Goal: Information Seeking & Learning: Learn about a topic

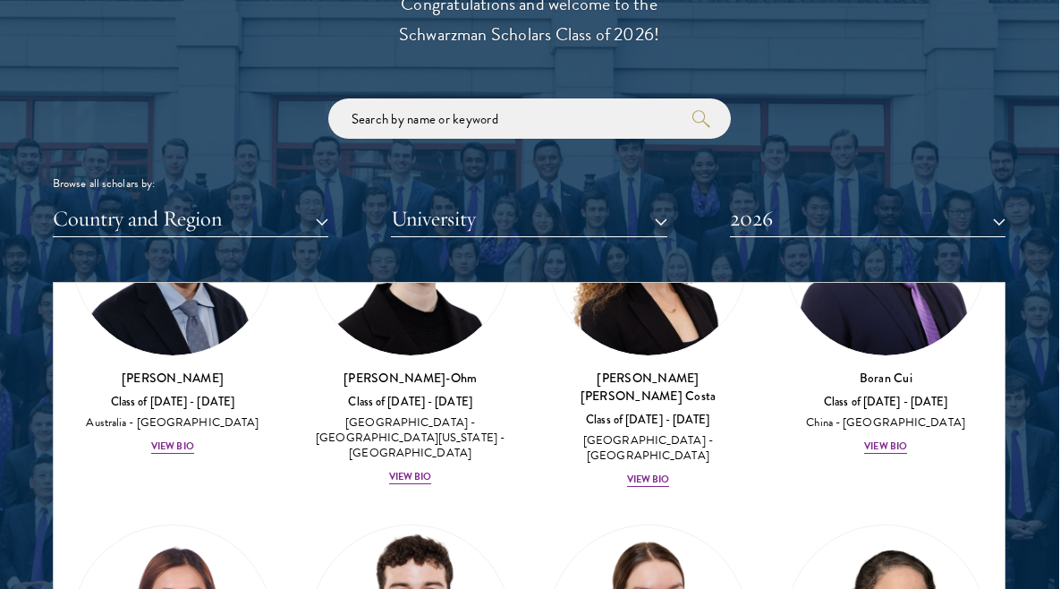
scroll to position [2753, 0]
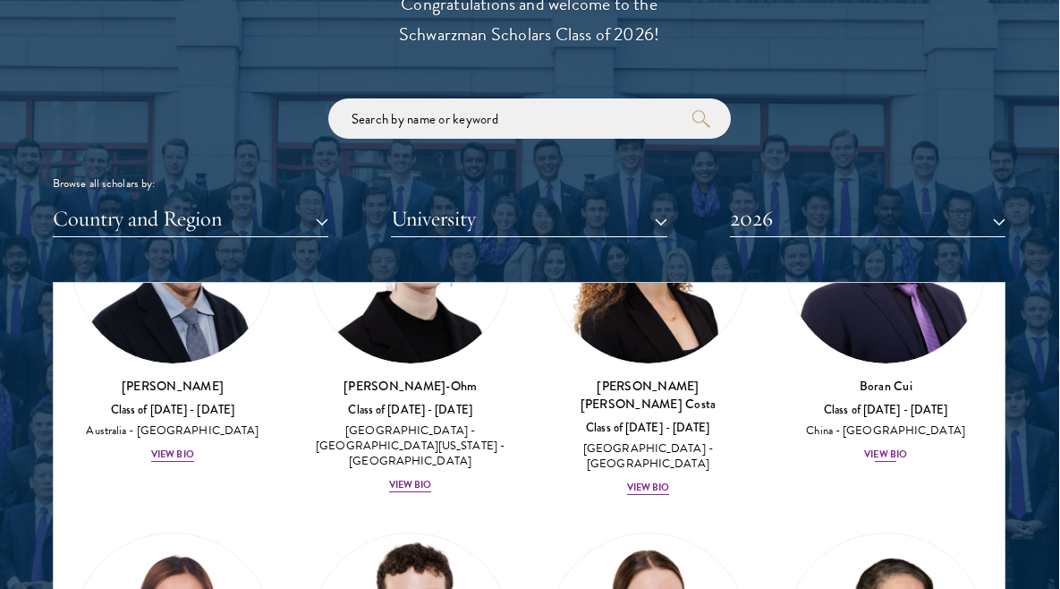
click at [898, 447] on div "View Bio" at bounding box center [885, 454] width 43 height 14
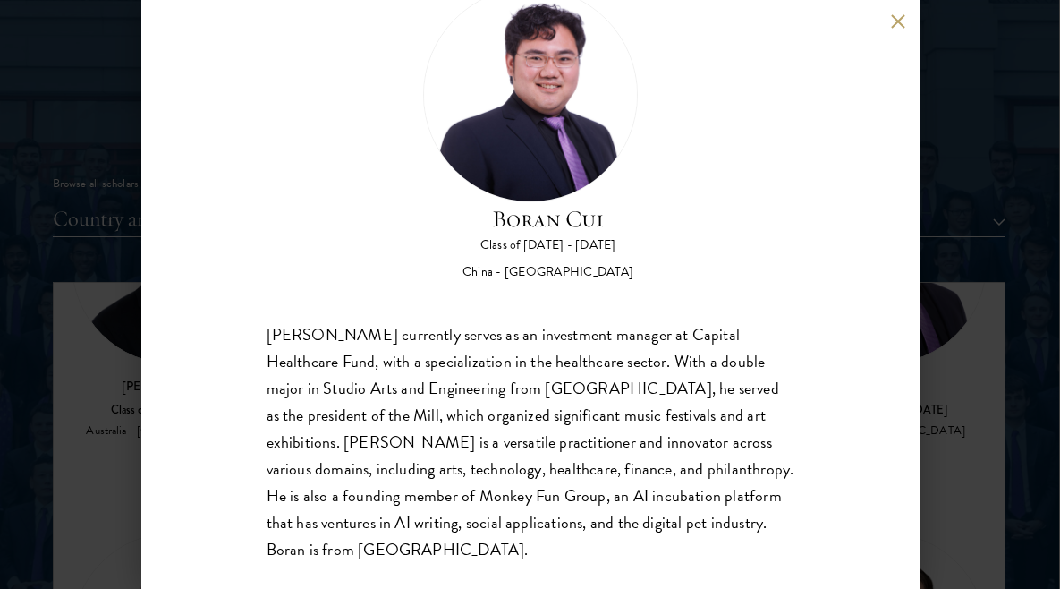
scroll to position [64, 0]
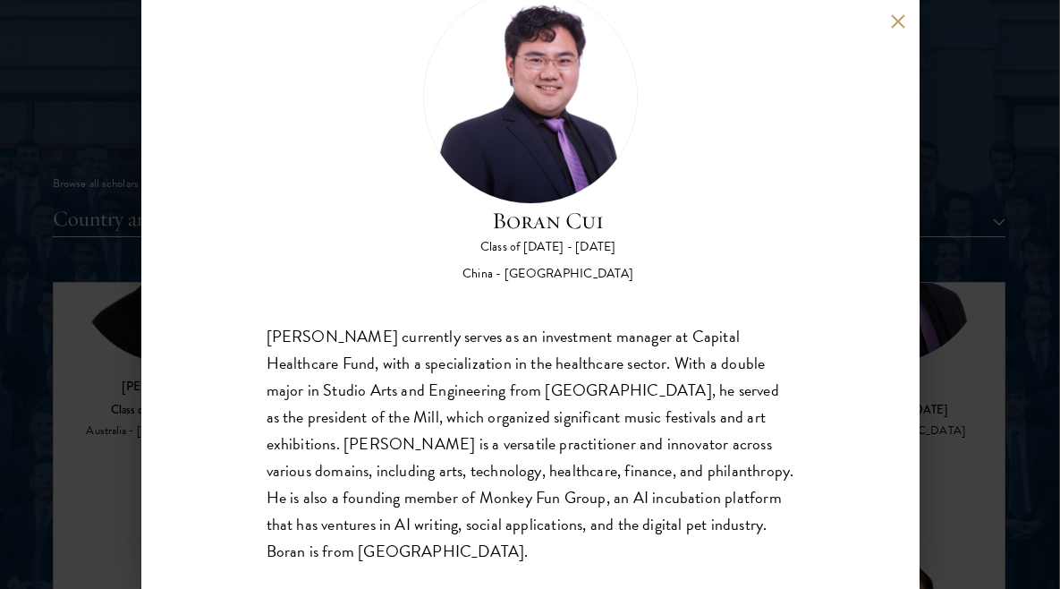
click at [898, 27] on button at bounding box center [898, 20] width 15 height 15
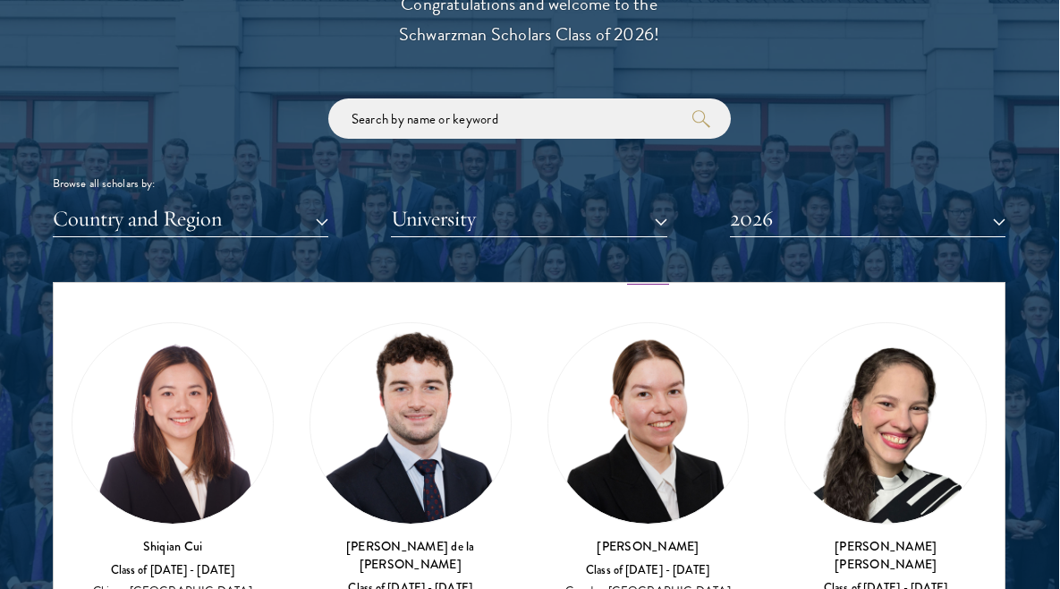
scroll to position [2965, 0]
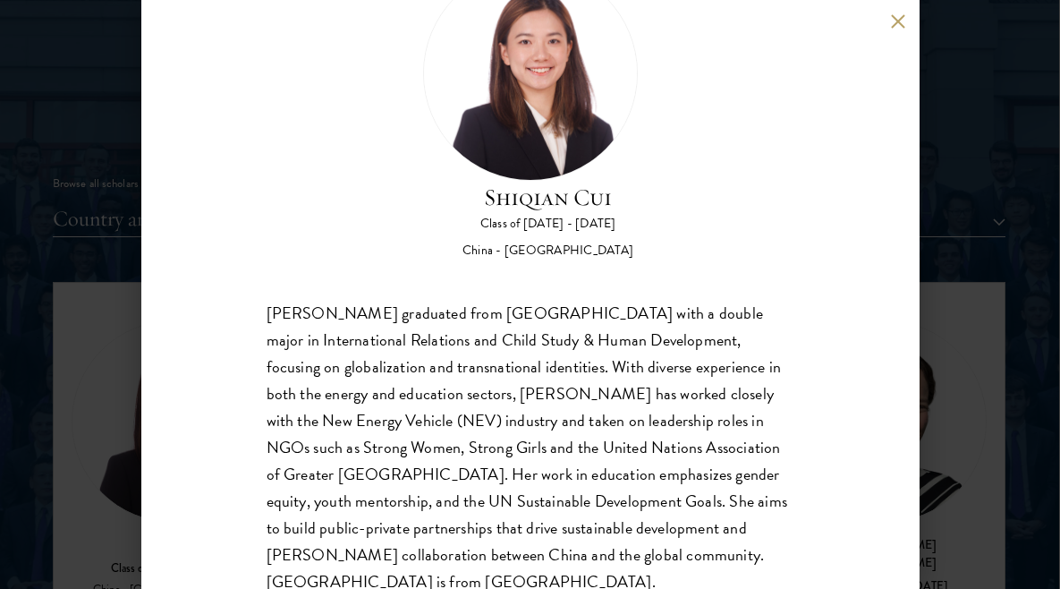
scroll to position [82, 0]
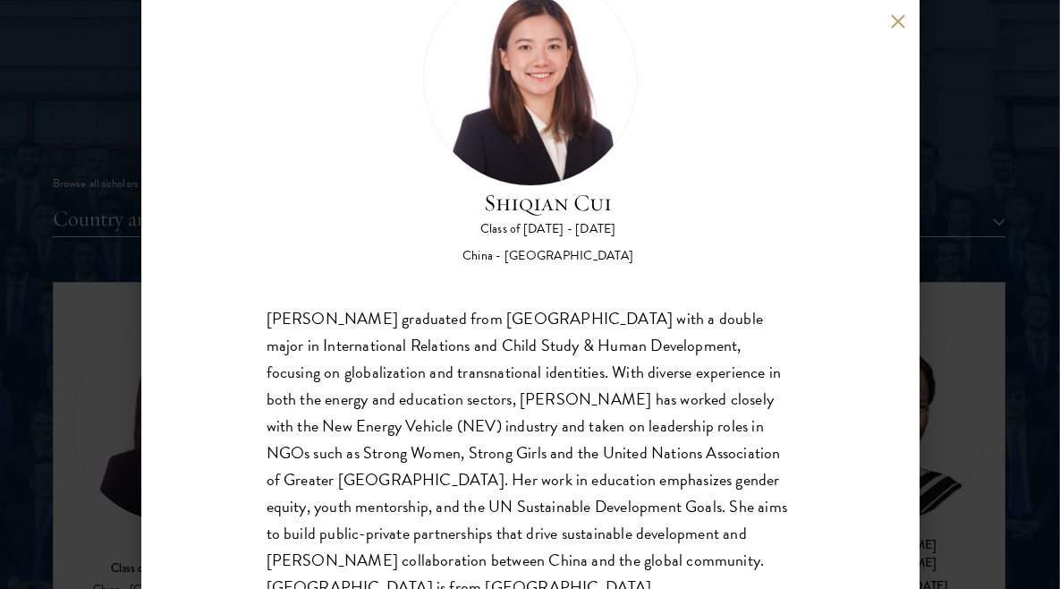
click at [904, 15] on button at bounding box center [898, 20] width 15 height 15
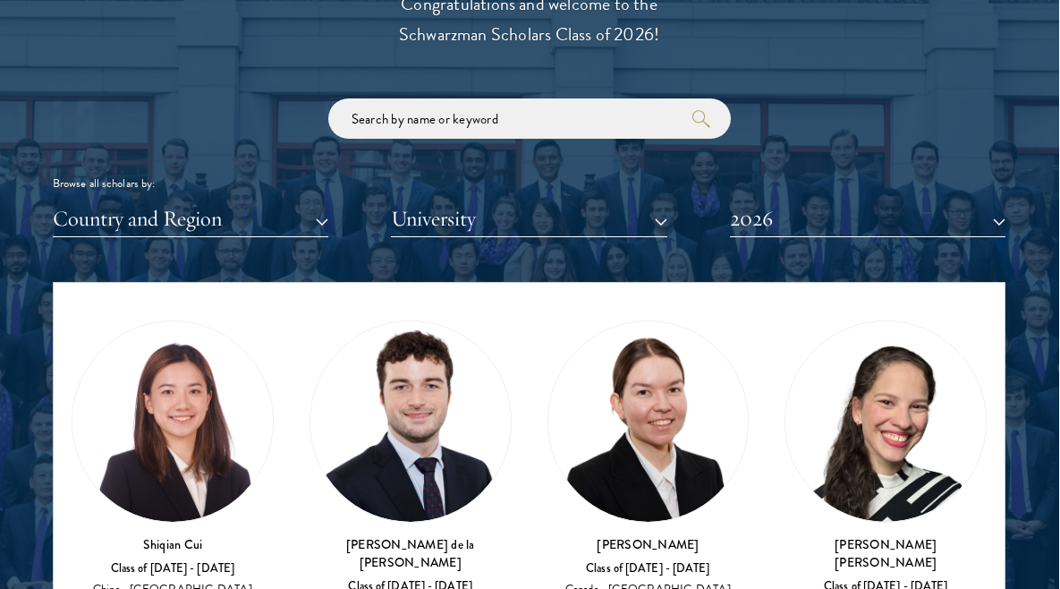
scroll to position [2966, 0]
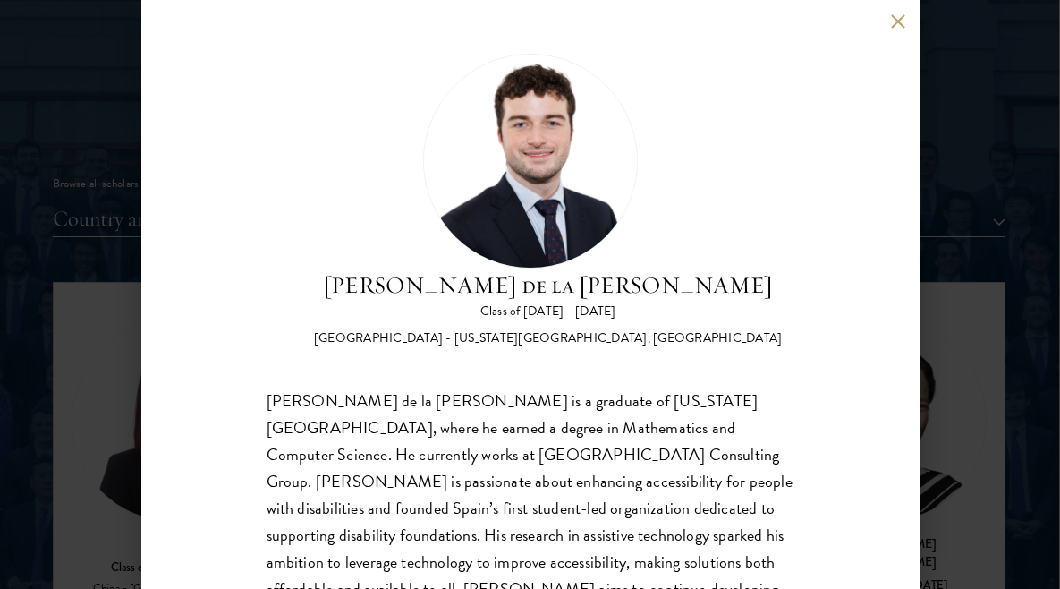
click at [889, 22] on div "[PERSON_NAME] de la [PERSON_NAME] Class of [DATE] - [DATE] [GEOGRAPHIC_DATA] - …" at bounding box center [530, 294] width 778 height 589
click at [912, 6] on div "[PERSON_NAME] de la [PERSON_NAME] Class of [DATE] - [DATE] [GEOGRAPHIC_DATA] - …" at bounding box center [530, 294] width 778 height 589
click at [902, 15] on button at bounding box center [898, 20] width 15 height 15
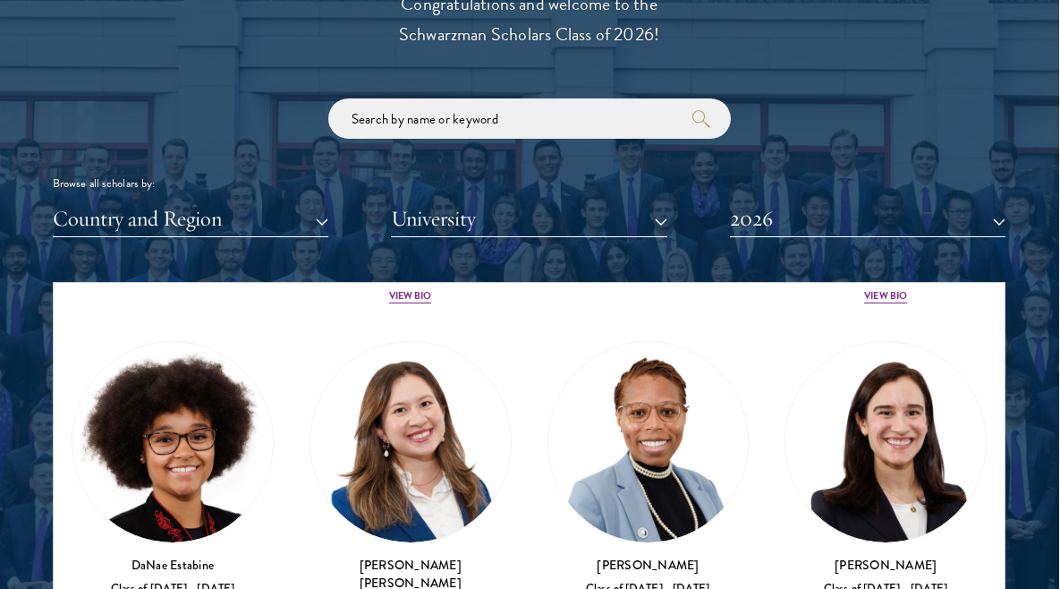
scroll to position [3333, 0]
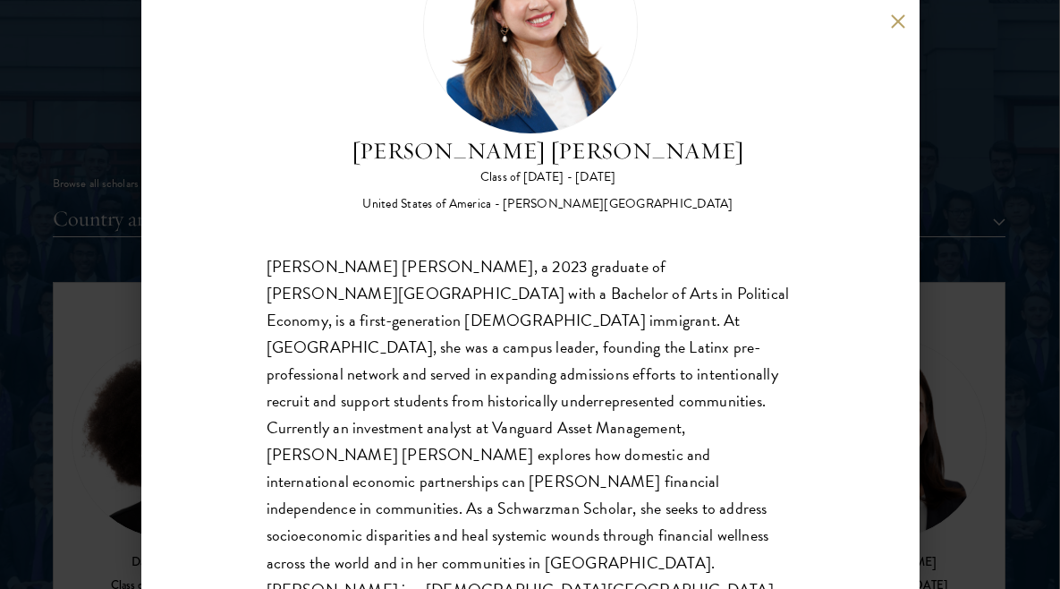
scroll to position [135, 0]
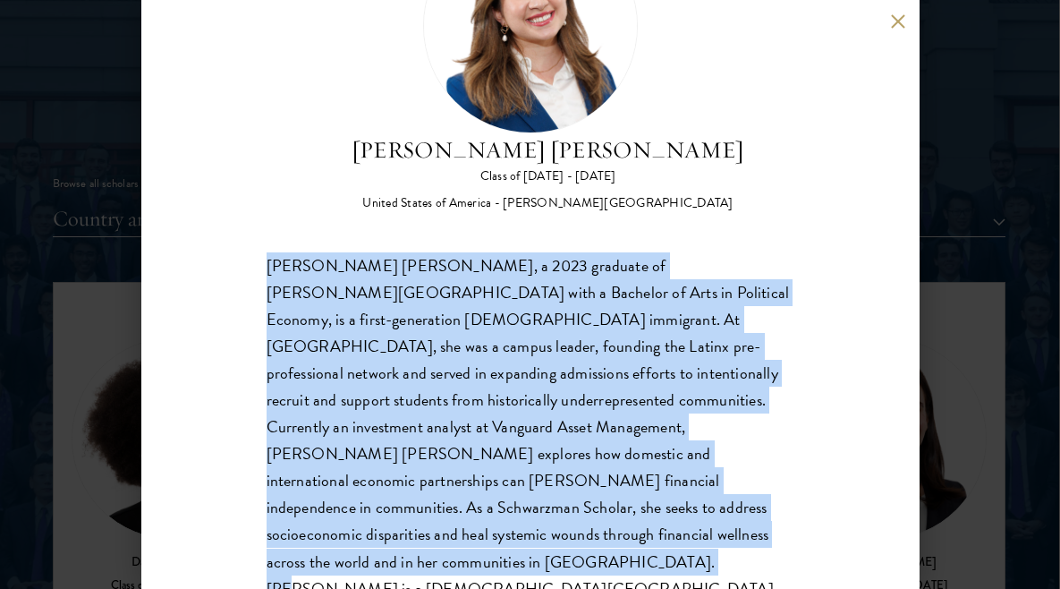
drag, startPoint x: 531, startPoint y: 535, endPoint x: 267, endPoint y: 256, distance: 384.1
click at [267, 256] on div "[PERSON_NAME] [PERSON_NAME], a 2023 graduate of [PERSON_NAME][GEOGRAPHIC_DATA] …" at bounding box center [531, 440] width 528 height 377
copy div "[PERSON_NAME] [PERSON_NAME], a 2023 graduate of [PERSON_NAME][GEOGRAPHIC_DATA] …"
click at [898, 18] on button at bounding box center [898, 20] width 15 height 15
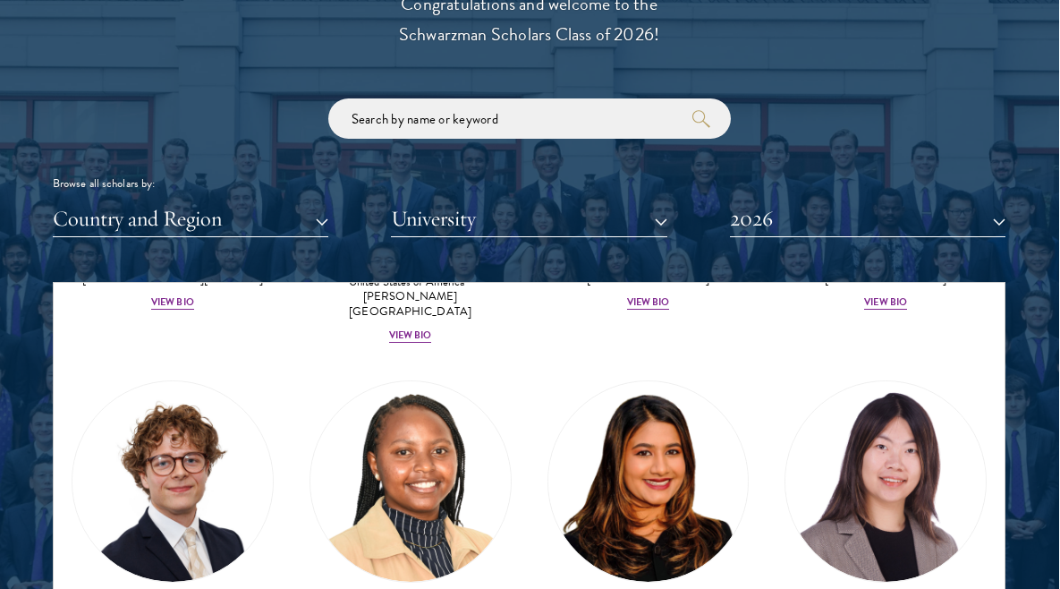
scroll to position [3677, 0]
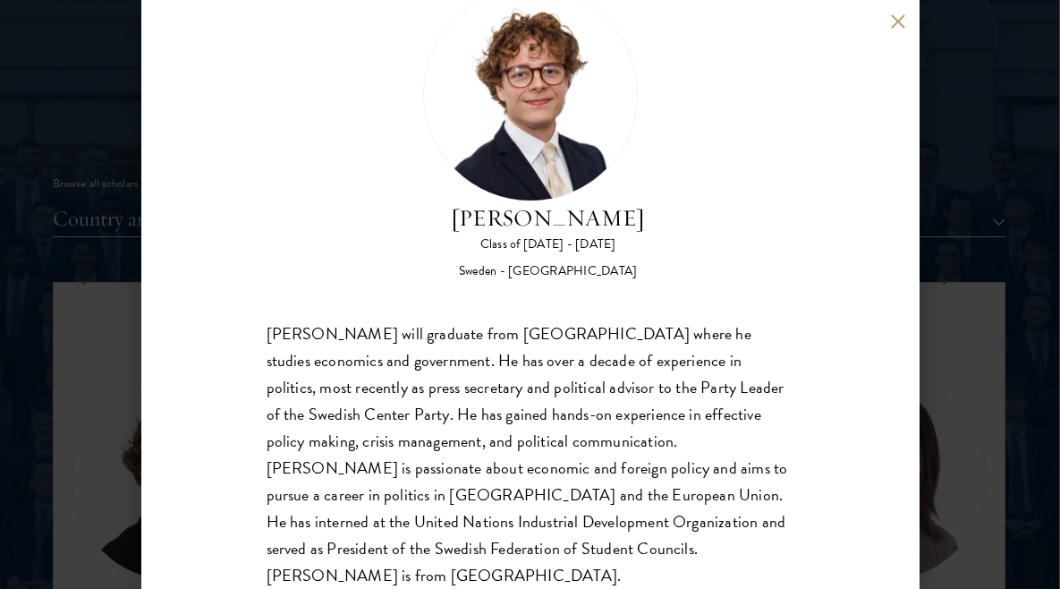
scroll to position [66, 0]
click at [900, 26] on button at bounding box center [898, 20] width 15 height 15
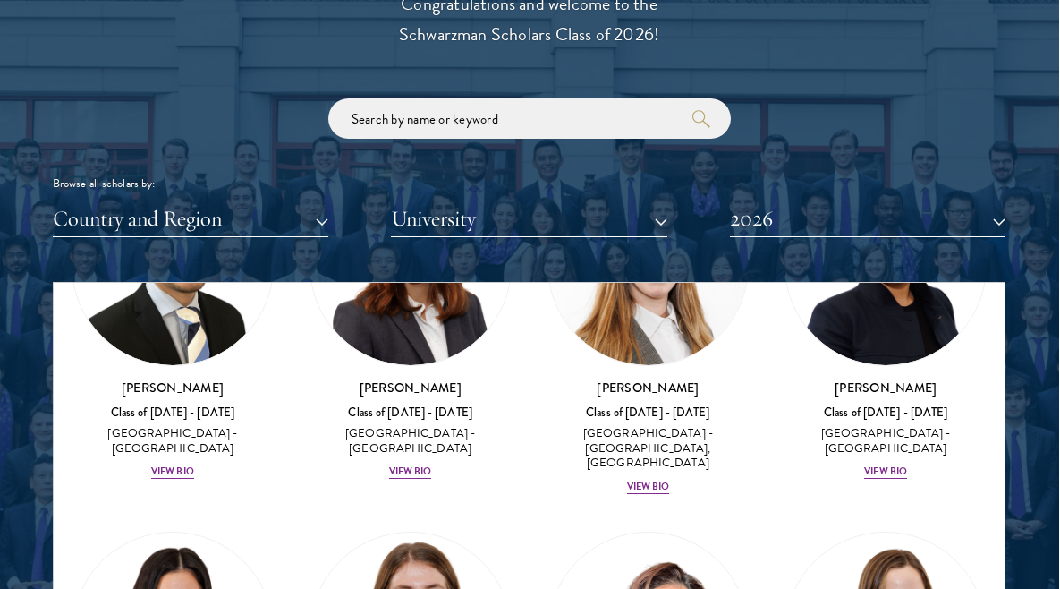
scroll to position [5582, 0]
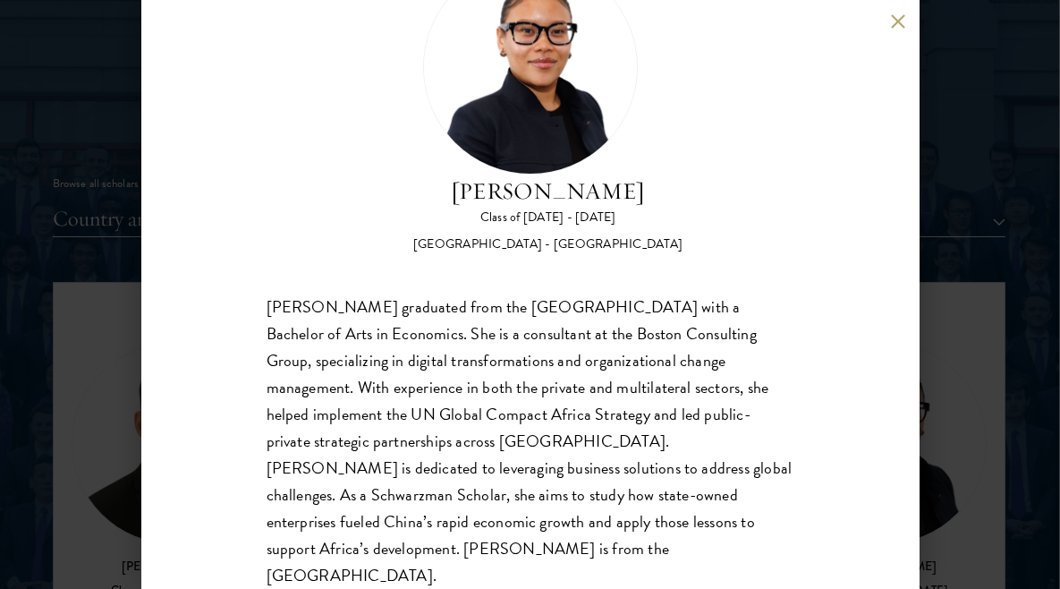
scroll to position [93, 0]
click at [897, 19] on button at bounding box center [898, 20] width 15 height 15
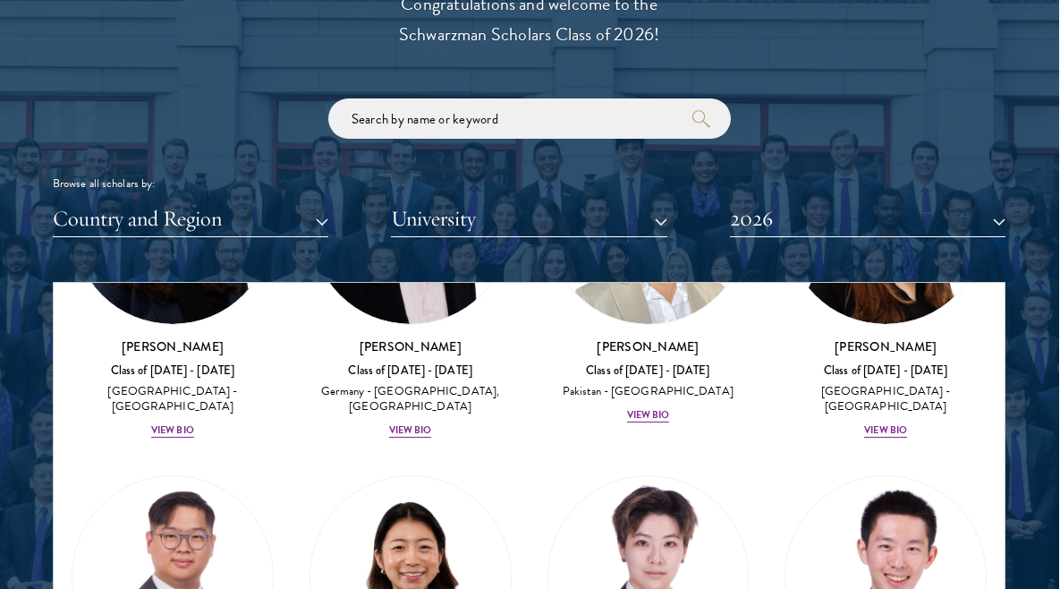
scroll to position [6172, 0]
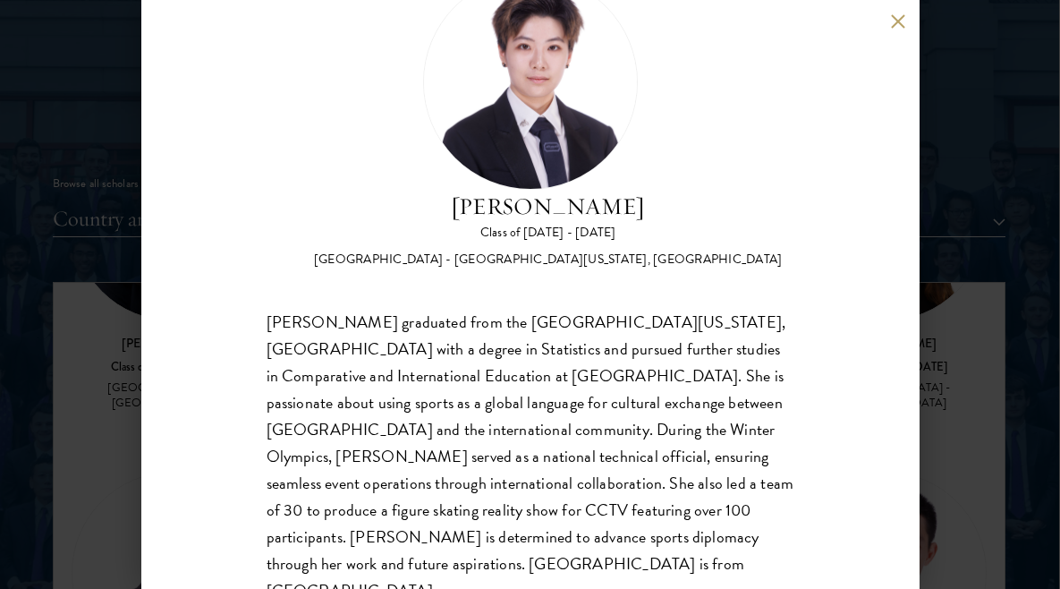
scroll to position [81, 0]
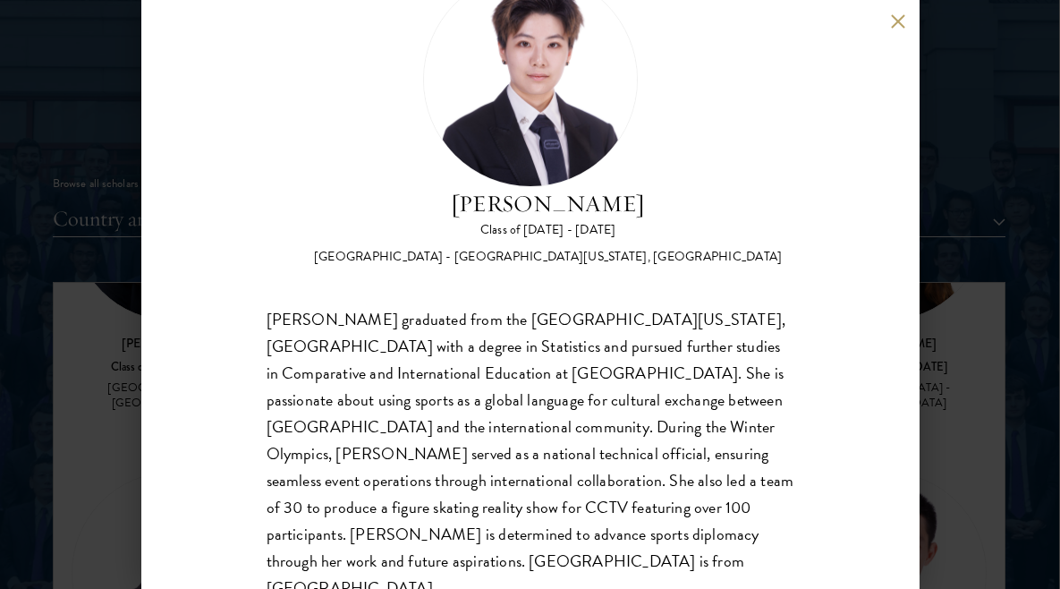
click at [896, 20] on button at bounding box center [898, 20] width 15 height 15
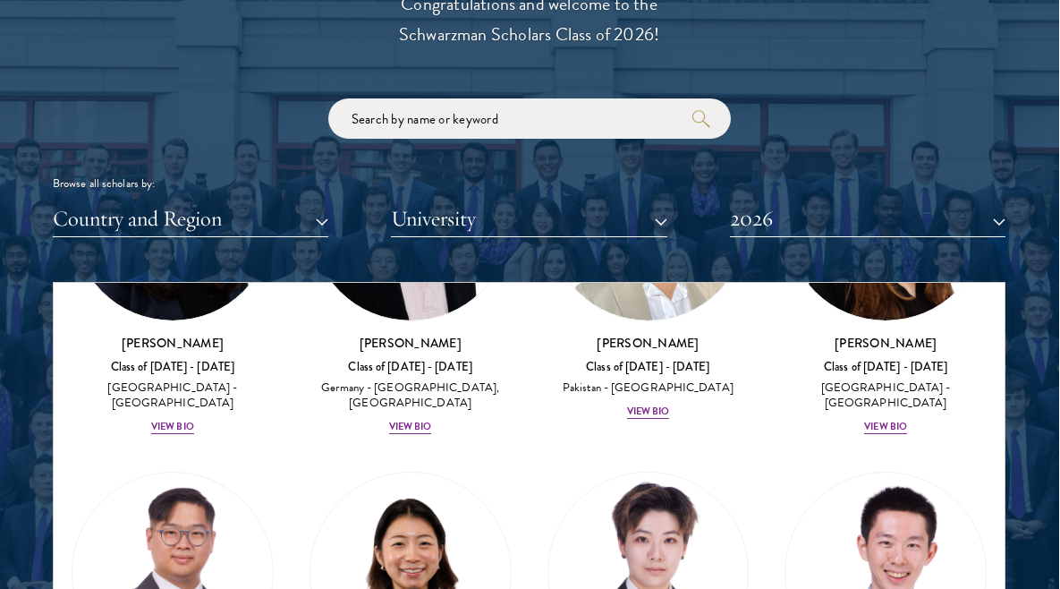
click at [654, 472] on img at bounding box center [648, 572] width 200 height 200
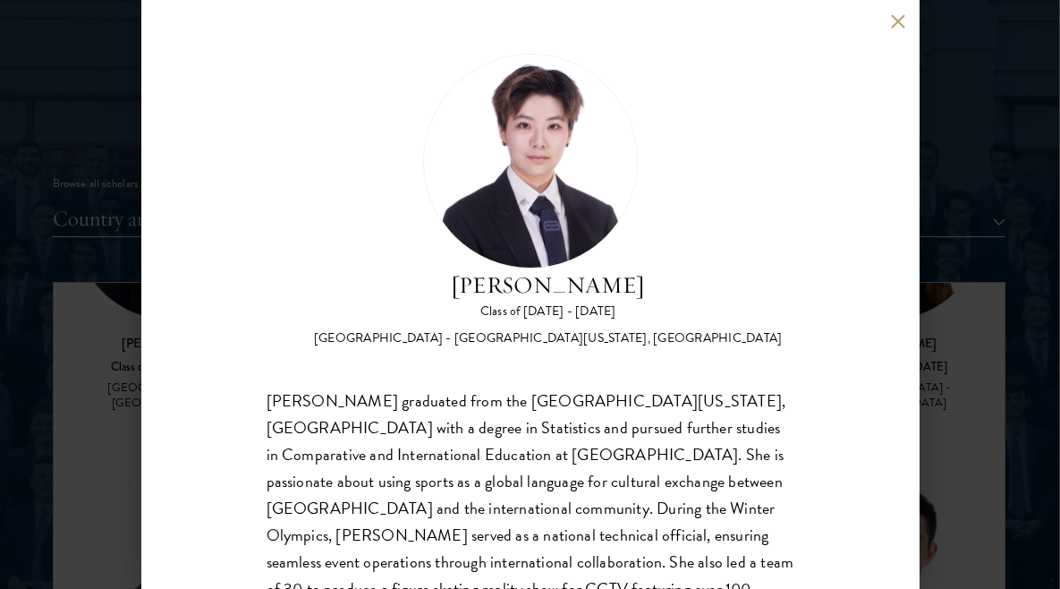
click at [907, 19] on div "[PERSON_NAME] Class of [DATE] - [DATE] [GEOGRAPHIC_DATA] - [GEOGRAPHIC_DATA][US…" at bounding box center [530, 294] width 778 height 589
click at [897, 27] on button at bounding box center [898, 20] width 15 height 15
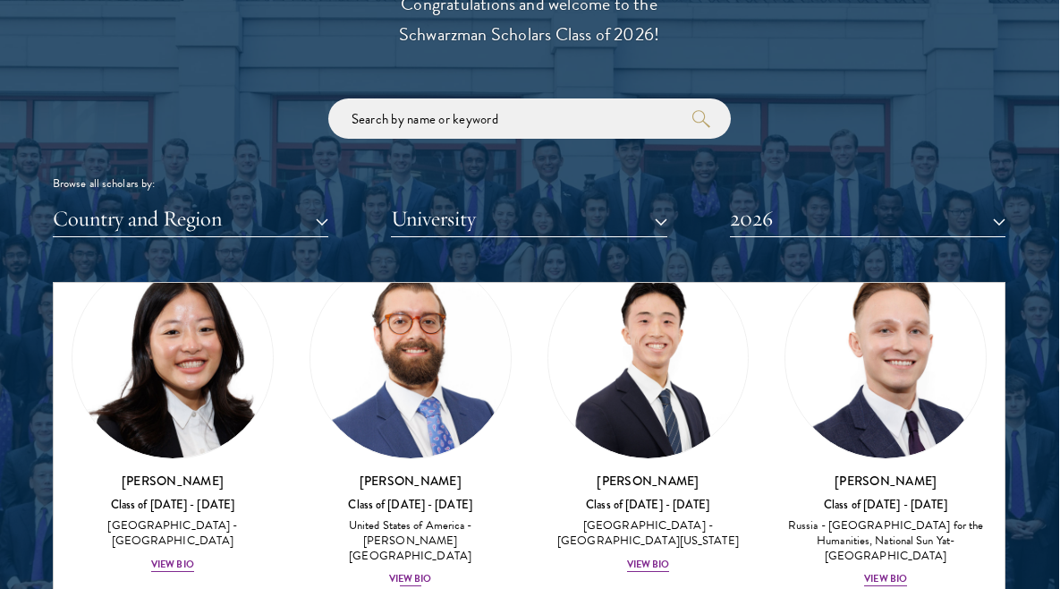
scroll to position [10436, 0]
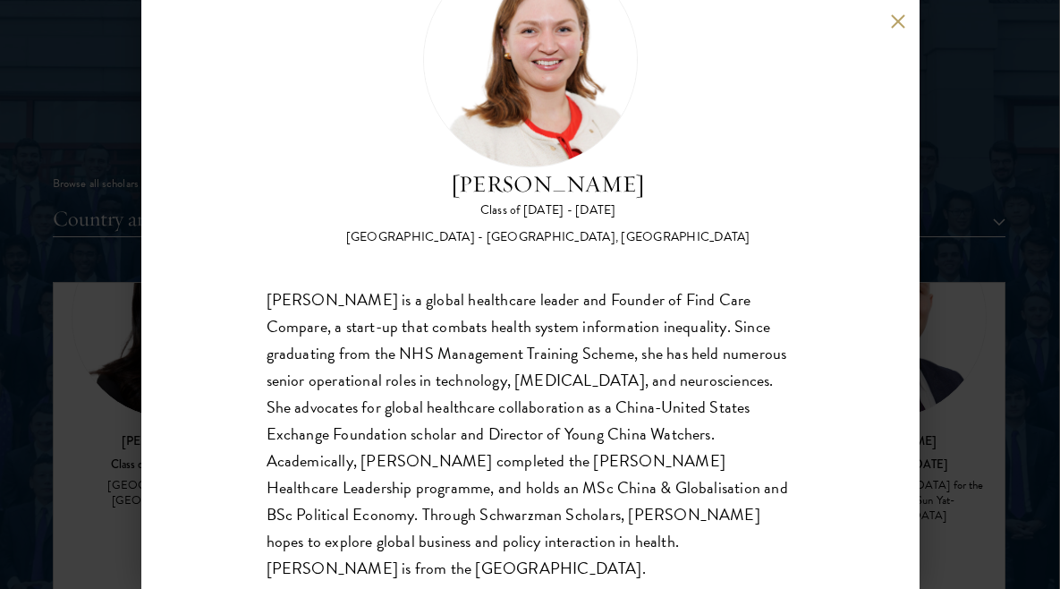
scroll to position [92, 0]
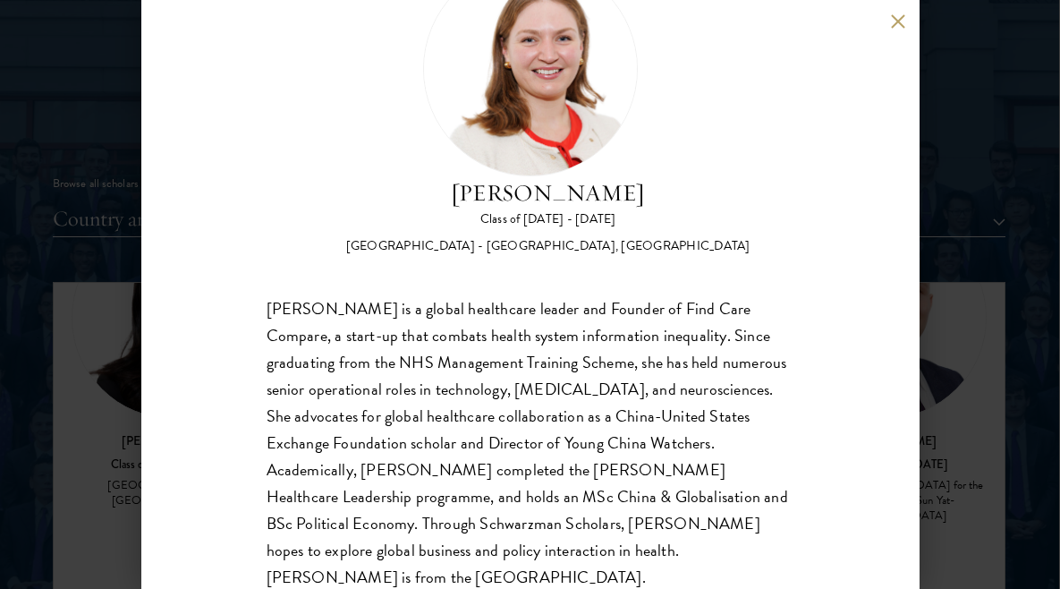
click at [897, 27] on button at bounding box center [898, 20] width 15 height 15
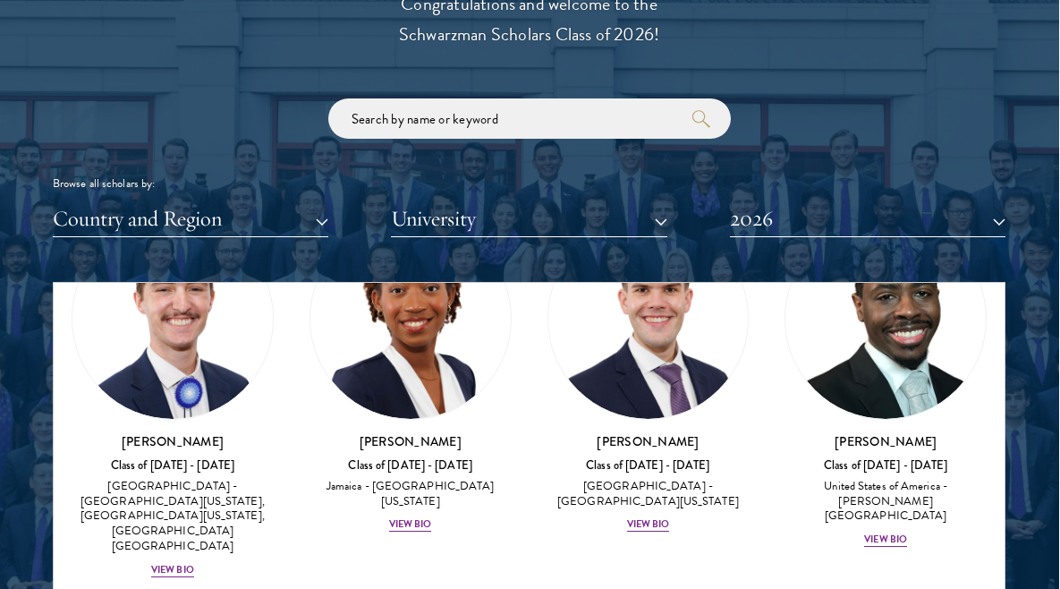
scroll to position [12284, 0]
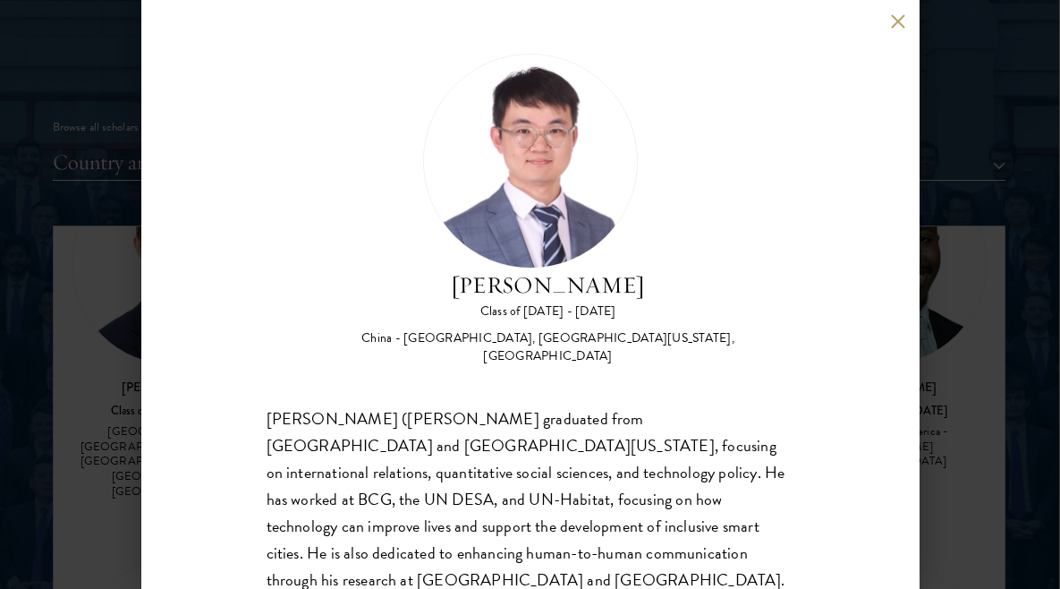
click at [898, 12] on div "[PERSON_NAME] Class of [DATE] - [DATE] [GEOGRAPHIC_DATA] - [GEOGRAPHIC_DATA], […" at bounding box center [530, 294] width 778 height 589
click at [895, 26] on button at bounding box center [898, 20] width 15 height 15
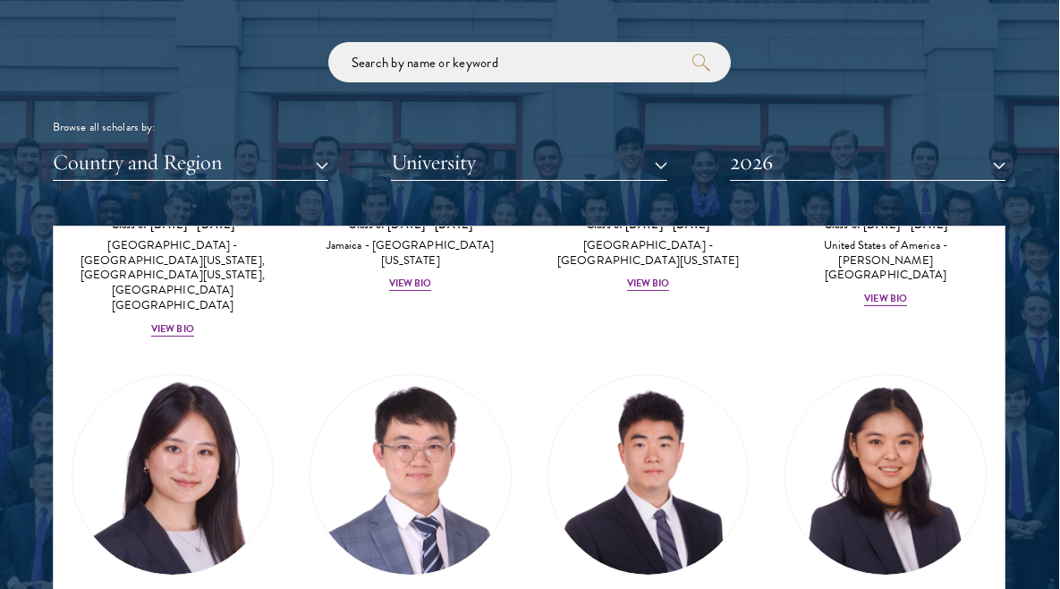
scroll to position [12481, 0]
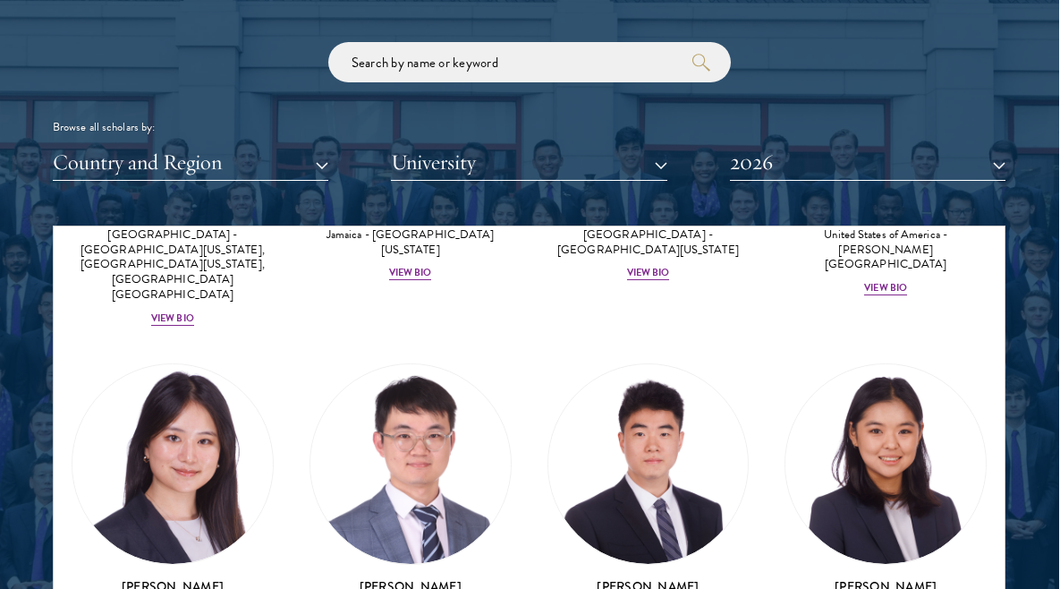
click at [241, 168] on button "Country and Region" at bounding box center [191, 162] width 276 height 37
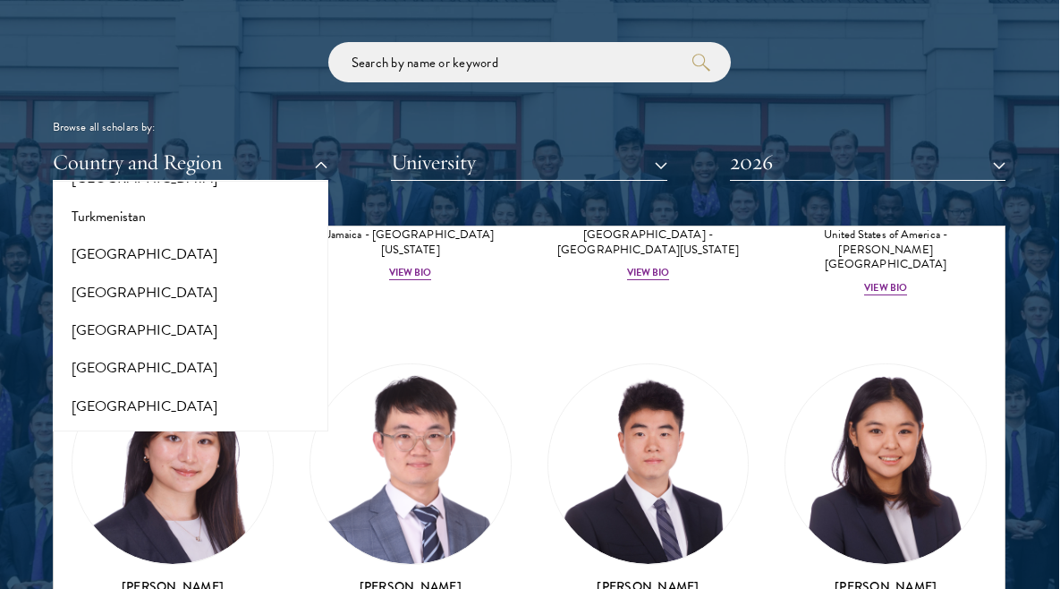
scroll to position [3619, 0]
click at [140, 346] on button "[GEOGRAPHIC_DATA]" at bounding box center [190, 365] width 265 height 38
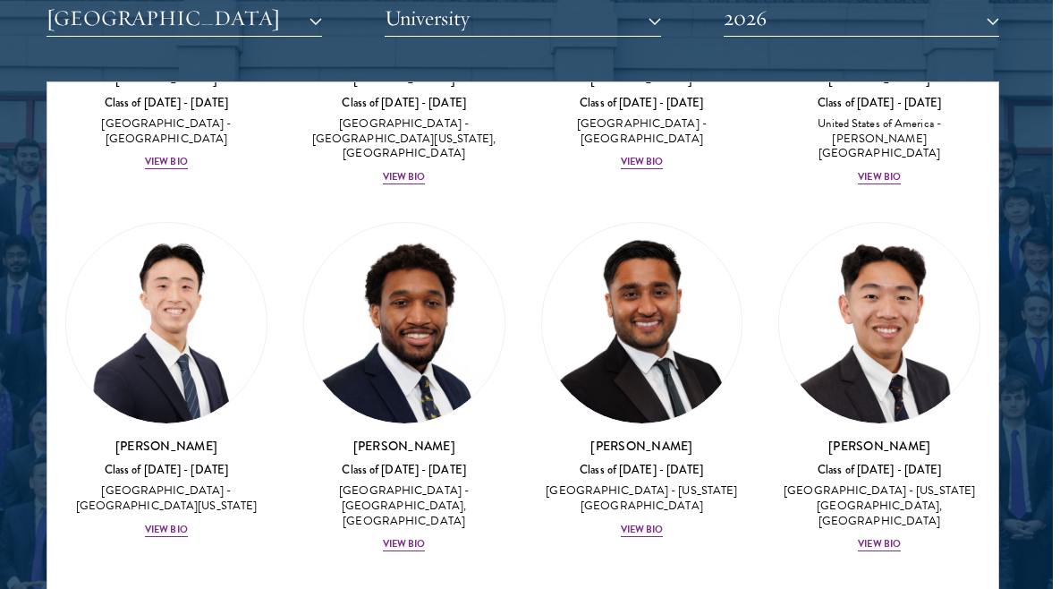
scroll to position [4078, 0]
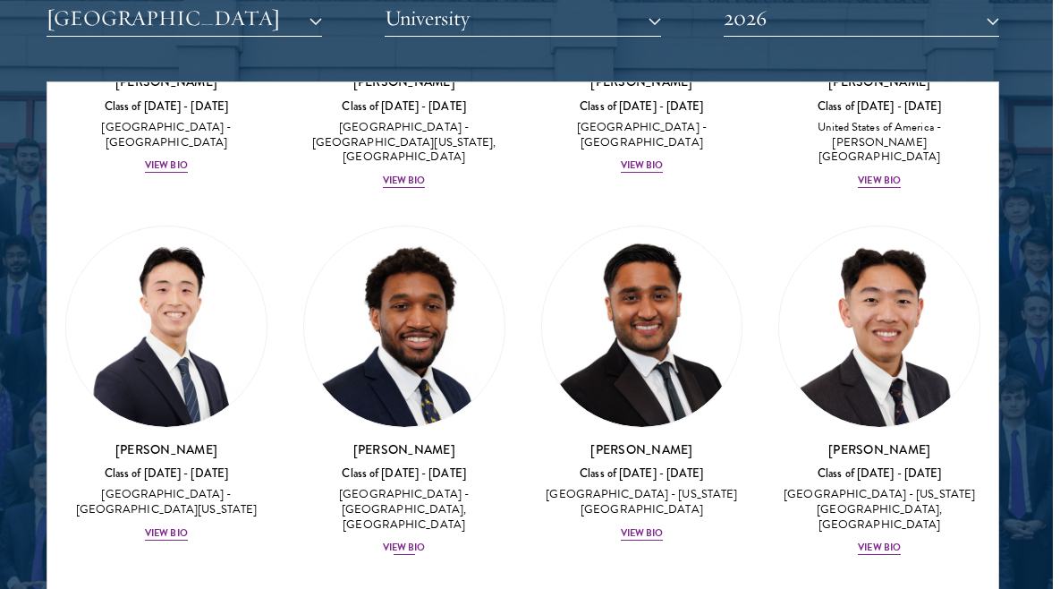
click at [412, 540] on div "View Bio" at bounding box center [404, 547] width 43 height 14
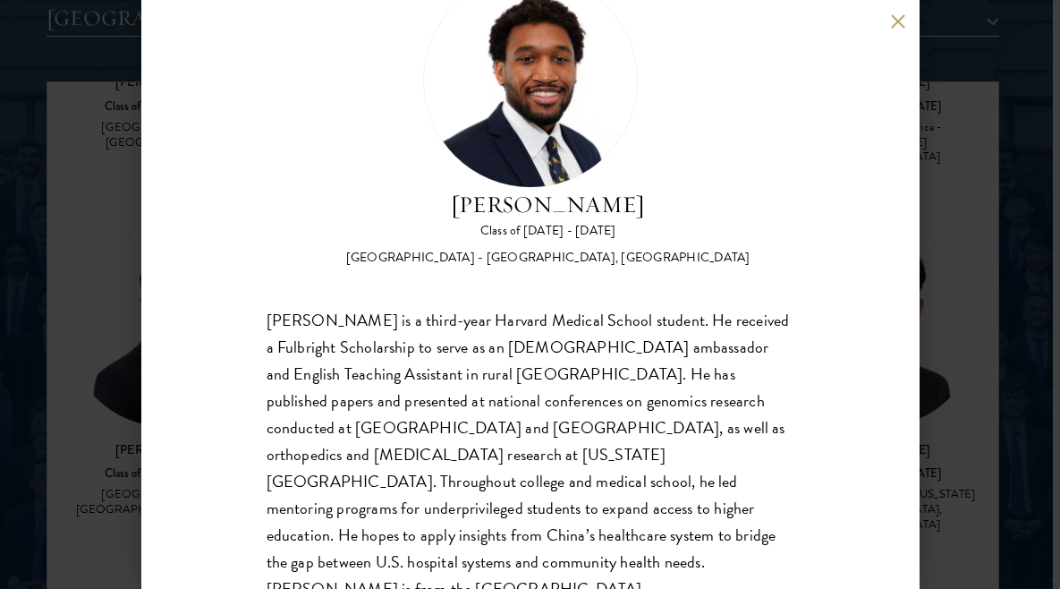
scroll to position [84, 0]
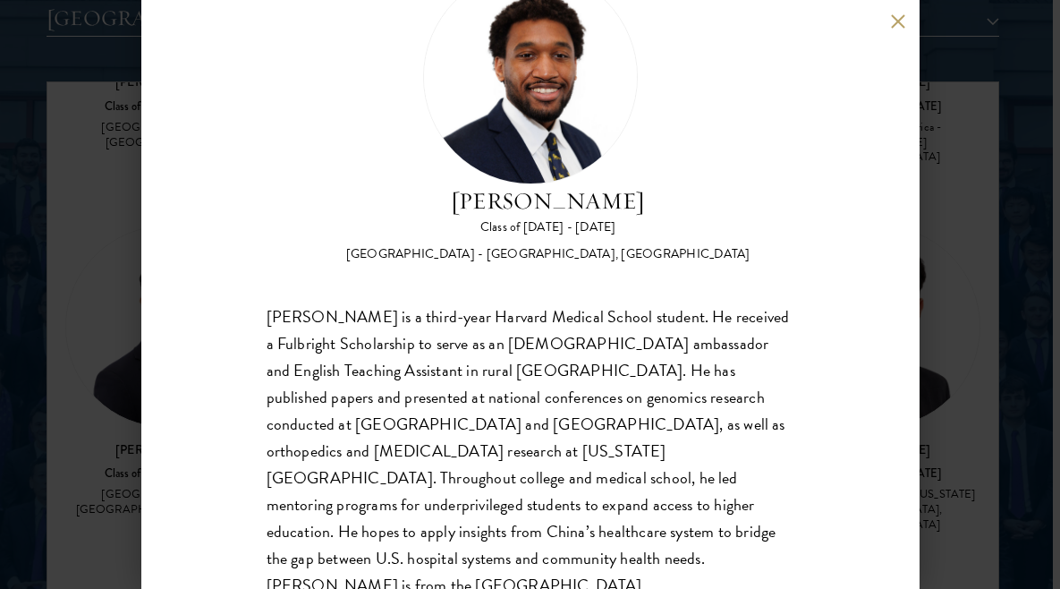
click at [893, 23] on button at bounding box center [898, 20] width 15 height 15
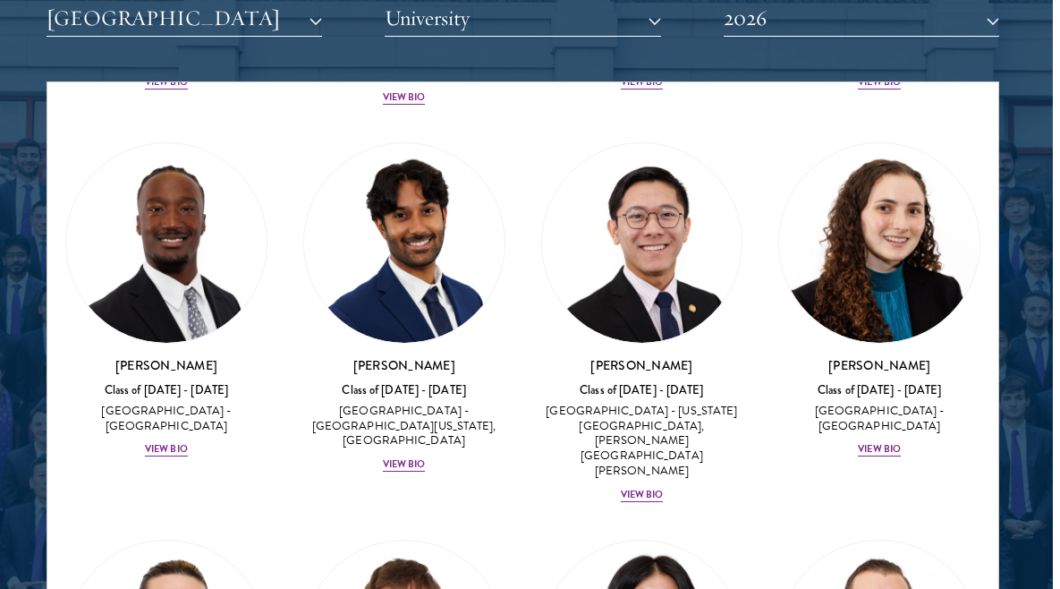
scroll to position [3395, 0]
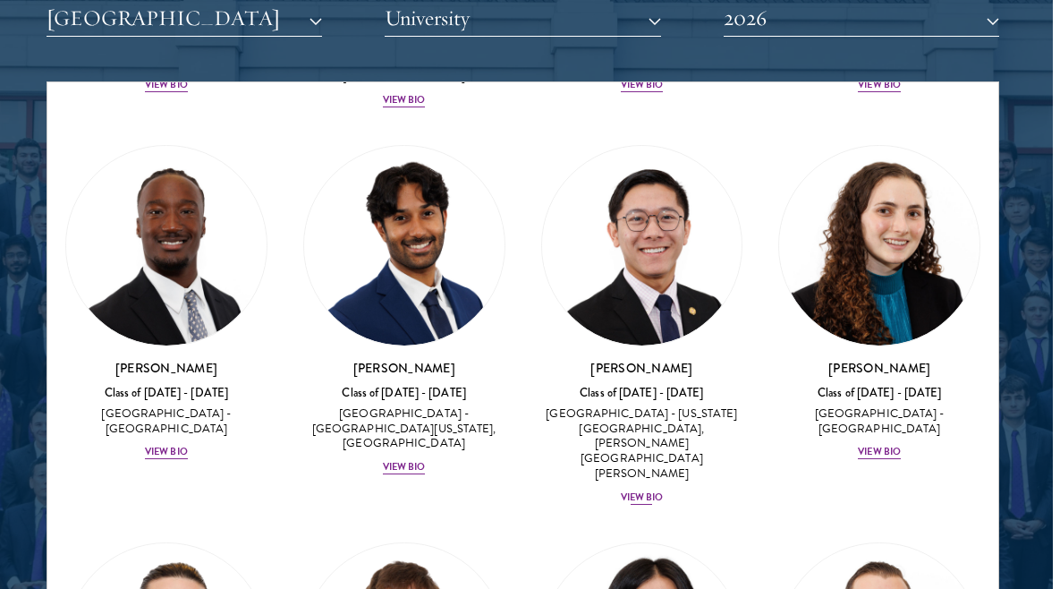
click at [654, 490] on div "View Bio" at bounding box center [642, 497] width 43 height 14
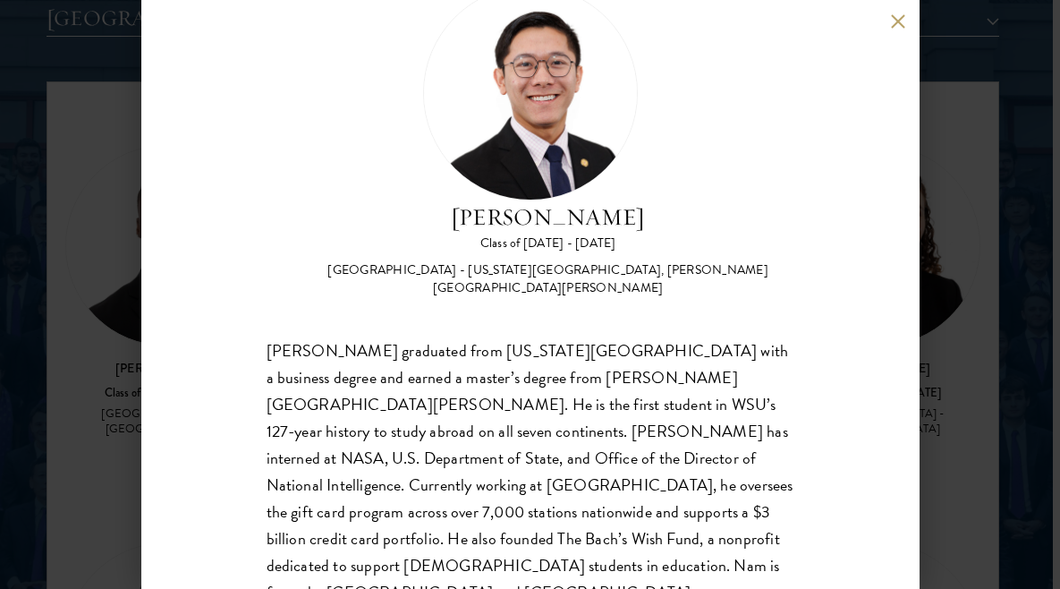
scroll to position [66, 0]
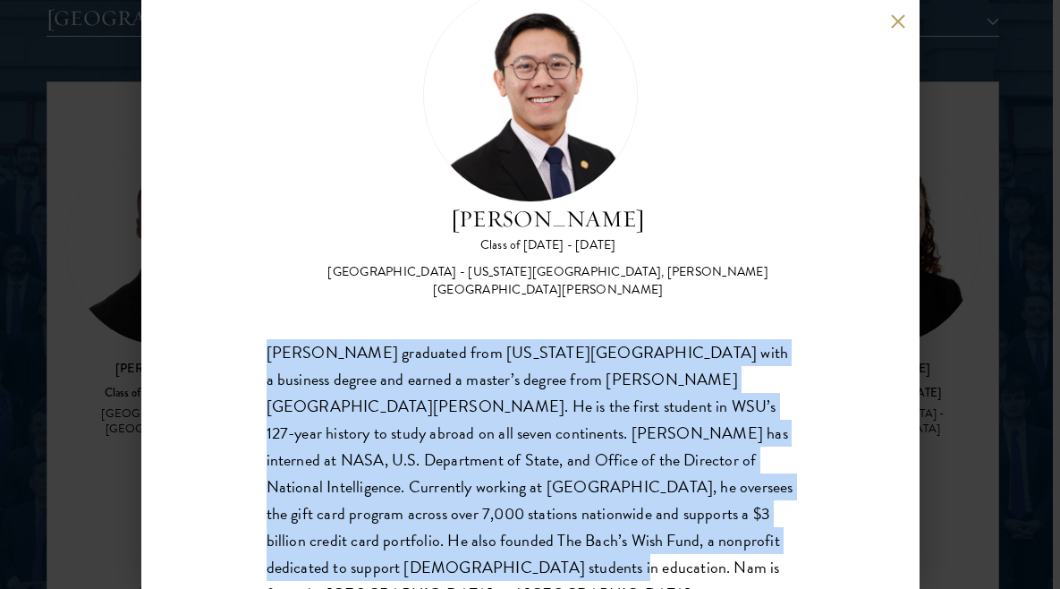
drag, startPoint x: 266, startPoint y: 327, endPoint x: 788, endPoint y: 526, distance: 558.9
click at [788, 526] on div "[PERSON_NAME] Class of [DATE] - [DATE] [GEOGRAPHIC_DATA] - [US_STATE][GEOGRAPHI…" at bounding box center [530, 294] width 778 height 589
copy div "[PERSON_NAME] graduated from [US_STATE][GEOGRAPHIC_DATA] with a business degree…"
click at [901, 21] on button at bounding box center [898, 20] width 15 height 15
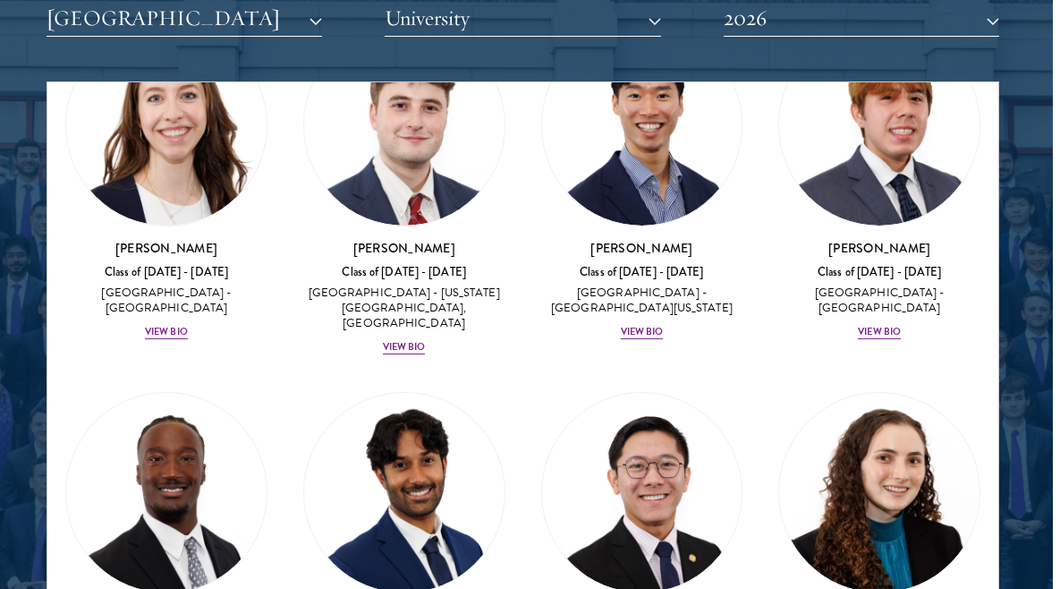
scroll to position [3134, 0]
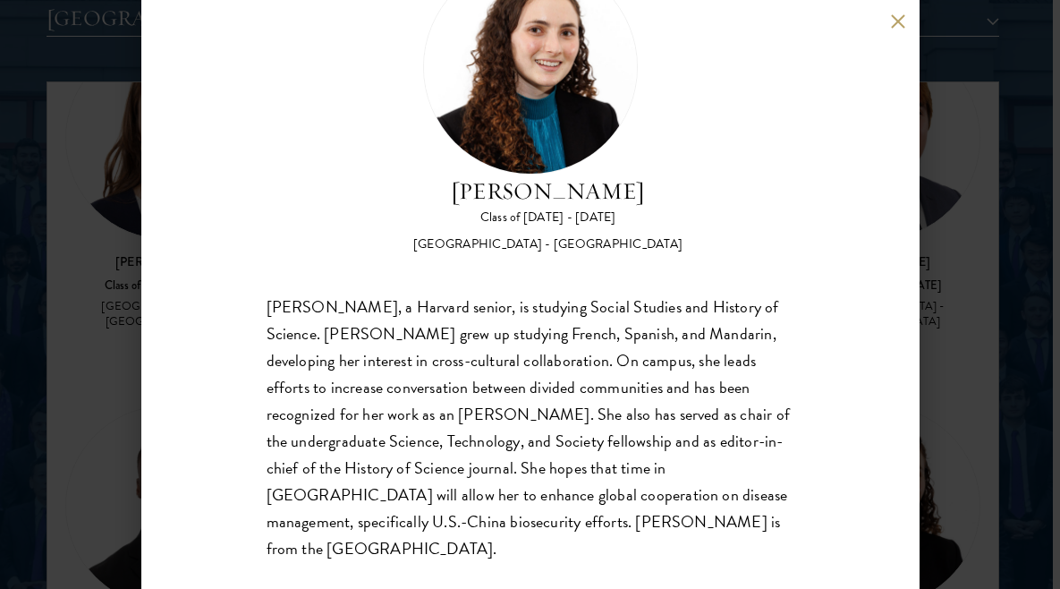
scroll to position [93, 0]
click at [896, 23] on button at bounding box center [898, 20] width 15 height 15
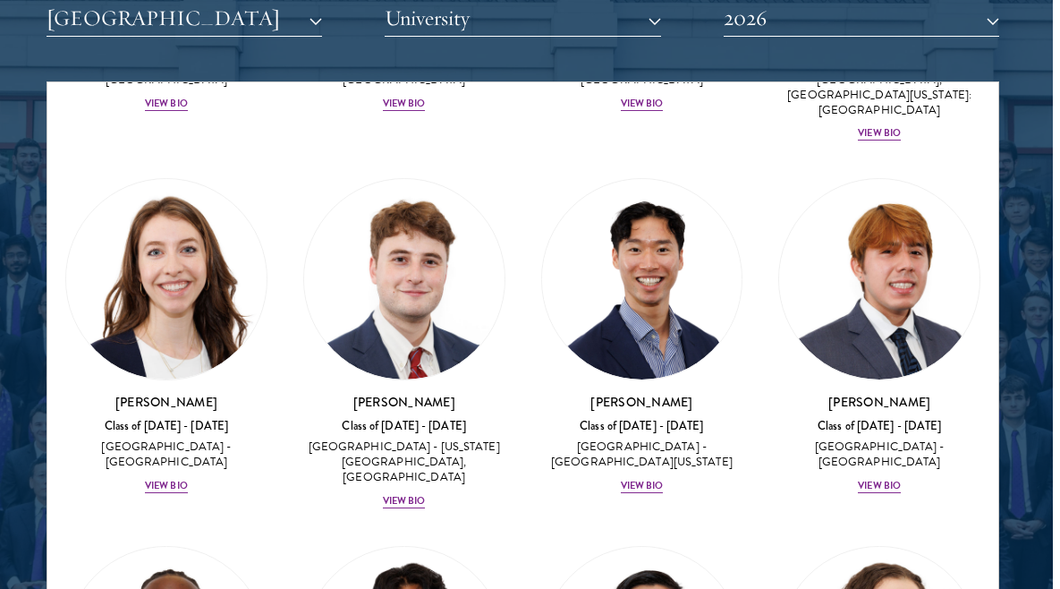
scroll to position [2993, 0]
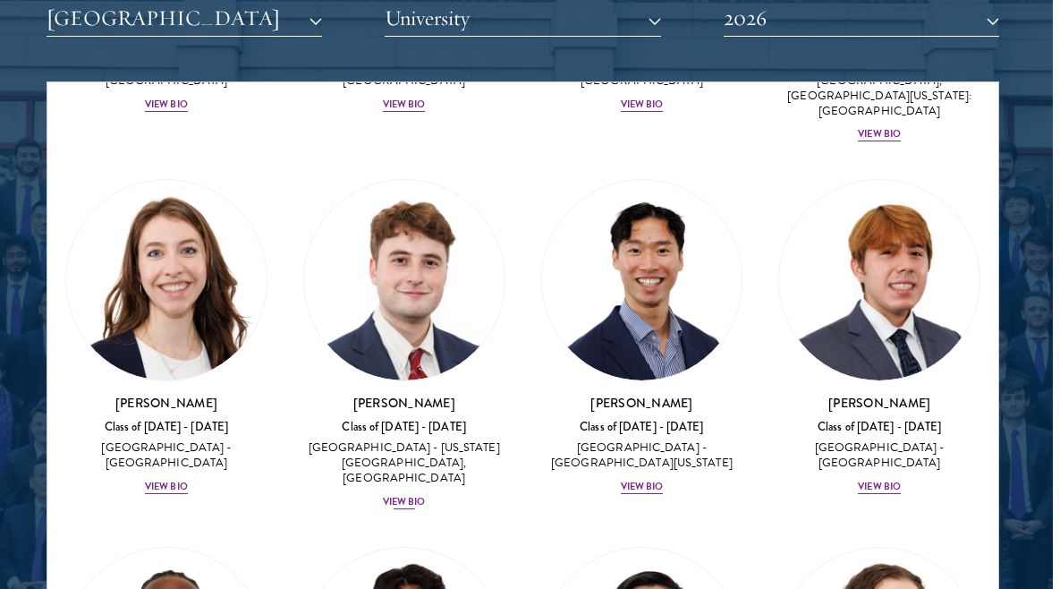
click at [403, 495] on div "View Bio" at bounding box center [404, 502] width 43 height 14
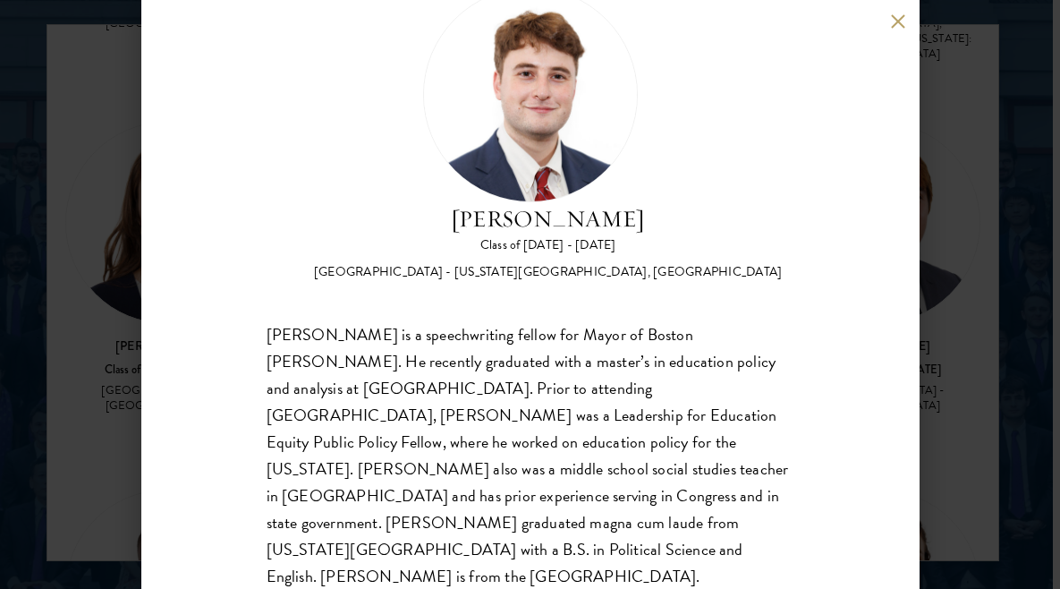
scroll to position [2302, 7]
click at [722, 529] on div "[PERSON_NAME] is a speechwriting fellow for Mayor of Boston [PERSON_NAME]. He r…" at bounding box center [531, 455] width 528 height 268
click at [714, 526] on div "[PERSON_NAME] is a speechwriting fellow for Mayor of Boston [PERSON_NAME]. He r…" at bounding box center [531, 455] width 528 height 268
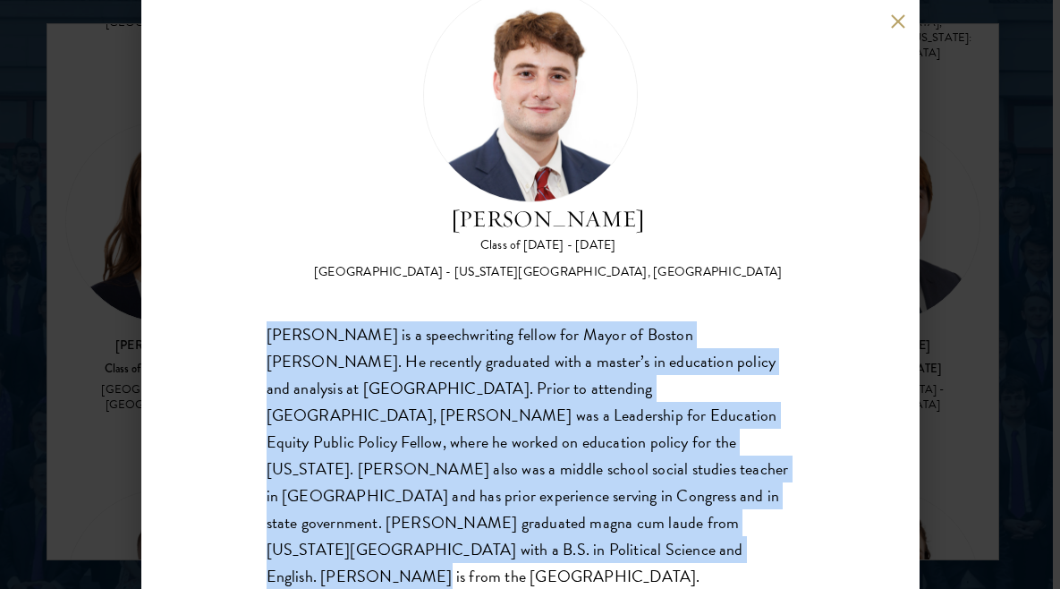
drag, startPoint x: 714, startPoint y: 522, endPoint x: 257, endPoint y: 333, distance: 494.9
click at [257, 333] on div "[PERSON_NAME] Class of [DATE] - [DATE] [GEOGRAPHIC_DATA] - [US_STATE][GEOGRAPHI…" at bounding box center [530, 294] width 778 height 589
copy div "[PERSON_NAME] is a speechwriting fellow for Mayor of Boston [PERSON_NAME]. He r…"
click at [896, 22] on button at bounding box center [898, 20] width 15 height 15
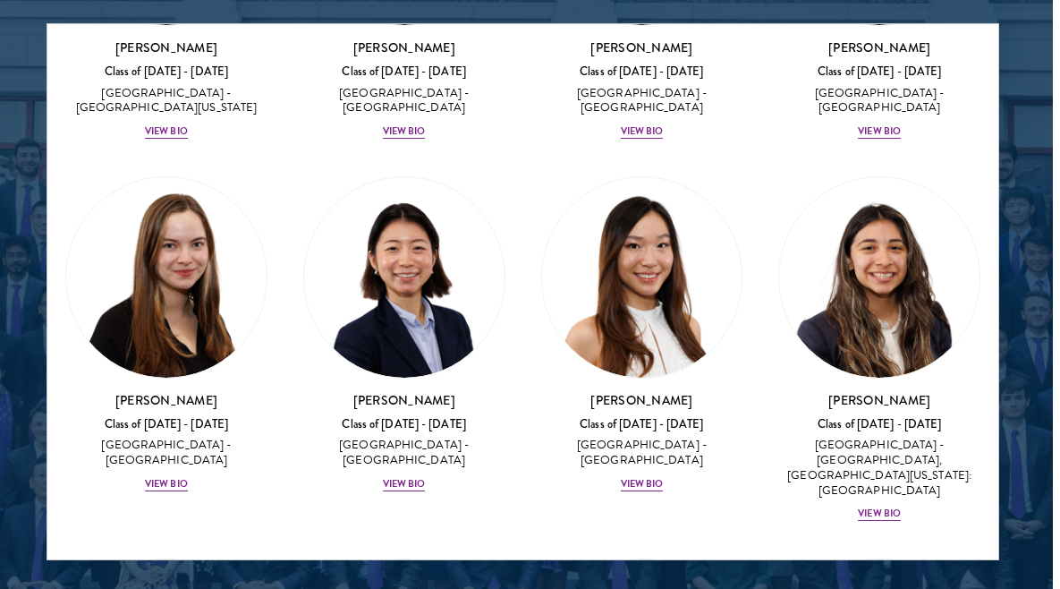
scroll to position [2557, 0]
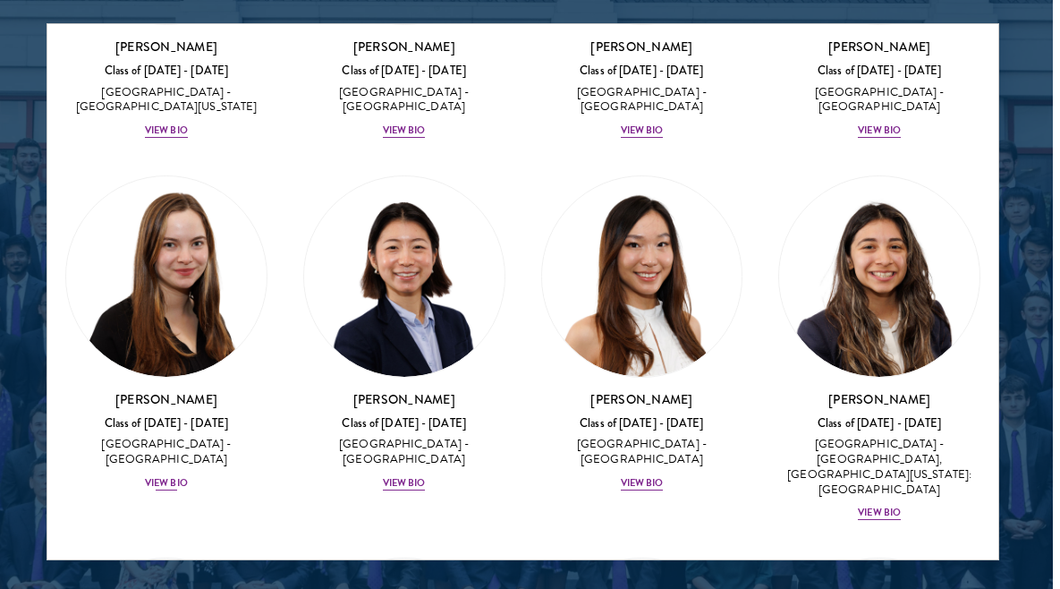
click at [181, 476] on div "View Bio" at bounding box center [166, 483] width 43 height 14
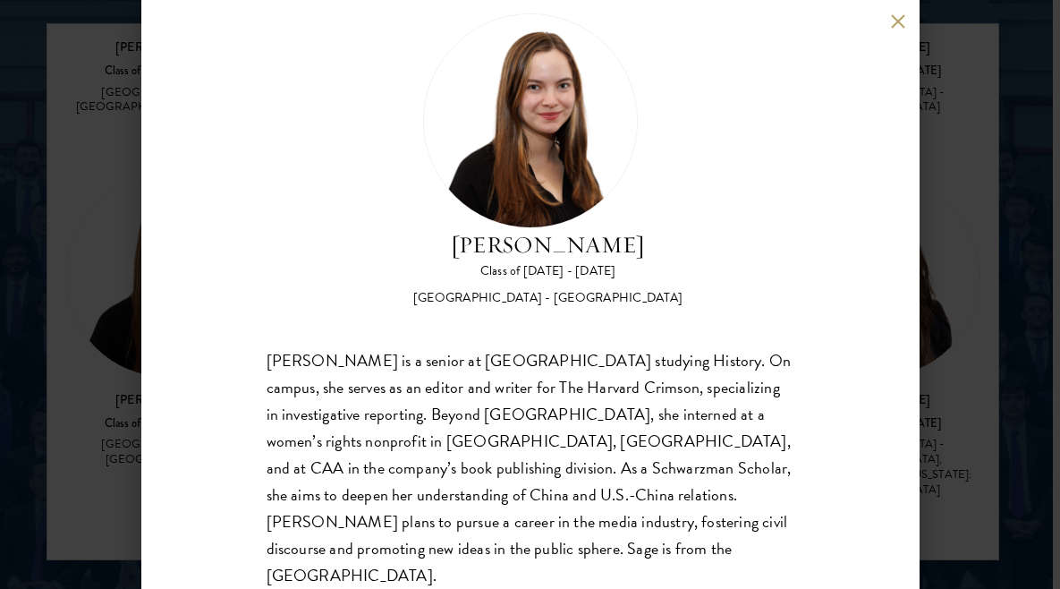
scroll to position [39, 0]
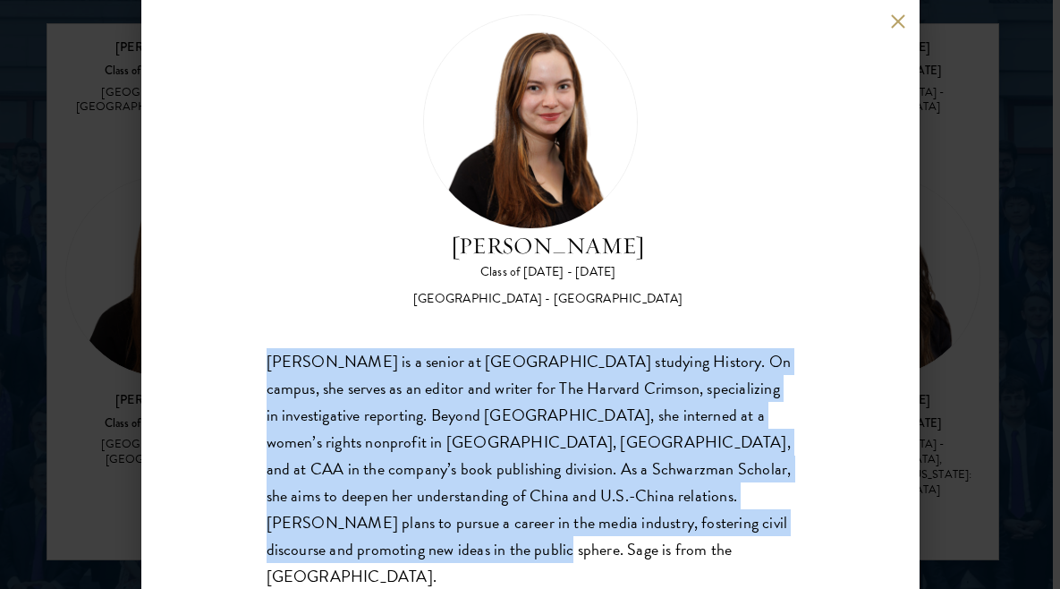
drag, startPoint x: 263, startPoint y: 360, endPoint x: 752, endPoint y: 552, distance: 525.8
click at [754, 552] on div "[PERSON_NAME] Class of [DATE] - [DATE] [GEOGRAPHIC_DATA] - [GEOGRAPHIC_DATA] [P…" at bounding box center [530, 294] width 778 height 589
copy div "[PERSON_NAME] is a senior at [GEOGRAPHIC_DATA] studying History. On campus, she…"
click at [896, 21] on button at bounding box center [898, 20] width 15 height 15
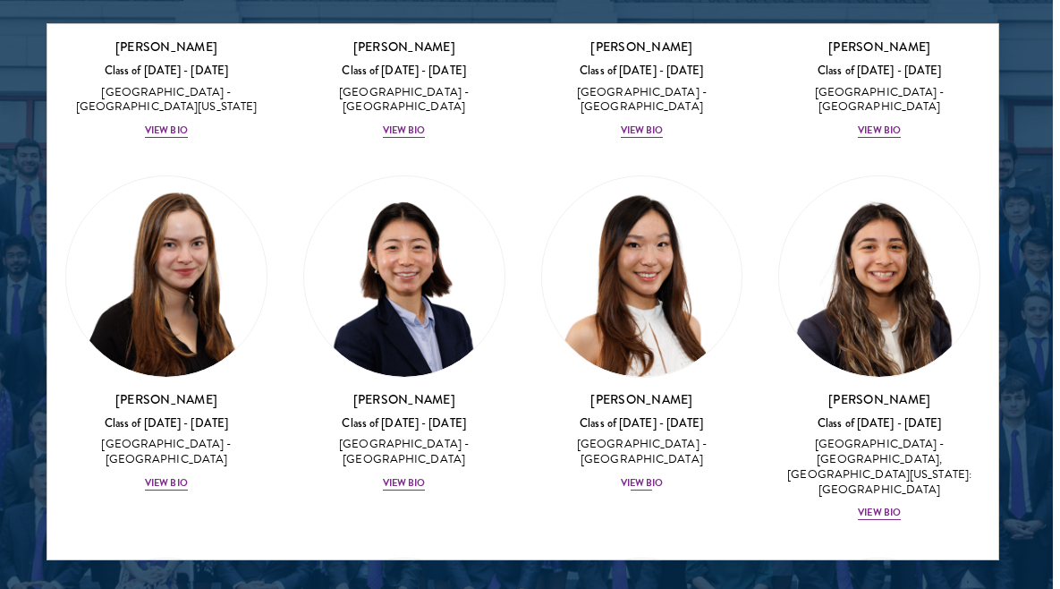
click at [640, 476] on div "View Bio" at bounding box center [642, 483] width 43 height 14
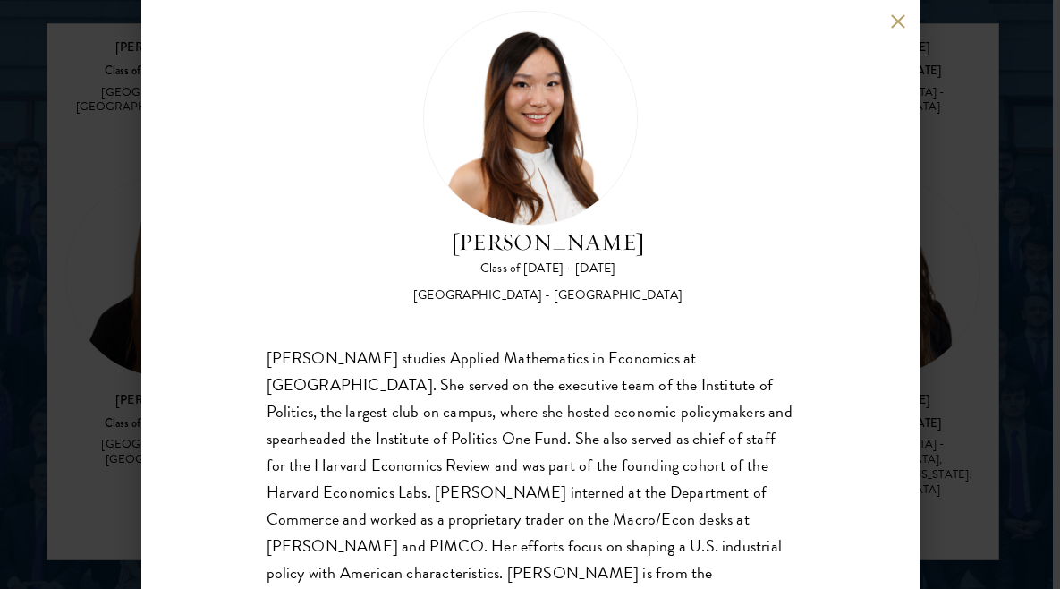
scroll to position [44, 0]
click at [902, 26] on button at bounding box center [898, 20] width 15 height 15
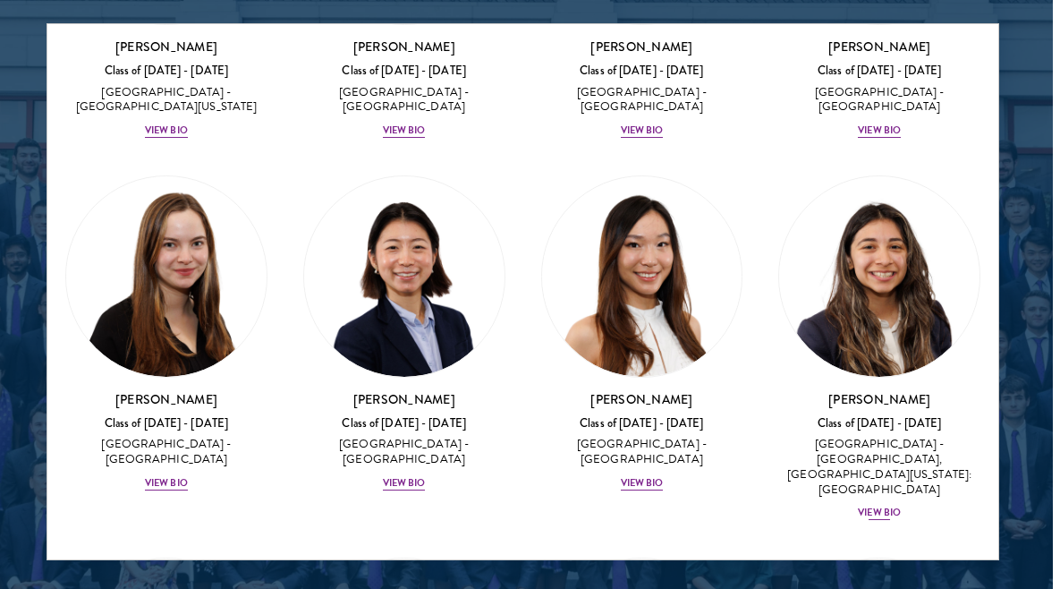
click at [870, 176] on img at bounding box center [879, 276] width 200 height 200
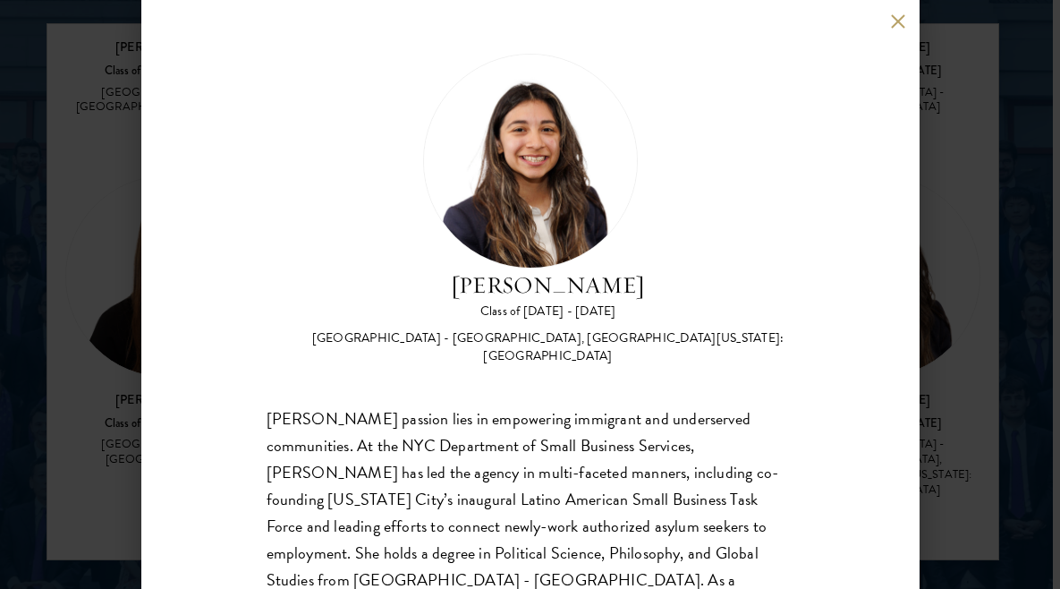
click at [898, 17] on button at bounding box center [898, 20] width 15 height 15
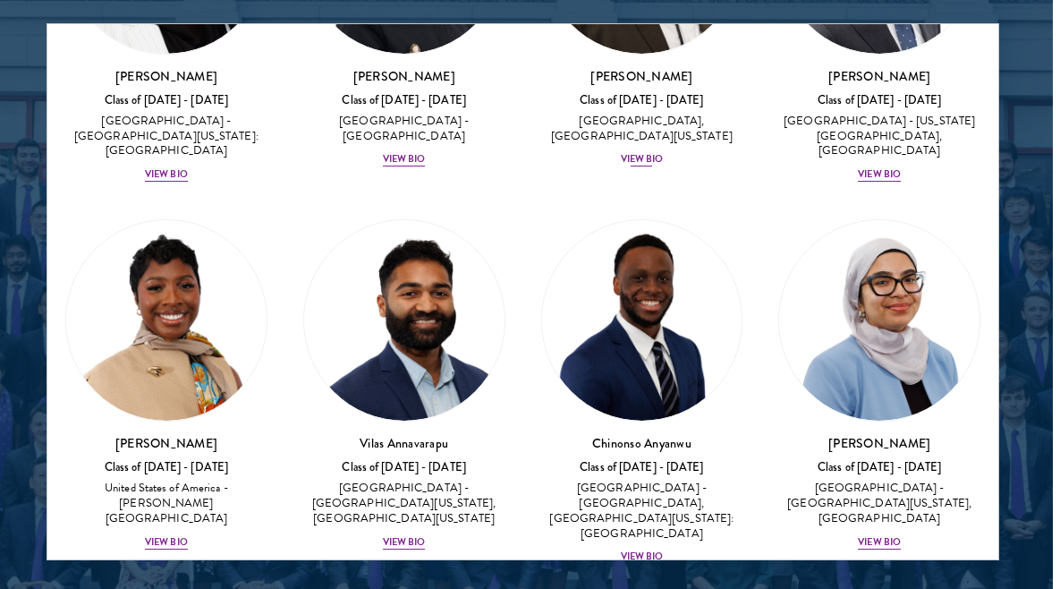
scroll to position [249, 0]
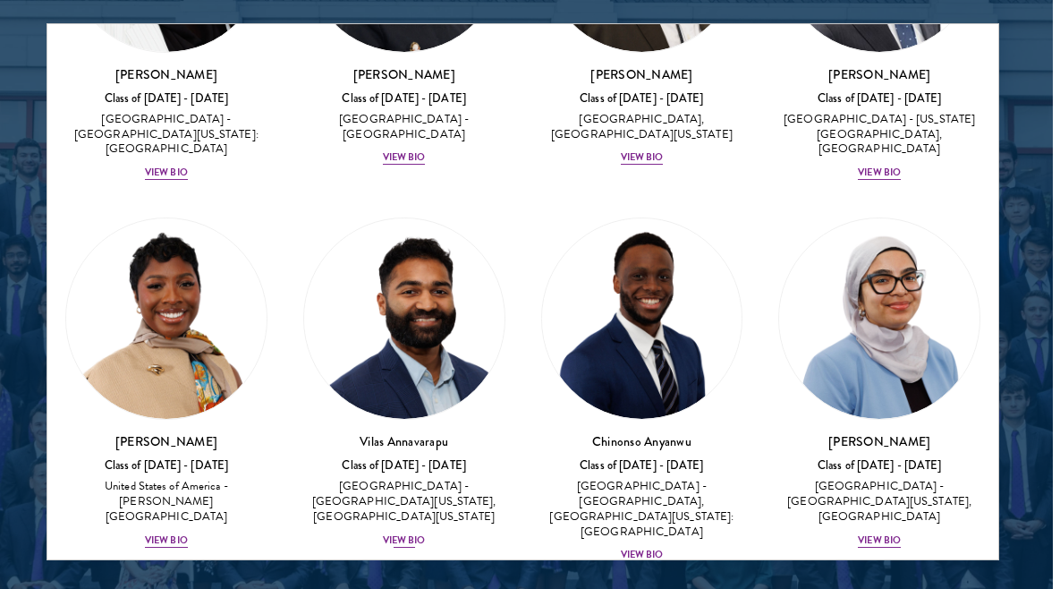
click at [400, 533] on div "View Bio" at bounding box center [404, 540] width 43 height 14
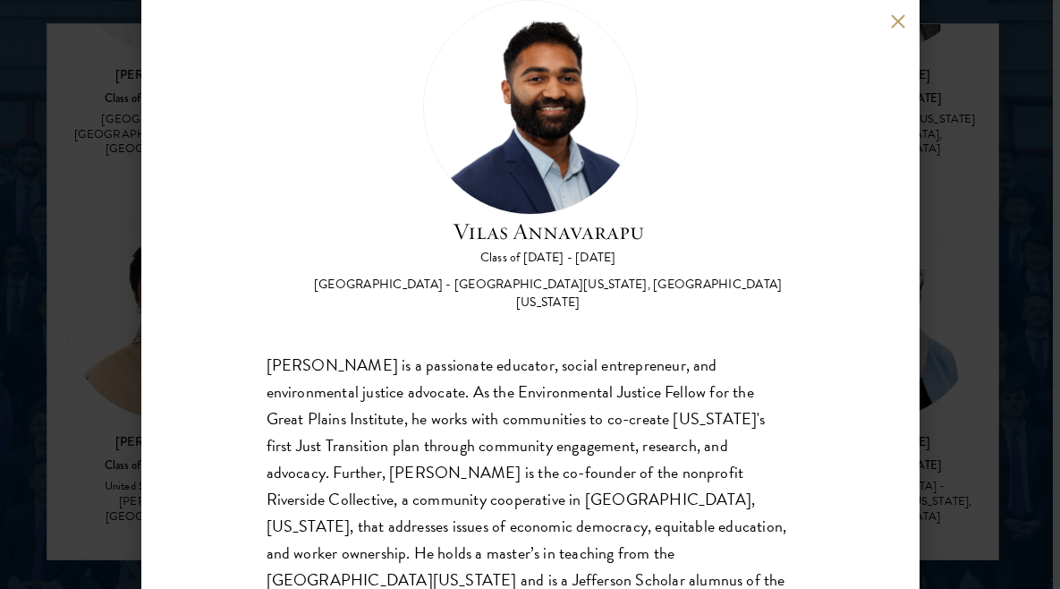
scroll to position [64, 0]
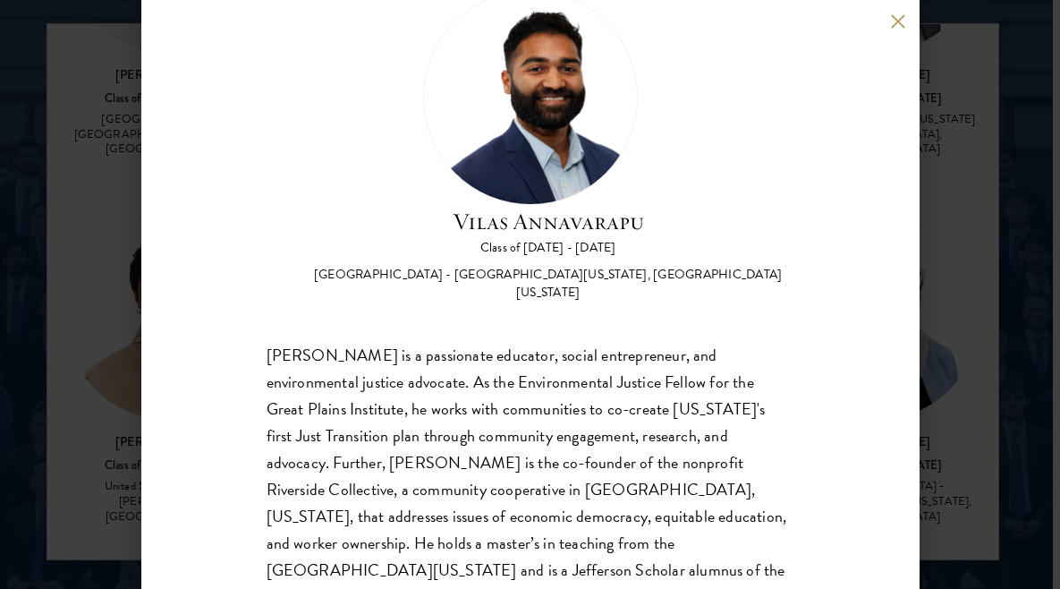
click at [899, 21] on button at bounding box center [898, 20] width 15 height 15
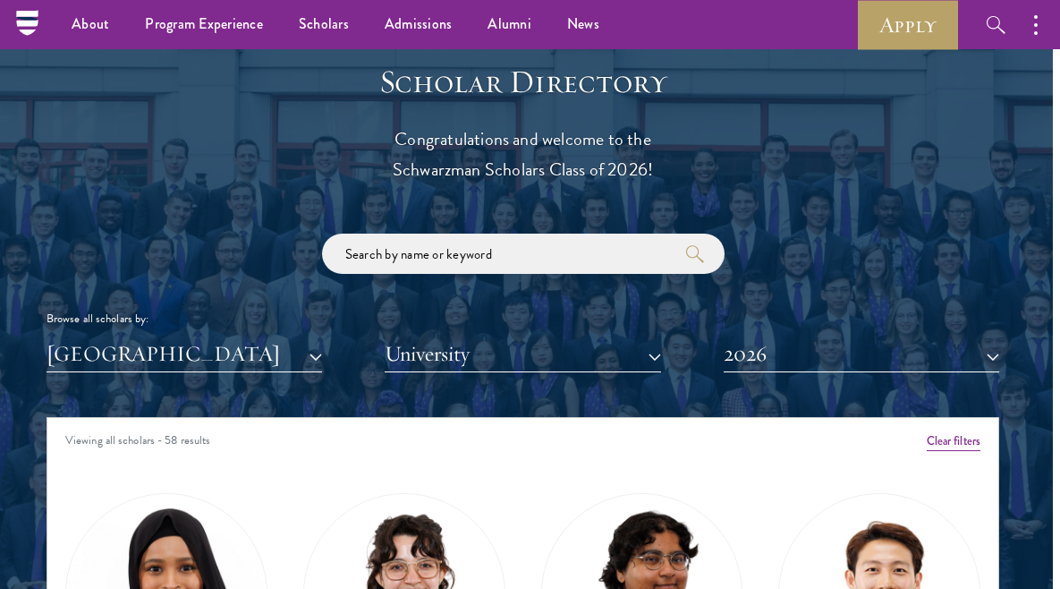
scroll to position [1921, 7]
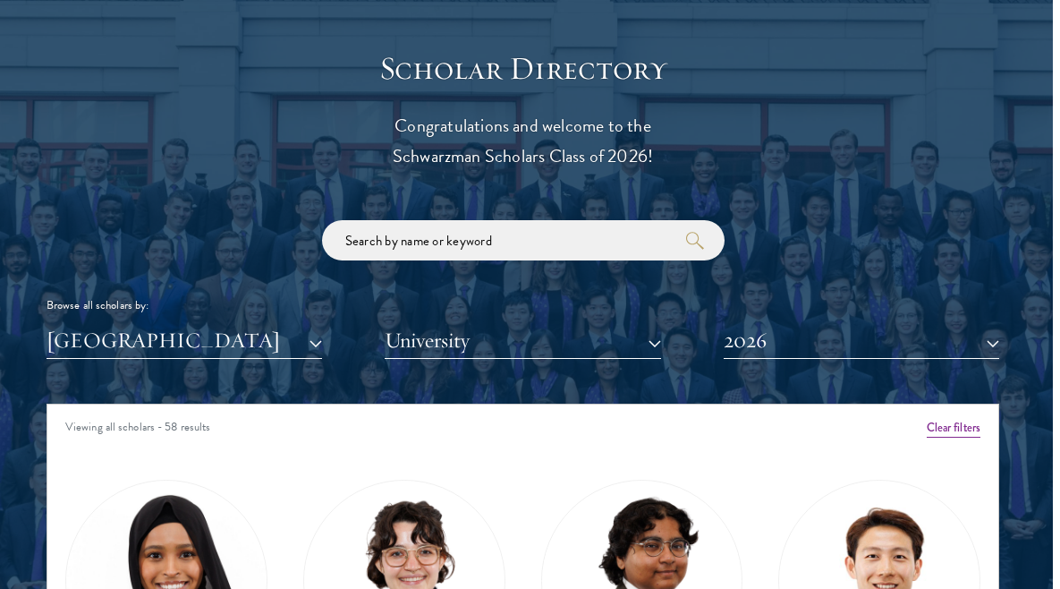
click at [306, 335] on button "[GEOGRAPHIC_DATA]" at bounding box center [185, 340] width 276 height 37
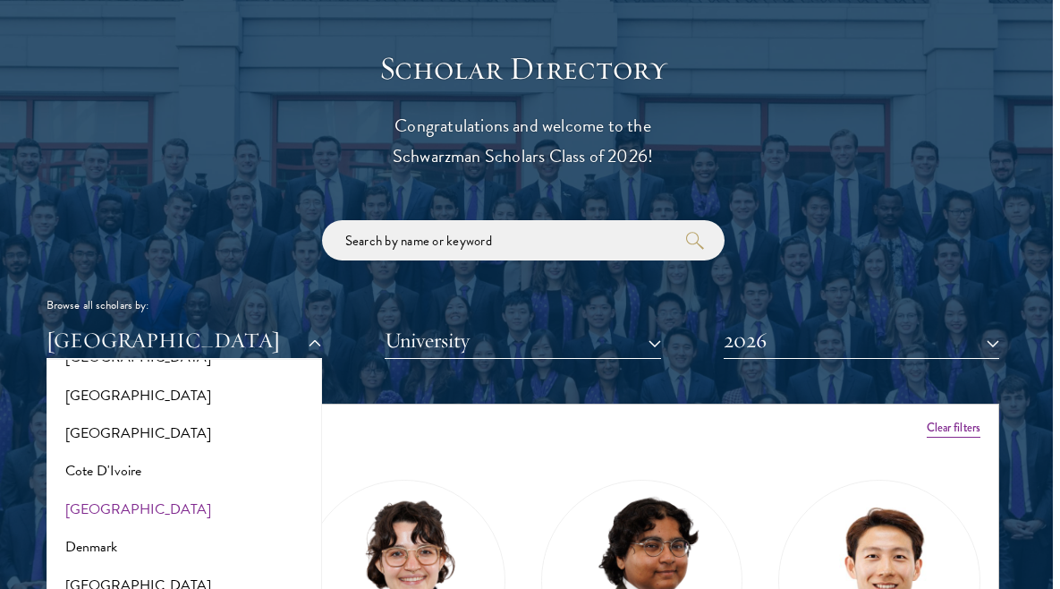
scroll to position [677, 0]
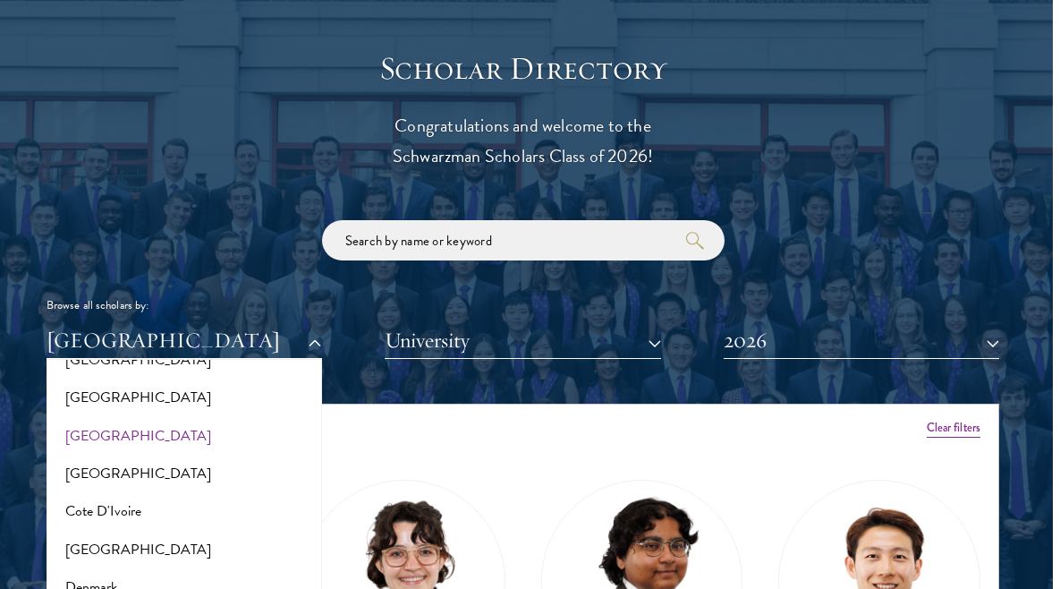
click at [129, 429] on button "[GEOGRAPHIC_DATA]" at bounding box center [184, 436] width 265 height 38
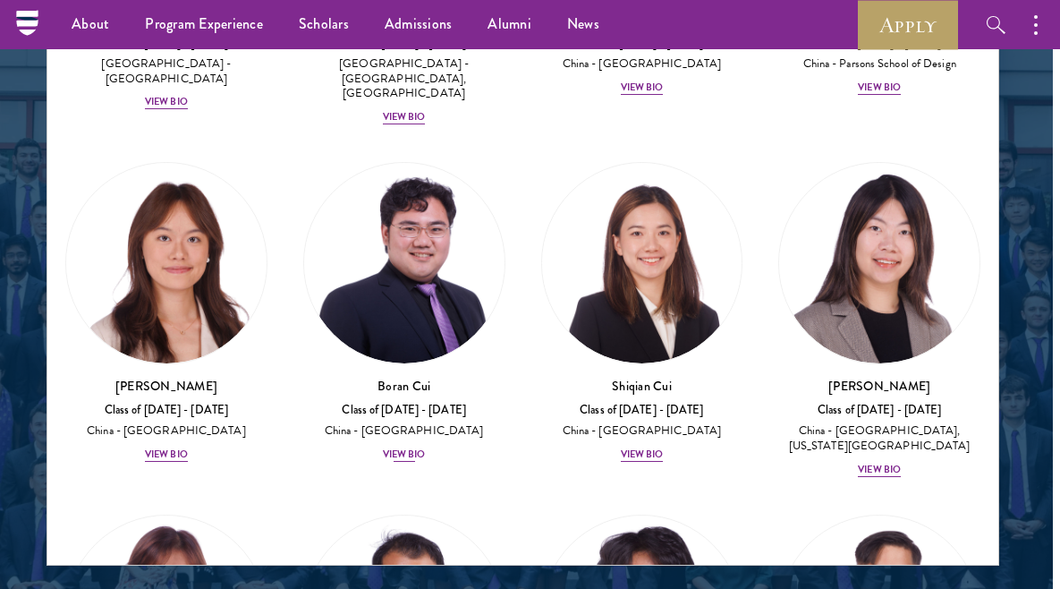
scroll to position [325, 0]
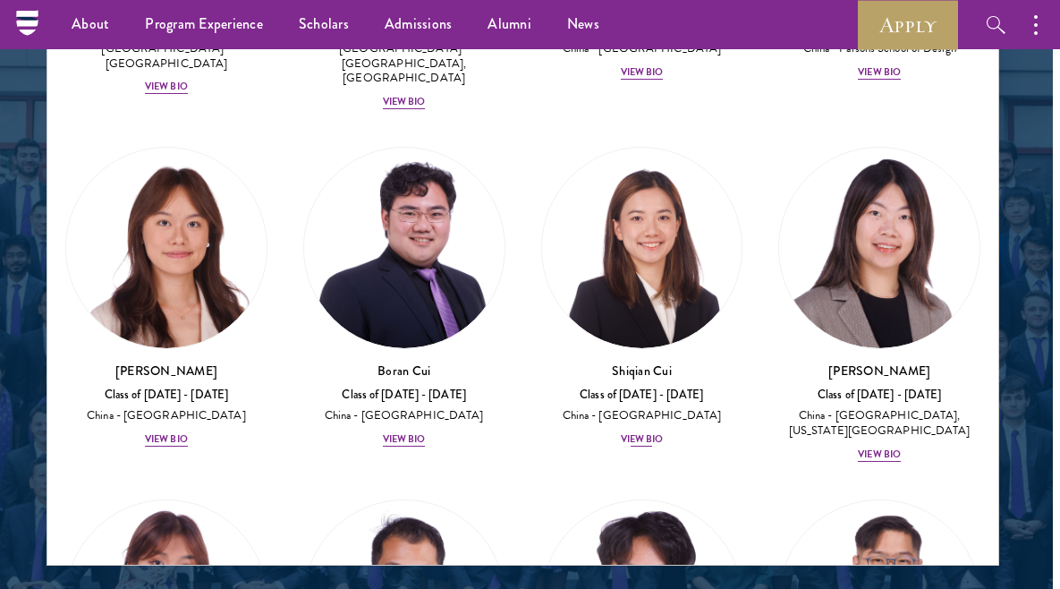
click at [643, 432] on div "View Bio" at bounding box center [642, 439] width 43 height 14
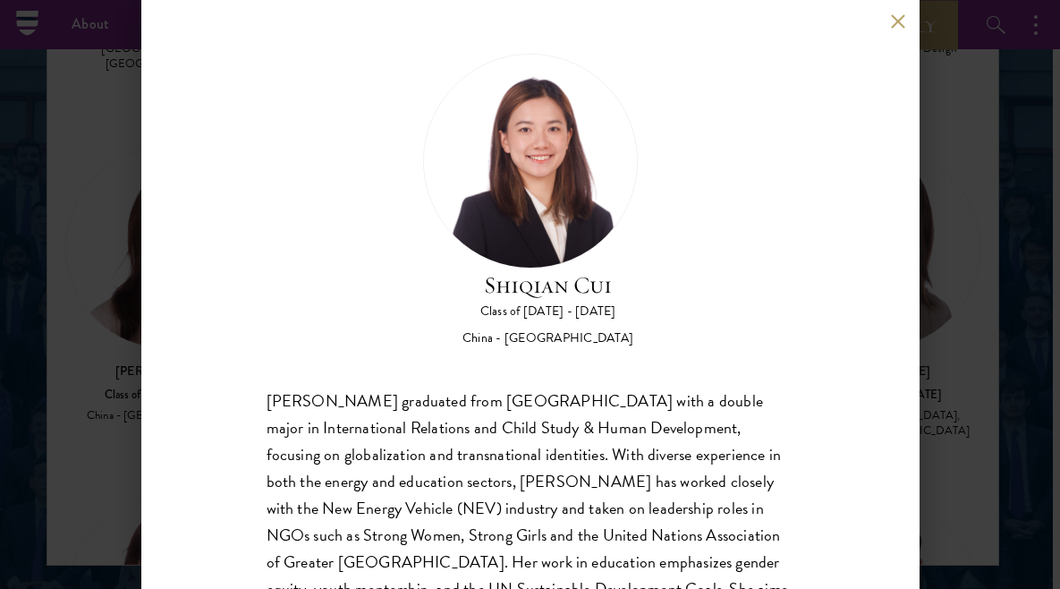
click at [896, 18] on button at bounding box center [898, 20] width 15 height 15
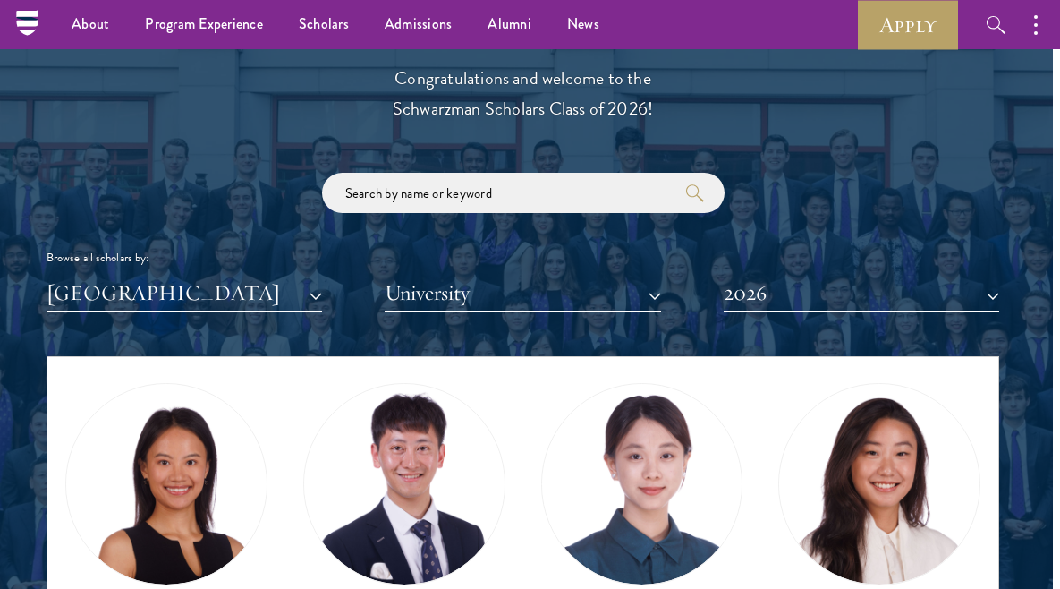
scroll to position [54, 0]
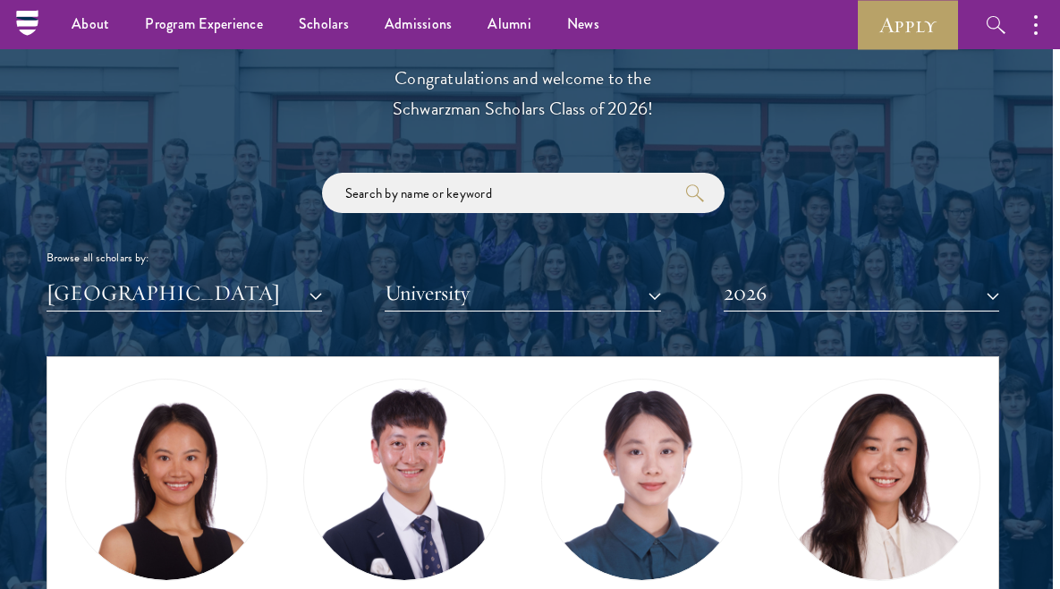
click at [758, 299] on button "2026" at bounding box center [862, 293] width 276 height 37
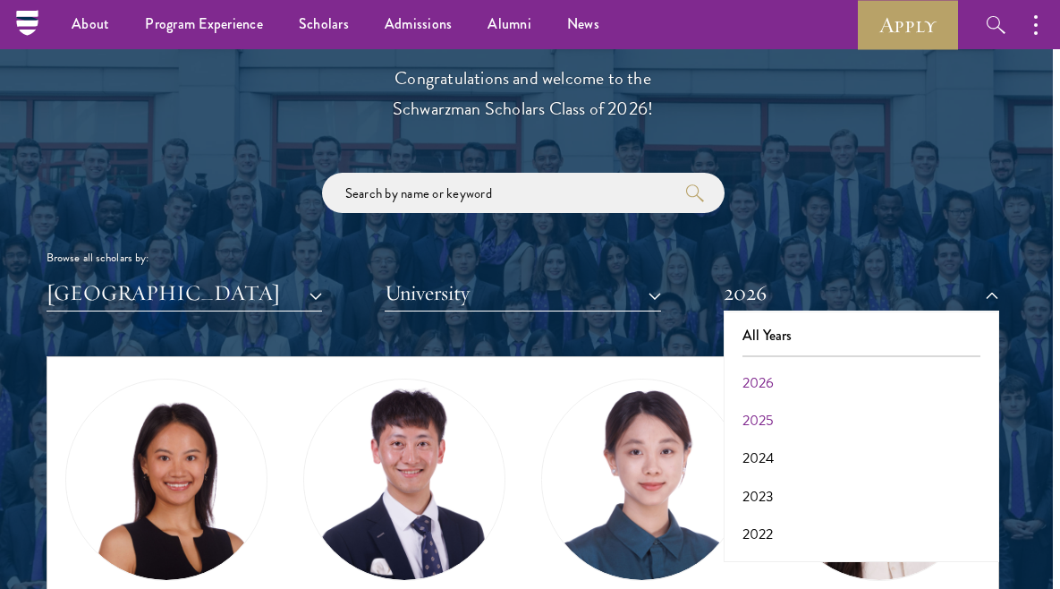
click at [768, 419] on button "2025" at bounding box center [861, 421] width 265 height 38
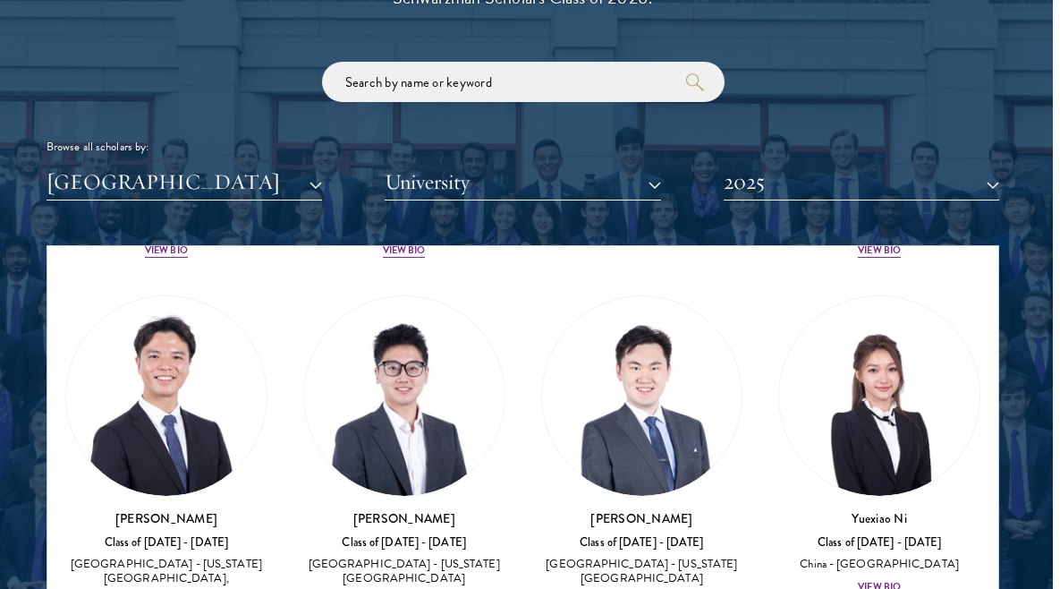
scroll to position [1097, 0]
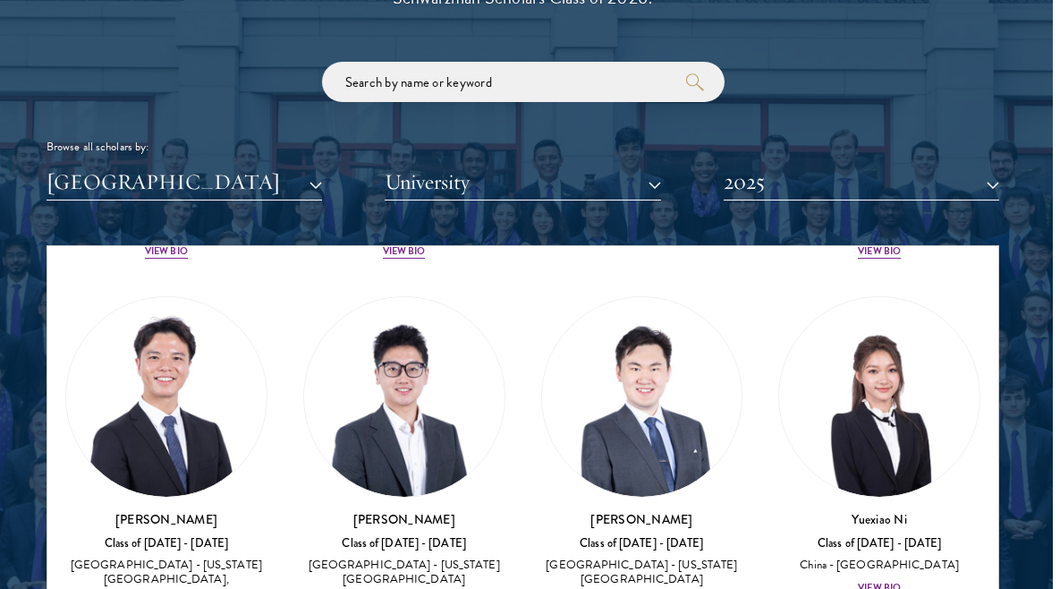
click at [883, 581] on div "View Bio" at bounding box center [879, 588] width 43 height 14
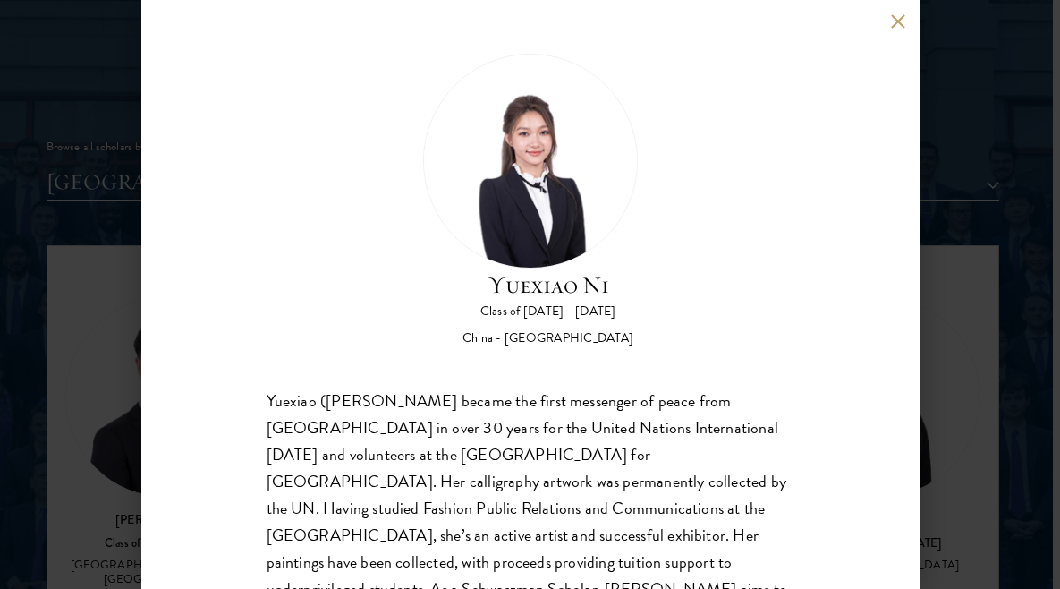
scroll to position [2045, 7]
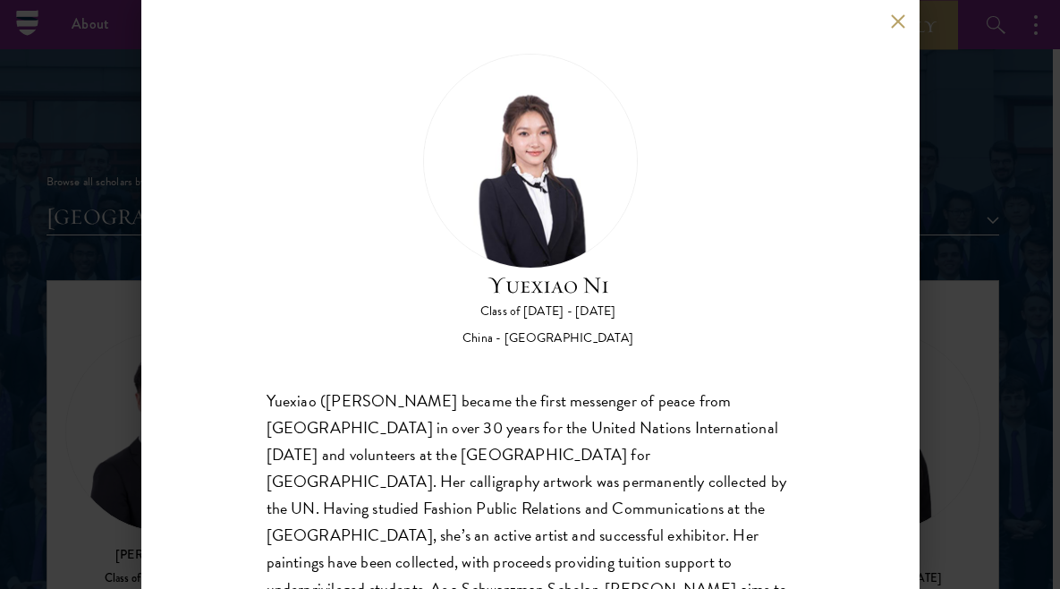
click at [898, 17] on button at bounding box center [898, 20] width 15 height 15
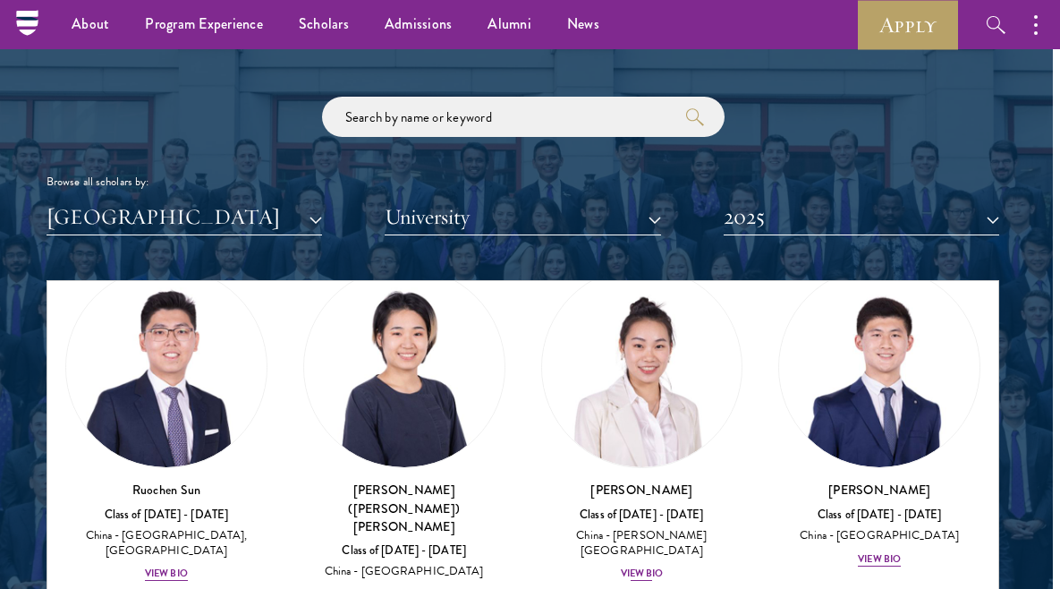
scroll to position [1545, 0]
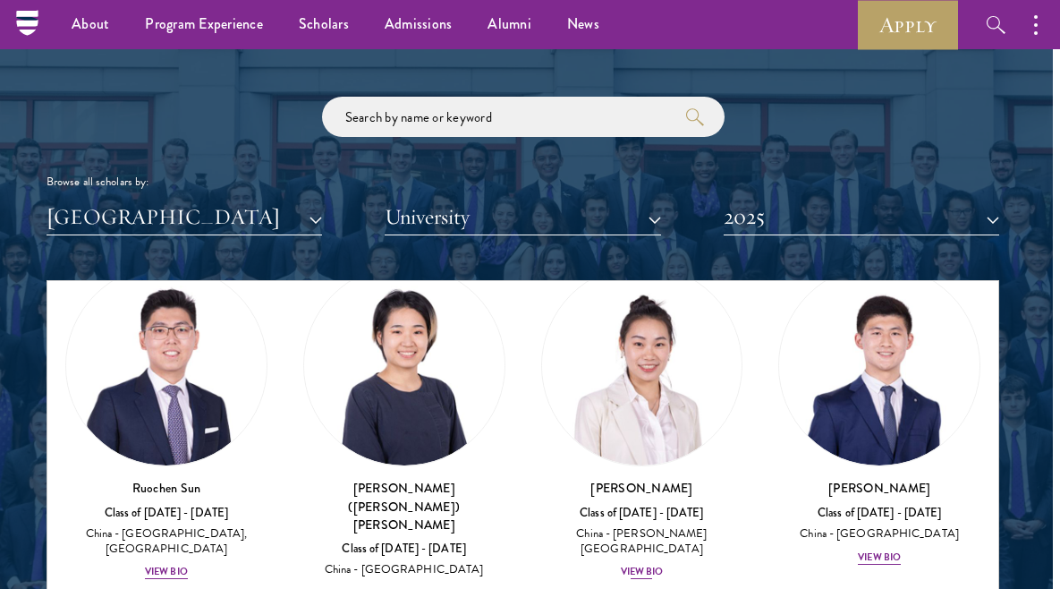
click at [637, 564] on div "View Bio" at bounding box center [642, 571] width 43 height 14
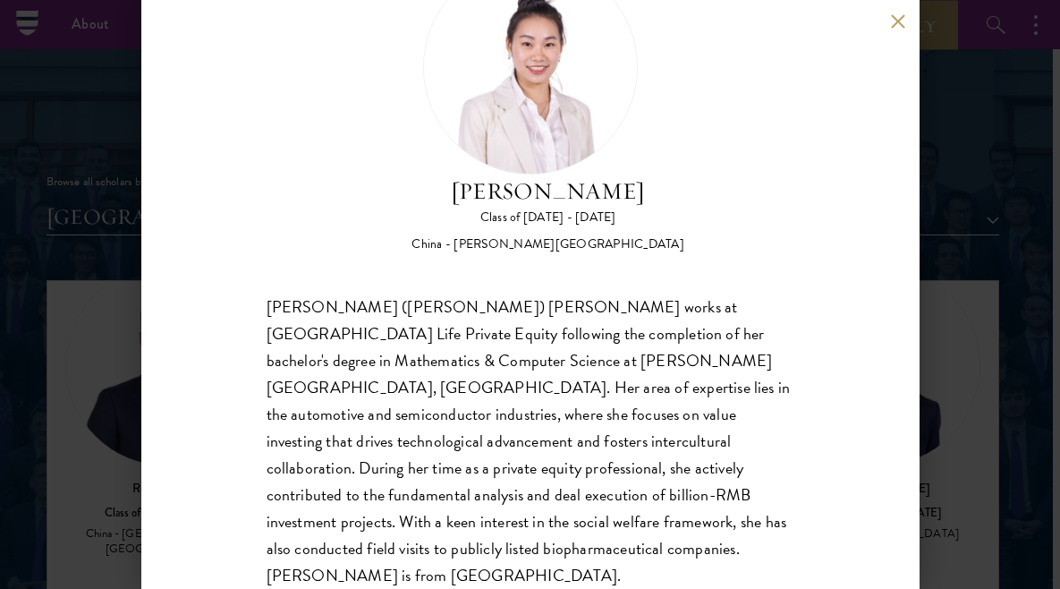
scroll to position [93, 0]
click at [895, 14] on button at bounding box center [898, 20] width 15 height 15
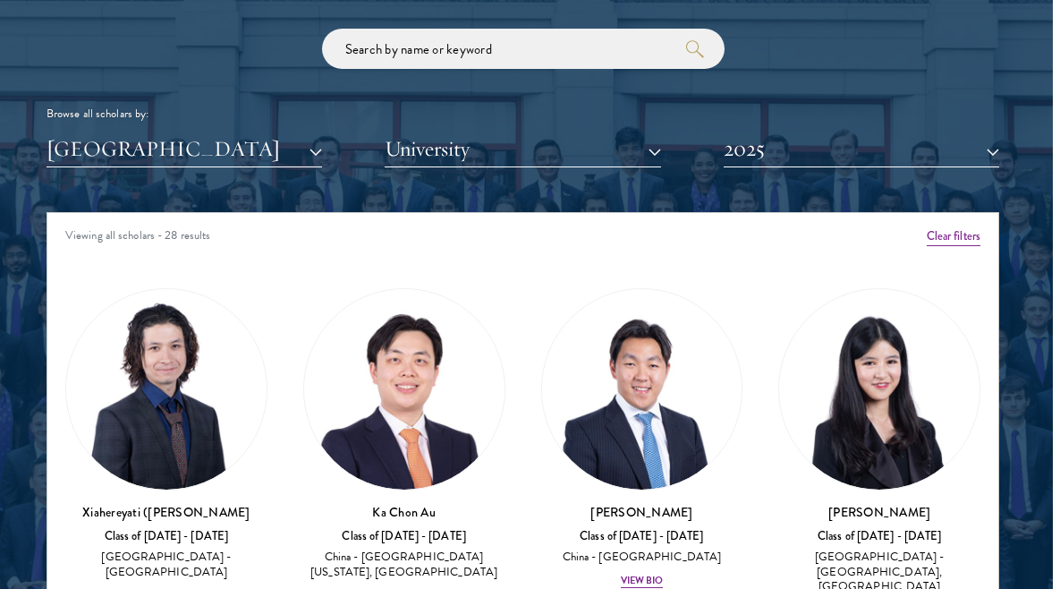
scroll to position [2115, 7]
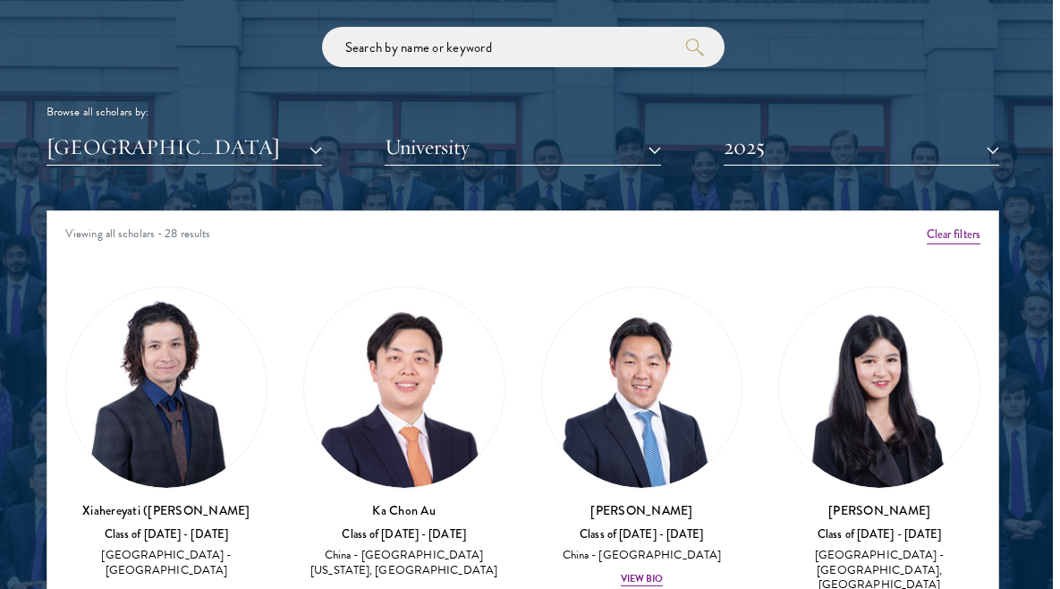
click at [267, 131] on button "[GEOGRAPHIC_DATA]" at bounding box center [185, 147] width 276 height 37
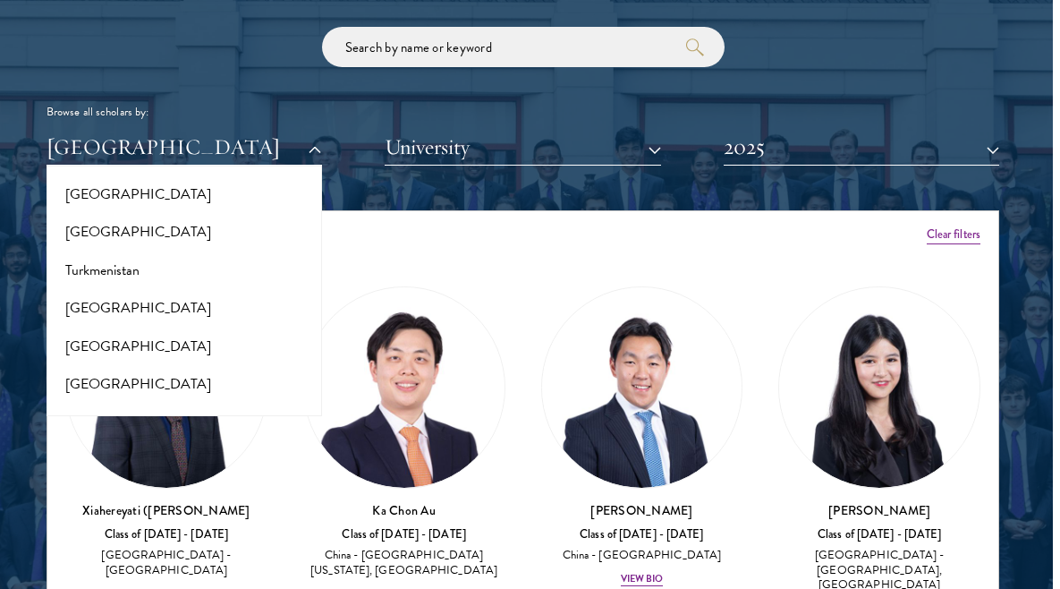
scroll to position [3601, 0]
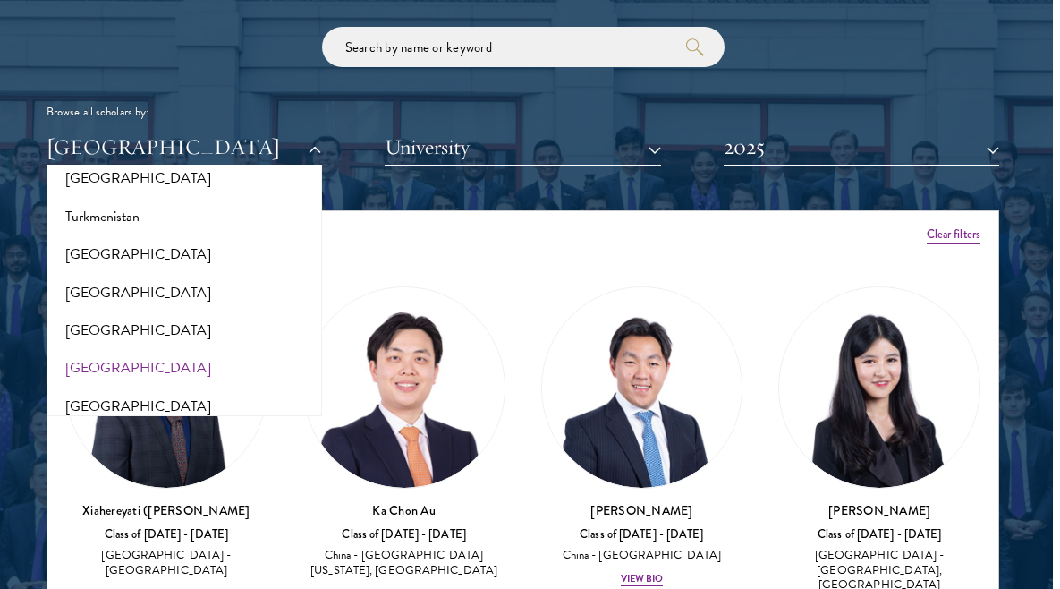
click at [127, 349] on button "[GEOGRAPHIC_DATA]" at bounding box center [184, 368] width 265 height 38
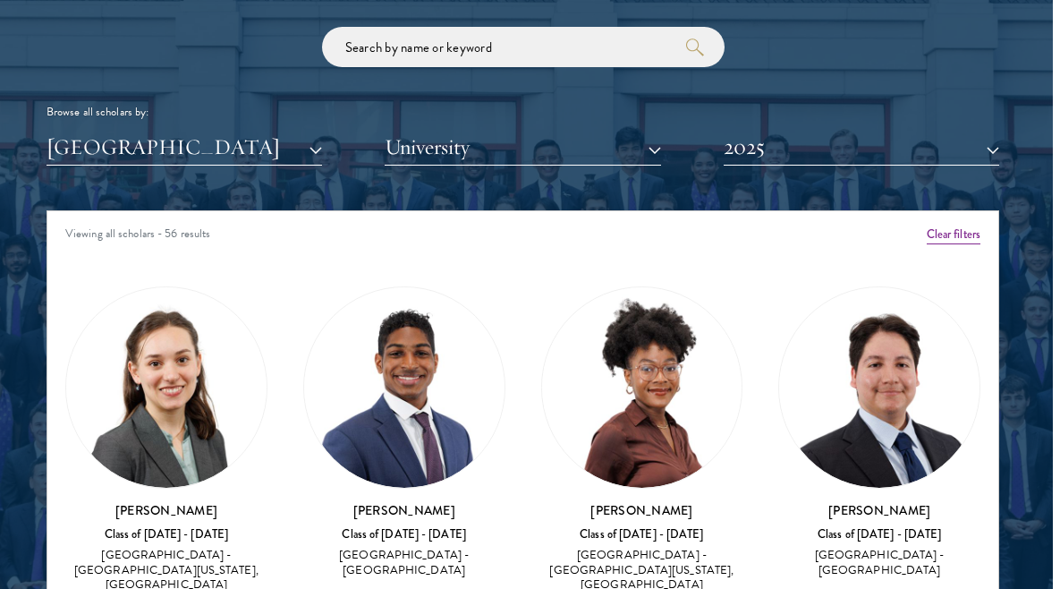
click at [841, 145] on button "2025" at bounding box center [862, 147] width 276 height 37
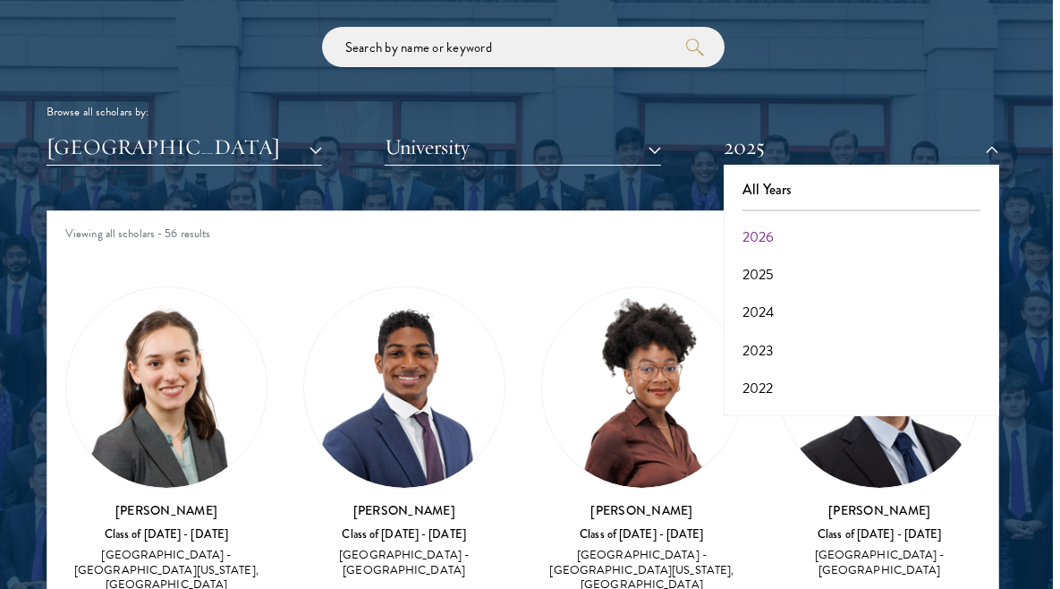
click at [795, 237] on button "2026" at bounding box center [861, 237] width 265 height 38
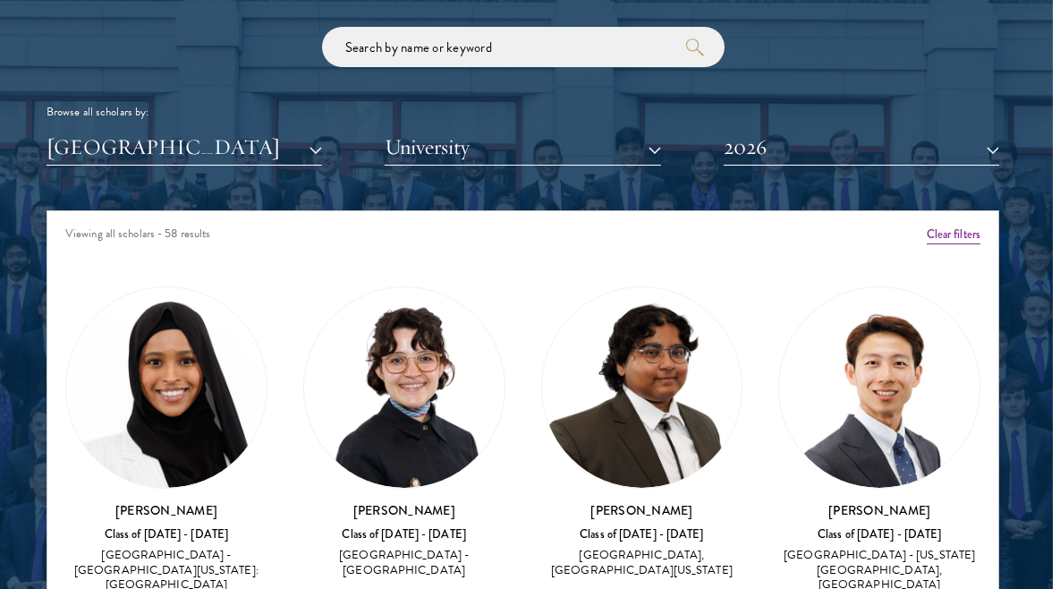
click at [817, 146] on button "2026" at bounding box center [862, 147] width 276 height 37
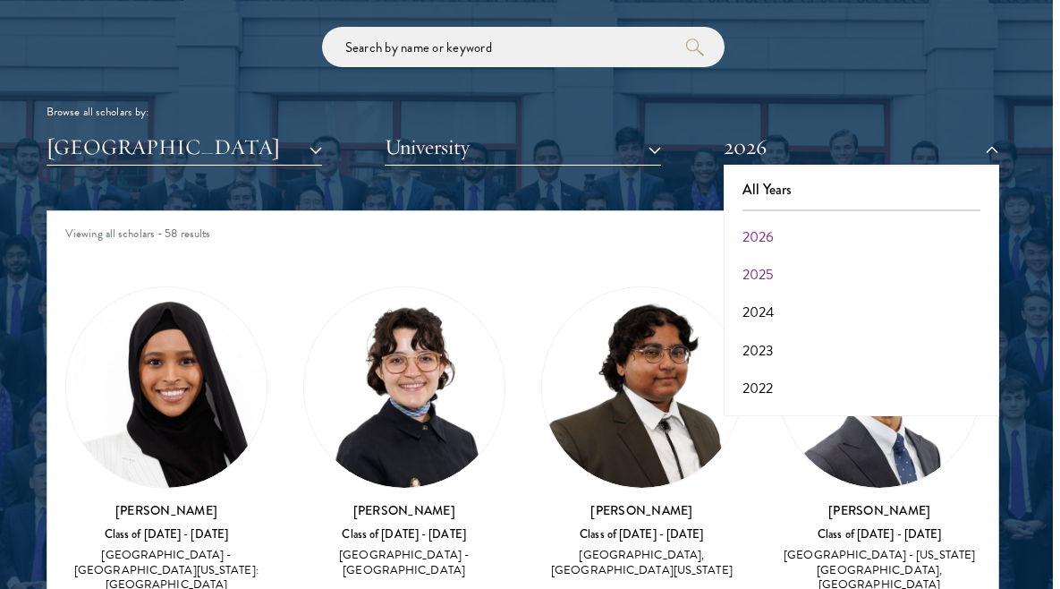
click at [768, 257] on button "2025" at bounding box center [861, 275] width 265 height 38
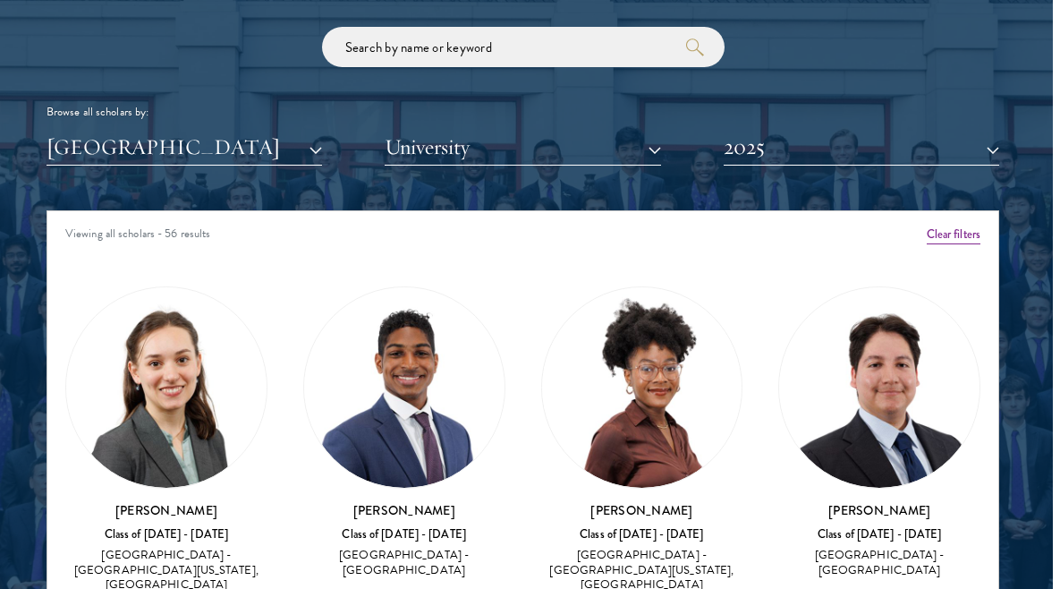
click at [806, 145] on button "2025" at bounding box center [862, 147] width 276 height 37
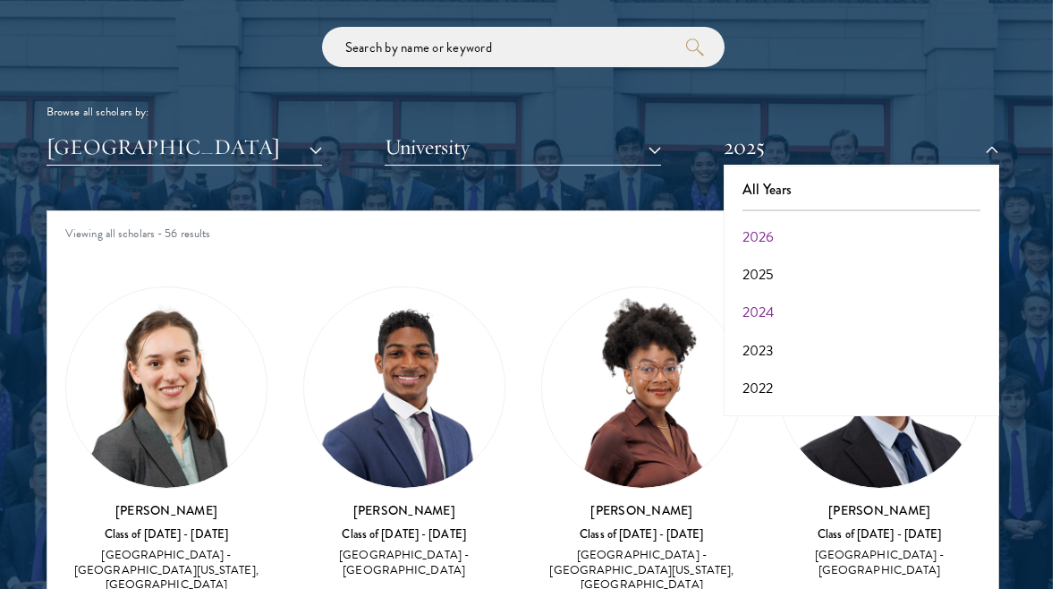
click at [764, 303] on button "2024" at bounding box center [861, 312] width 265 height 38
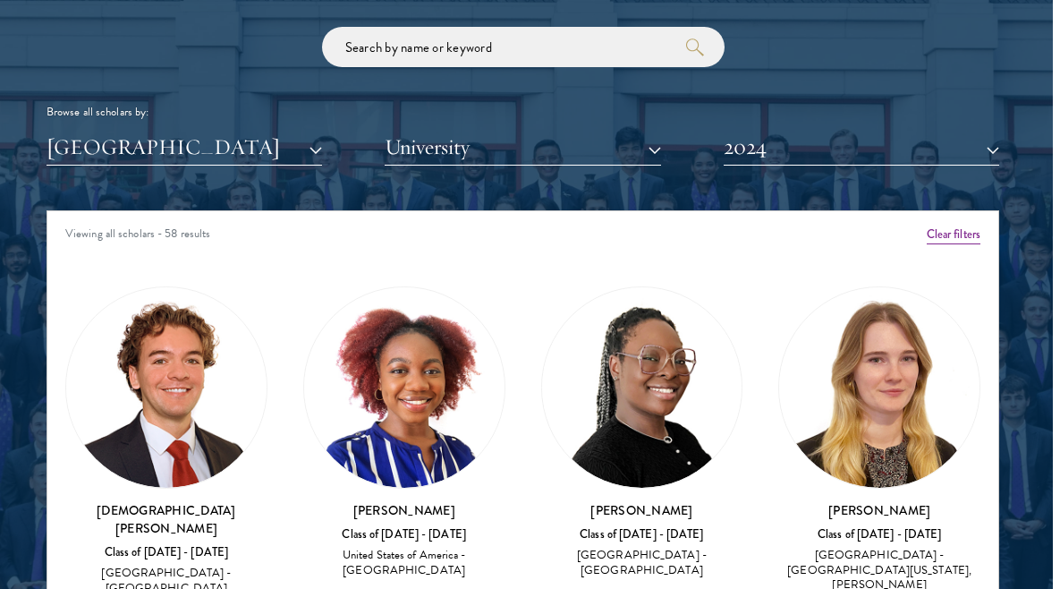
click at [799, 157] on button "2024" at bounding box center [862, 147] width 276 height 37
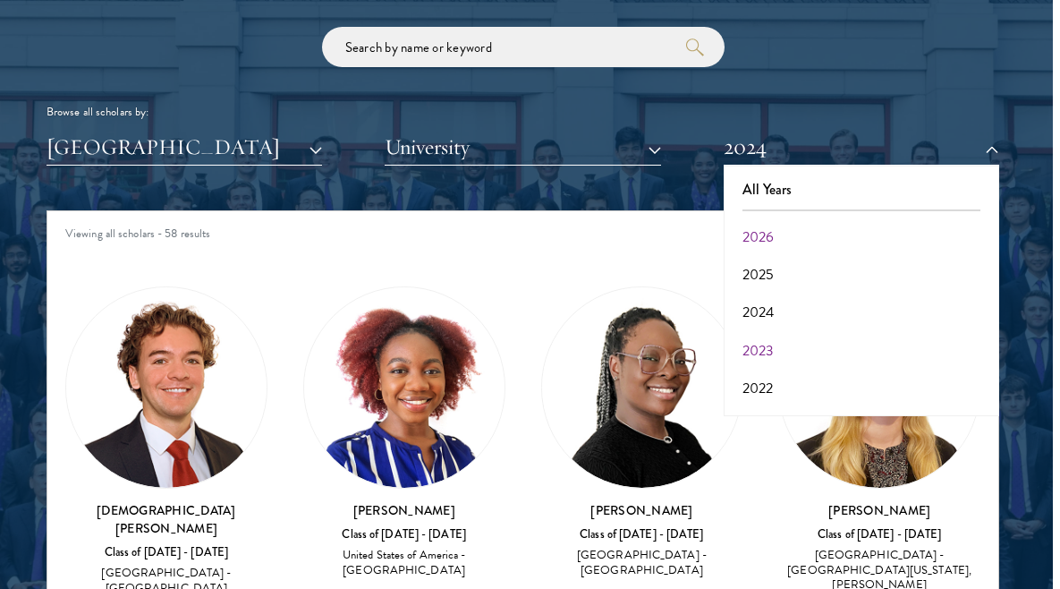
click at [759, 341] on button "2023" at bounding box center [861, 351] width 265 height 38
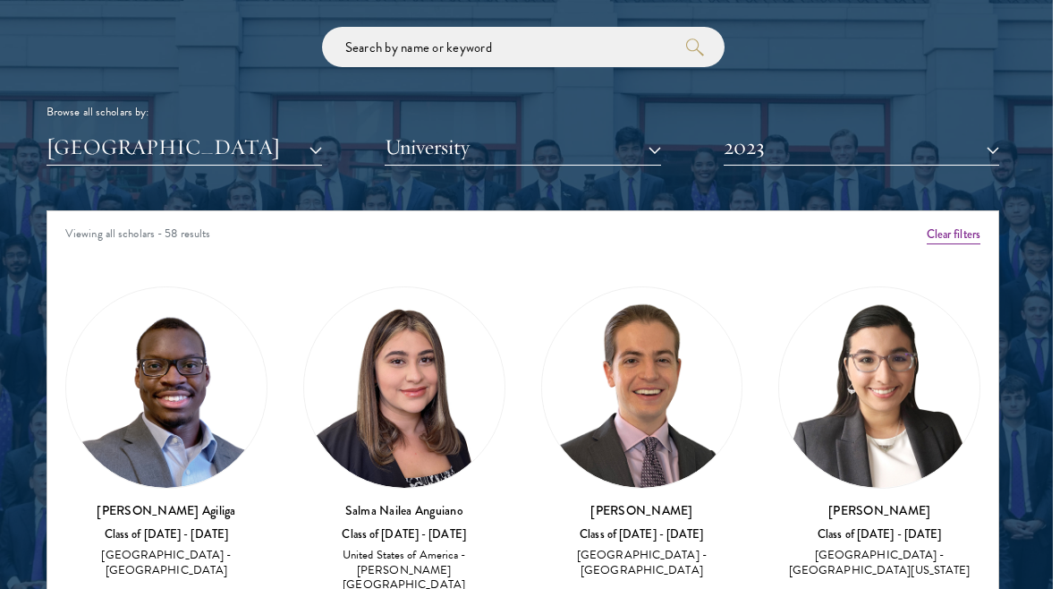
click at [785, 155] on button "2023" at bounding box center [862, 147] width 276 height 37
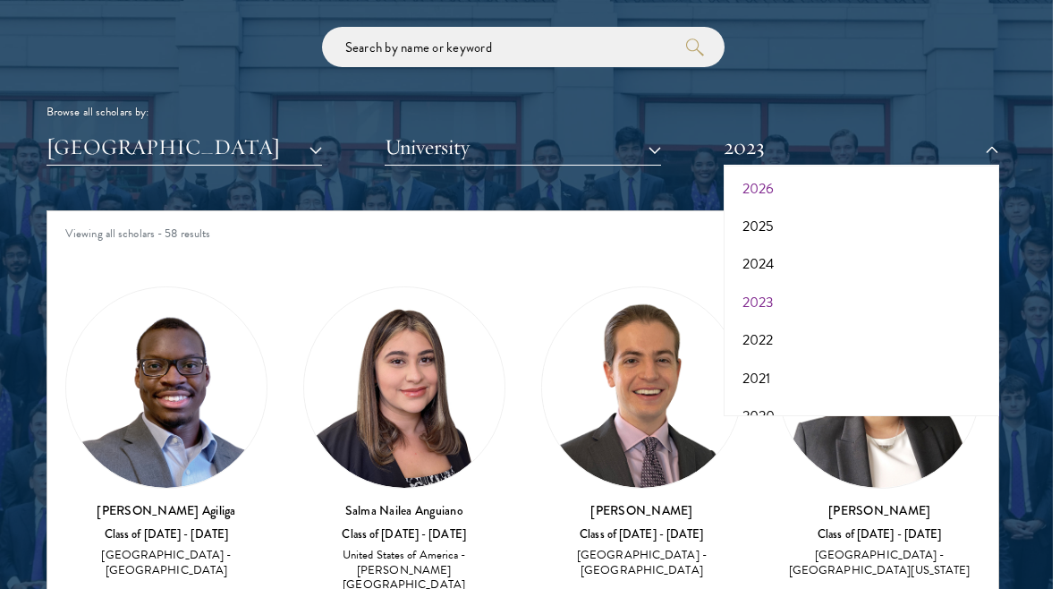
scroll to position [66, 0]
click at [763, 313] on button "2022" at bounding box center [861, 322] width 265 height 38
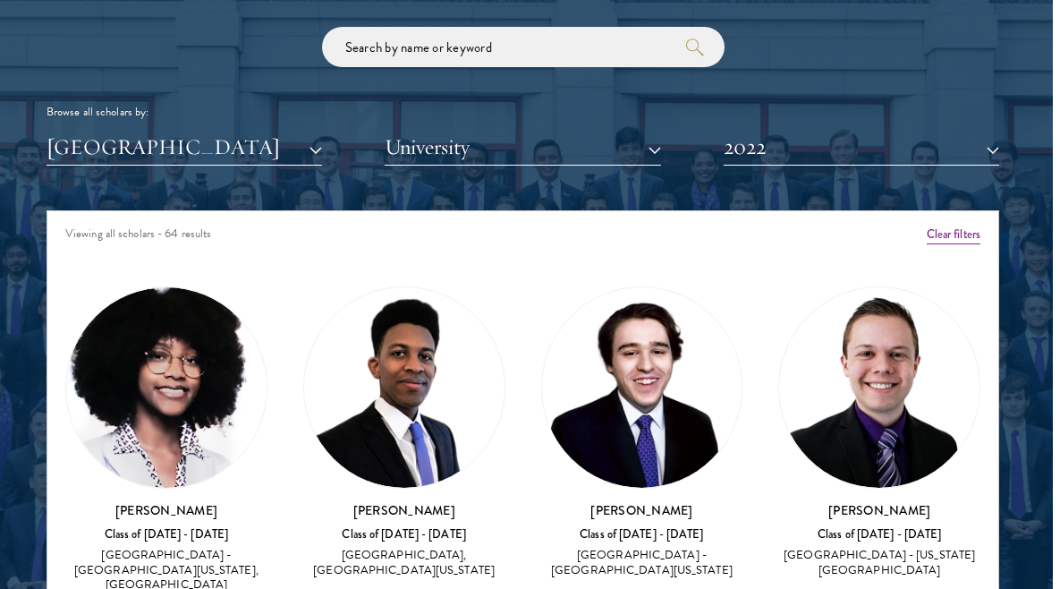
click at [827, 147] on button "2022" at bounding box center [862, 147] width 276 height 37
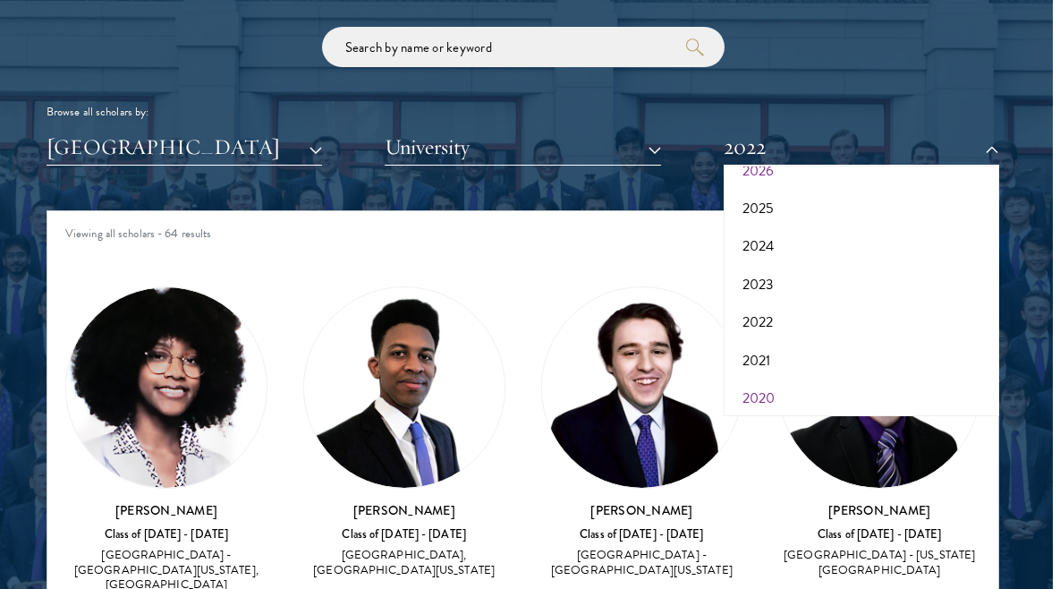
click at [753, 383] on button "2020" at bounding box center [861, 398] width 265 height 38
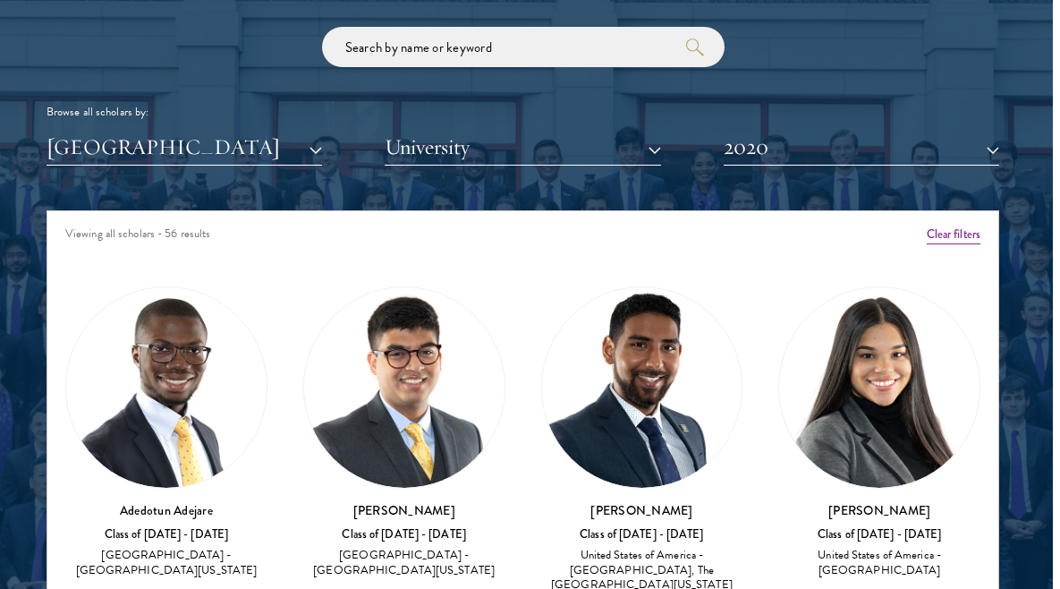
click at [821, 151] on button "2020" at bounding box center [862, 147] width 276 height 37
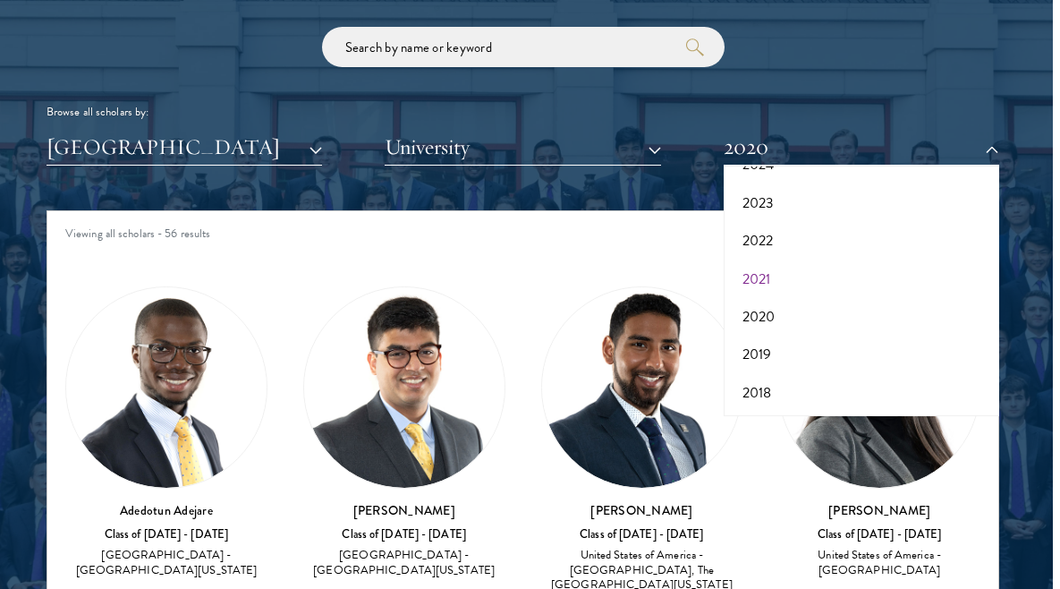
scroll to position [156, 0]
click at [773, 344] on button "2019" at bounding box center [861, 346] width 265 height 38
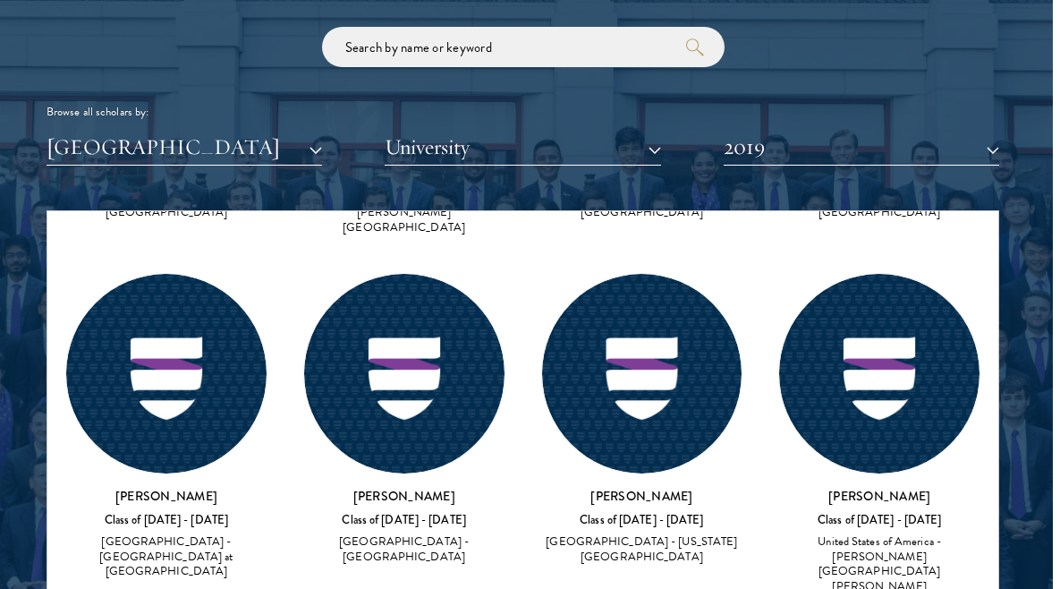
scroll to position [4129, 0]
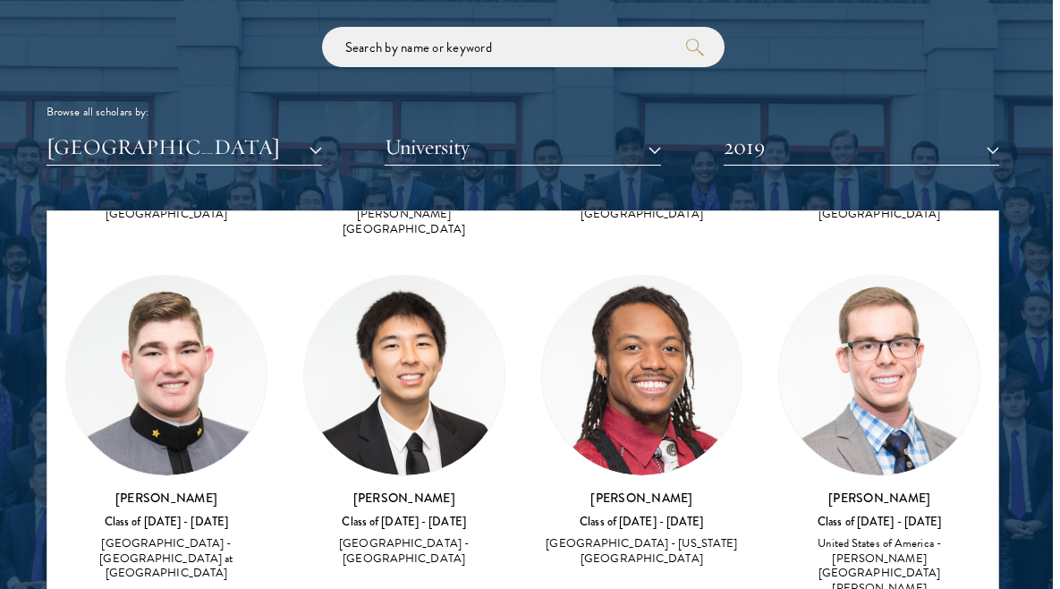
click at [833, 148] on button "2019" at bounding box center [862, 147] width 276 height 37
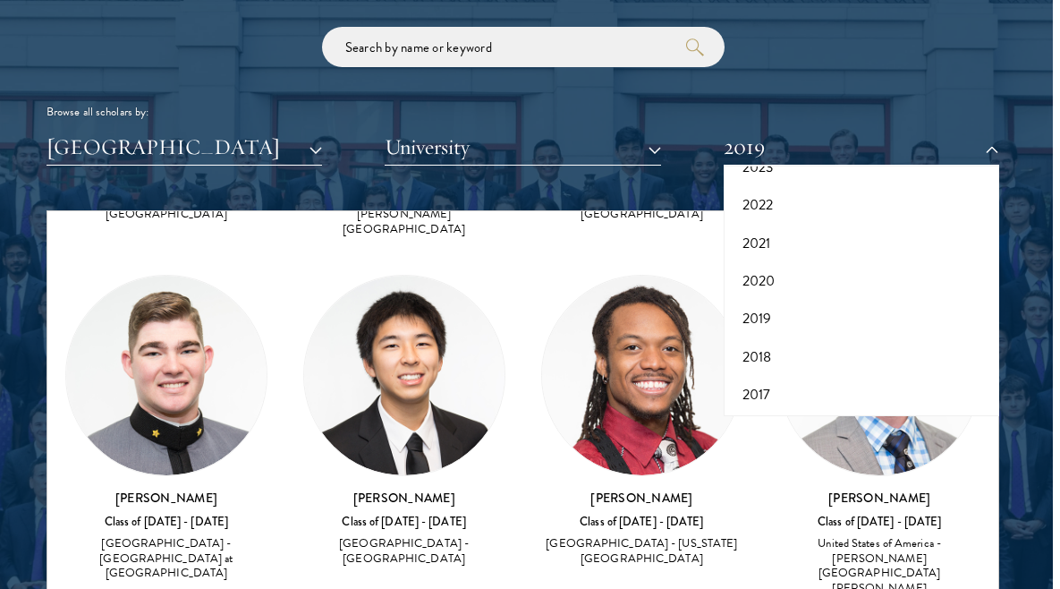
scroll to position [182, 0]
click at [762, 378] on button "2017" at bounding box center [861, 396] width 265 height 38
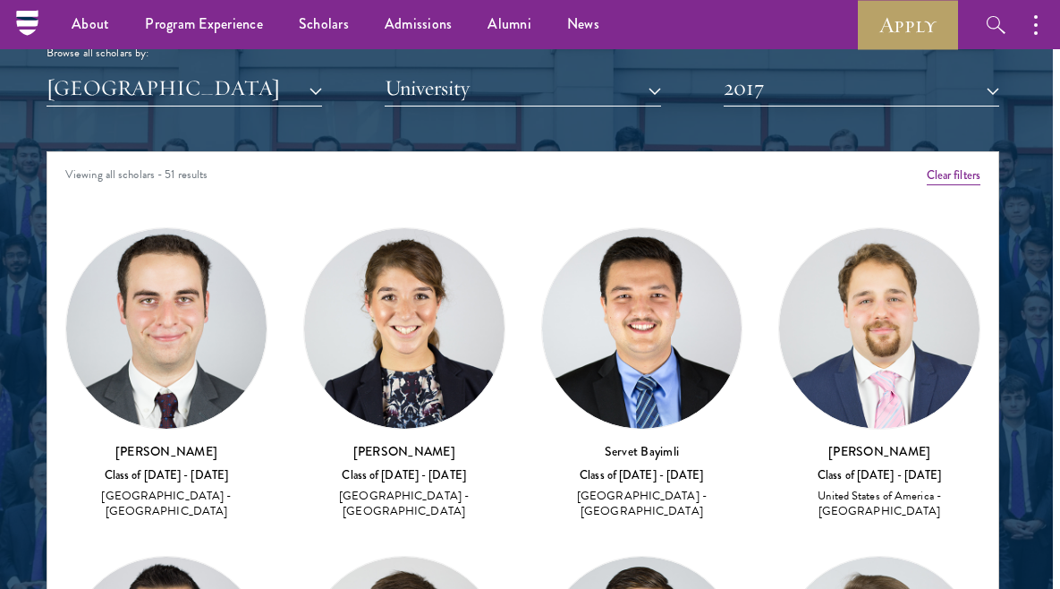
scroll to position [2174, 7]
click at [852, 85] on button "2017" at bounding box center [862, 88] width 276 height 37
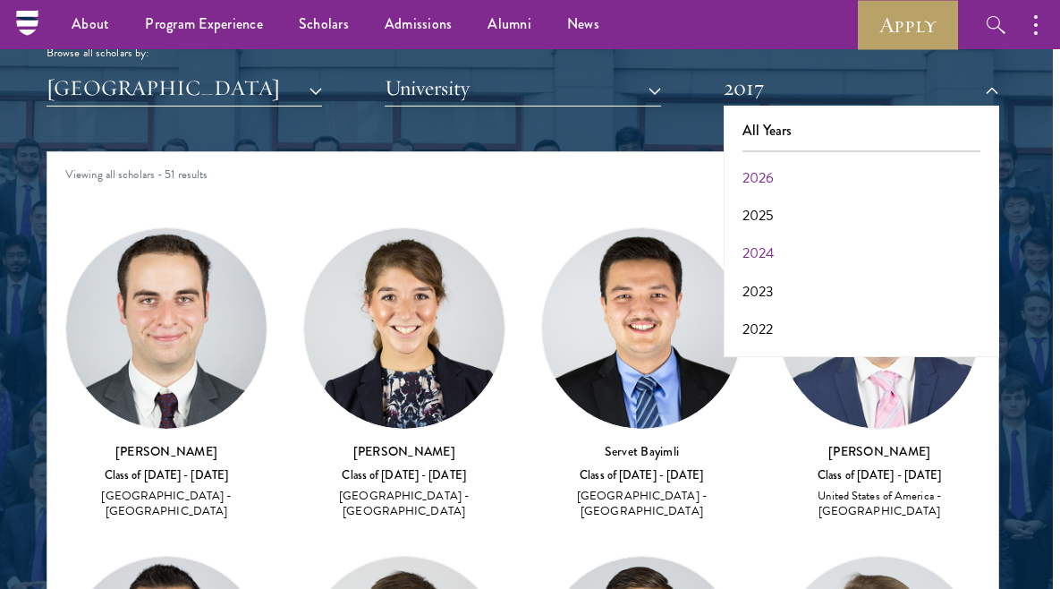
scroll to position [0, 0]
click at [773, 326] on button "2022" at bounding box center [861, 329] width 265 height 38
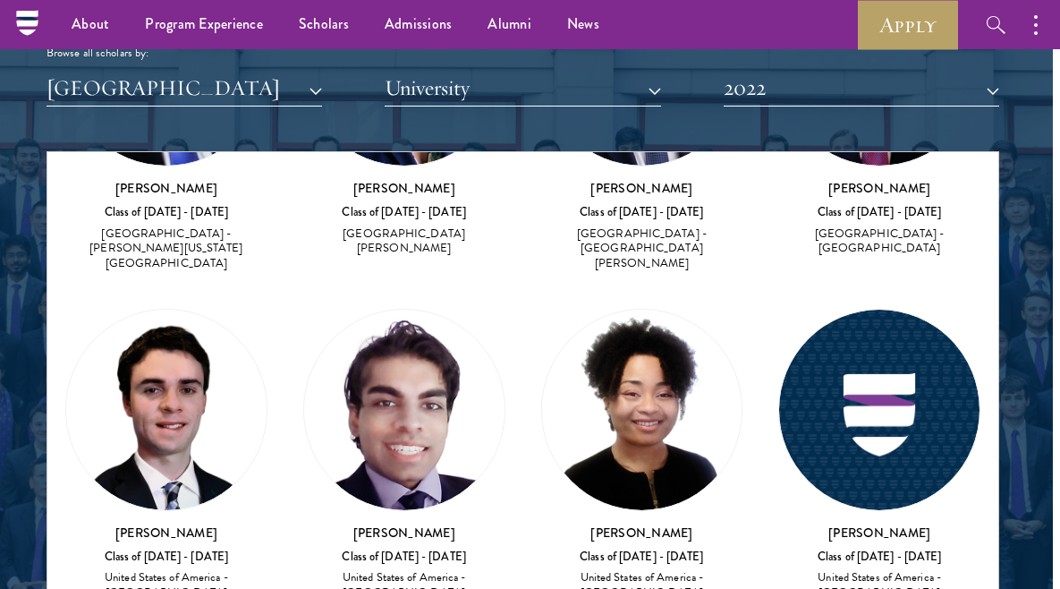
scroll to position [1642, 0]
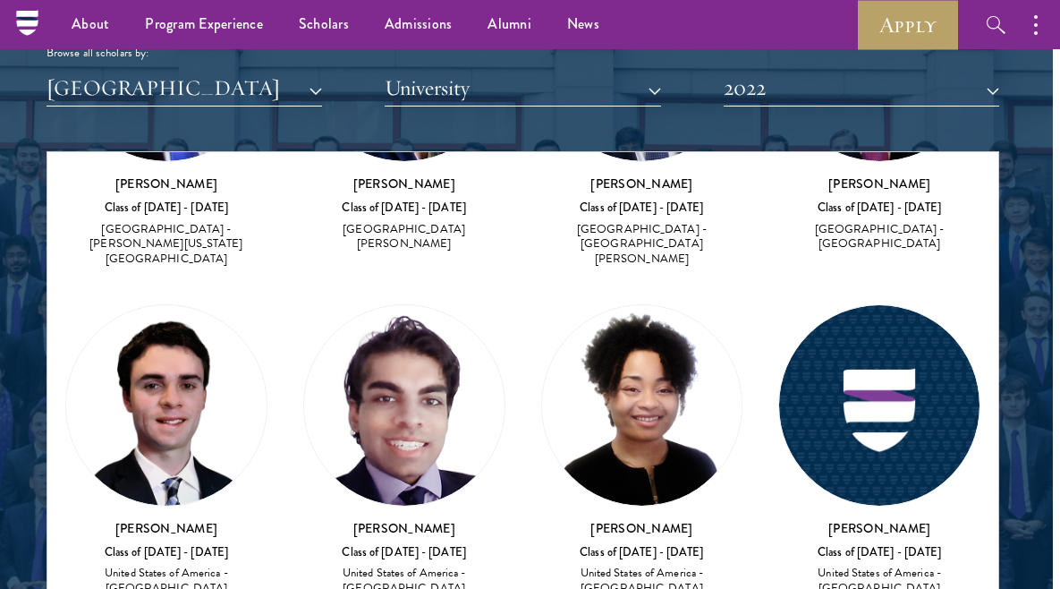
click at [875, 323] on img at bounding box center [879, 405] width 200 height 200
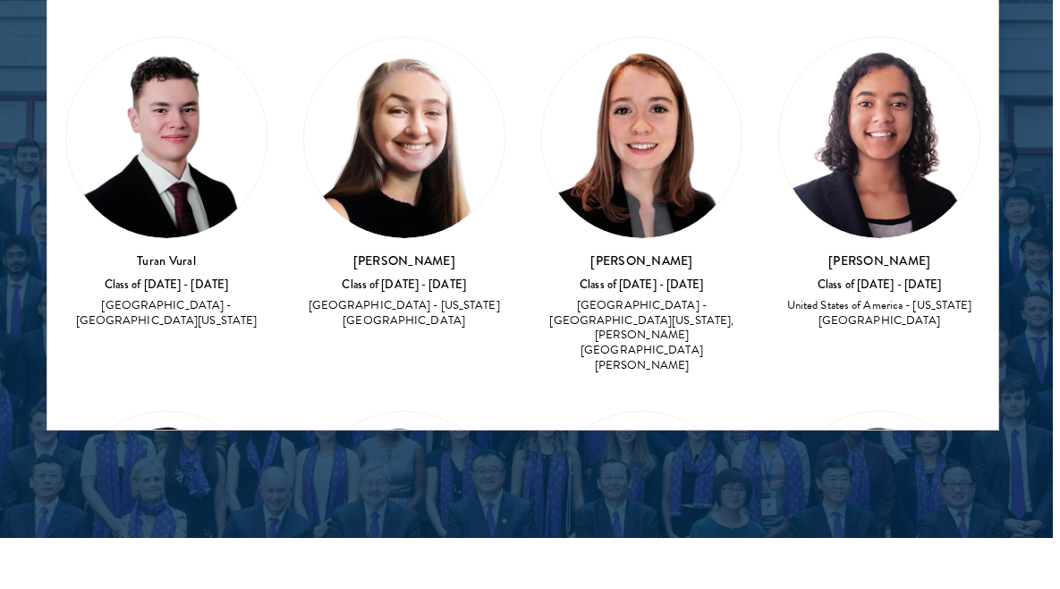
scroll to position [2475, 7]
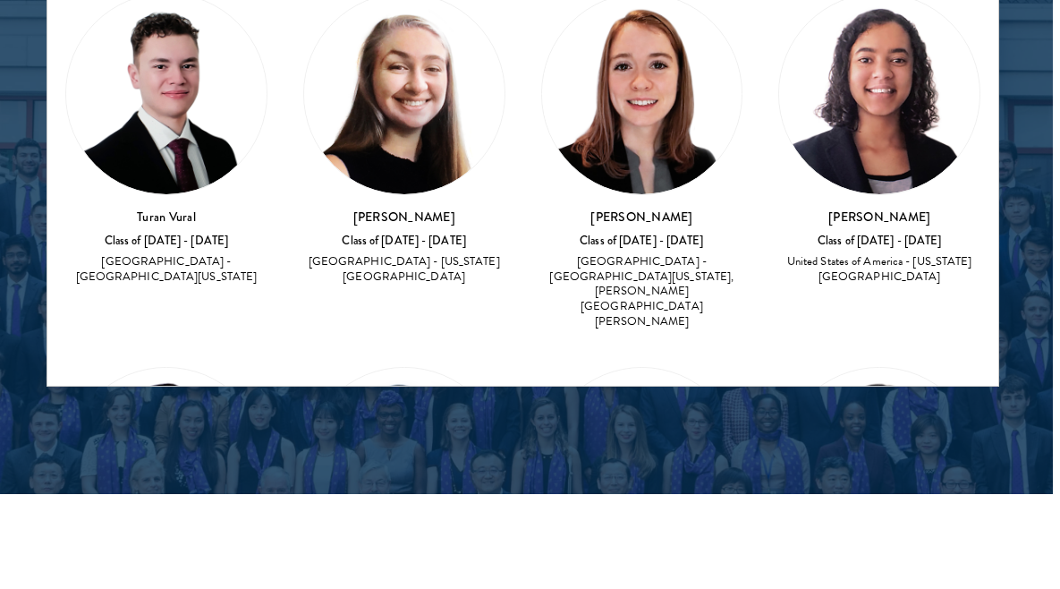
click at [883, 581] on h3 "[PERSON_NAME]" at bounding box center [879, 590] width 202 height 18
click at [867, 581] on h3 "[PERSON_NAME]" at bounding box center [879, 590] width 202 height 18
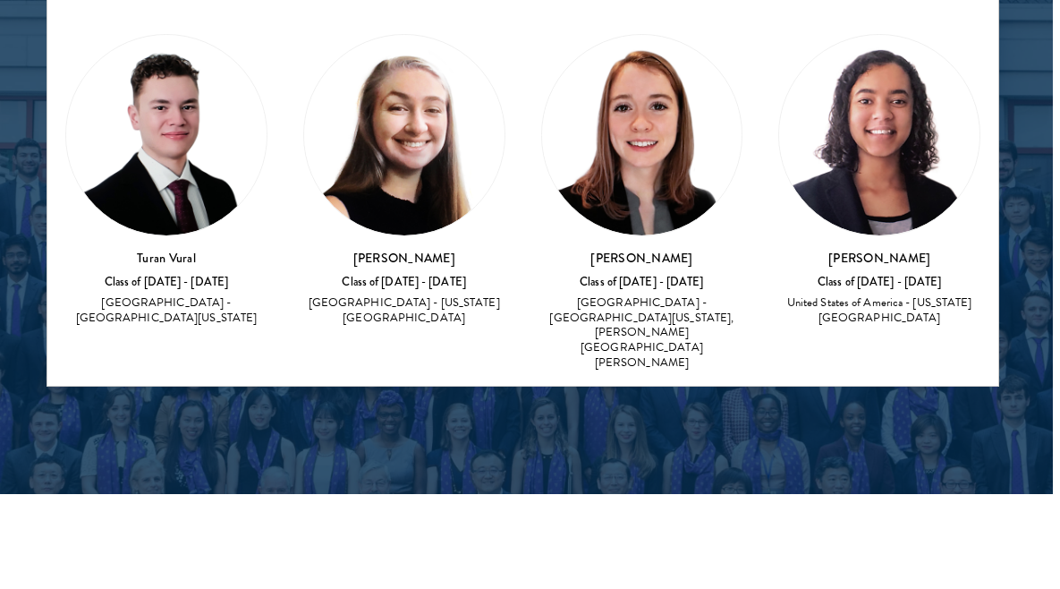
click at [878, 409] on img at bounding box center [879, 509] width 200 height 200
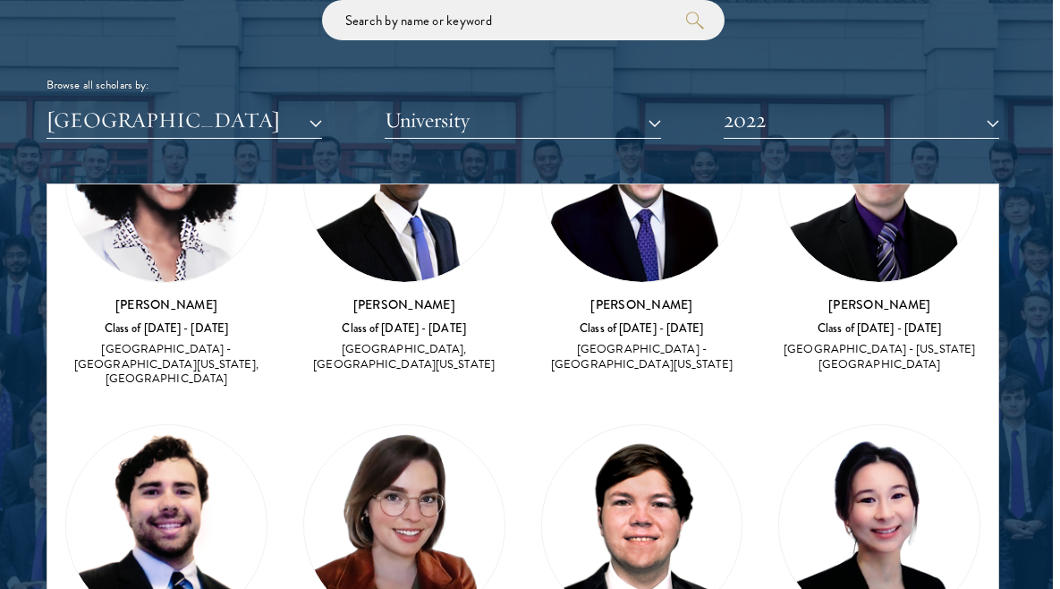
scroll to position [120, 0]
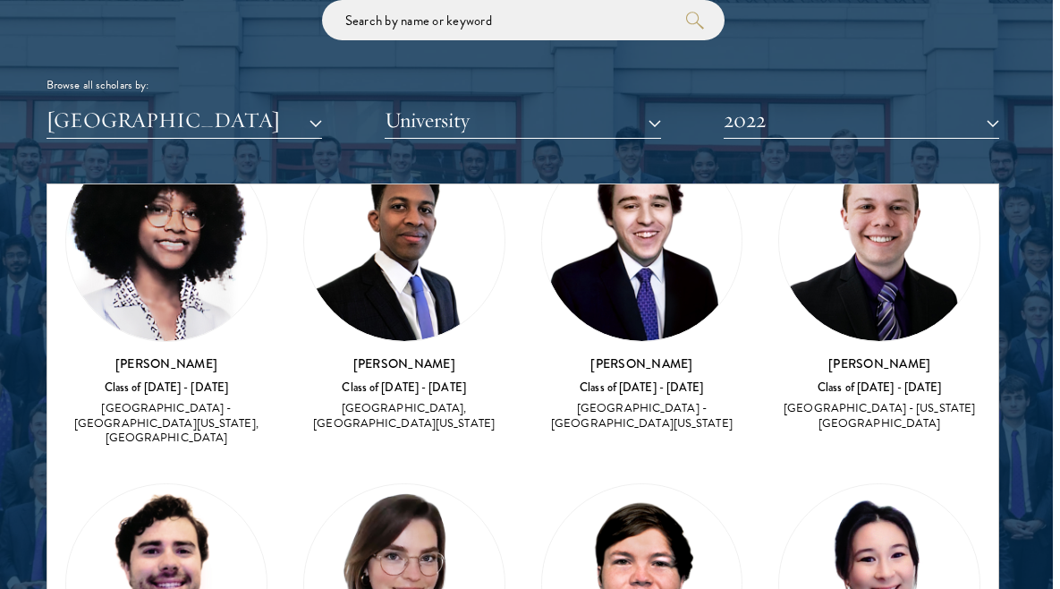
click at [869, 115] on button "2022" at bounding box center [862, 120] width 276 height 37
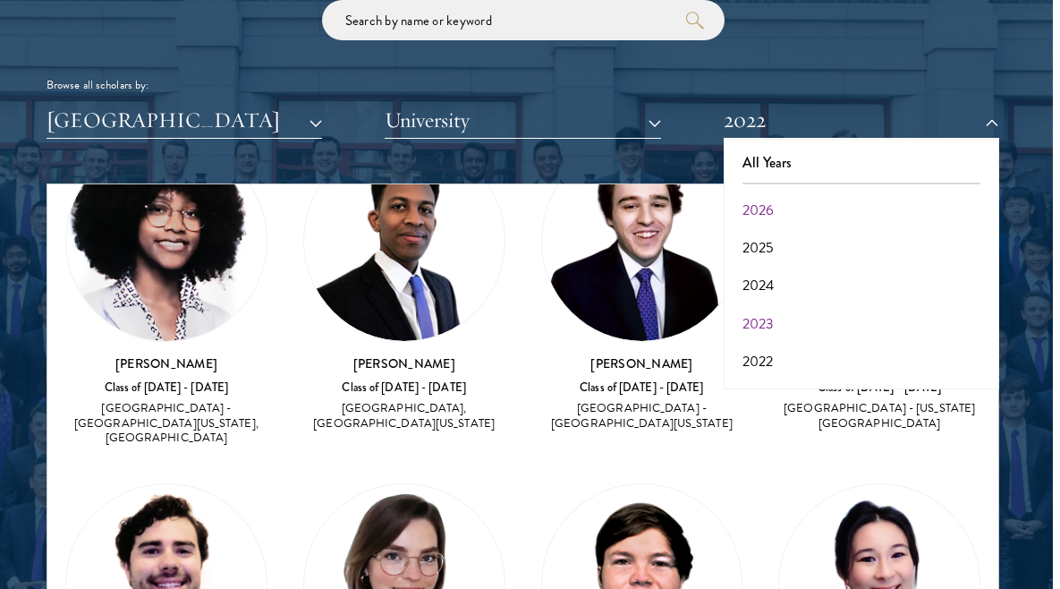
click at [803, 309] on button "2023" at bounding box center [861, 324] width 265 height 38
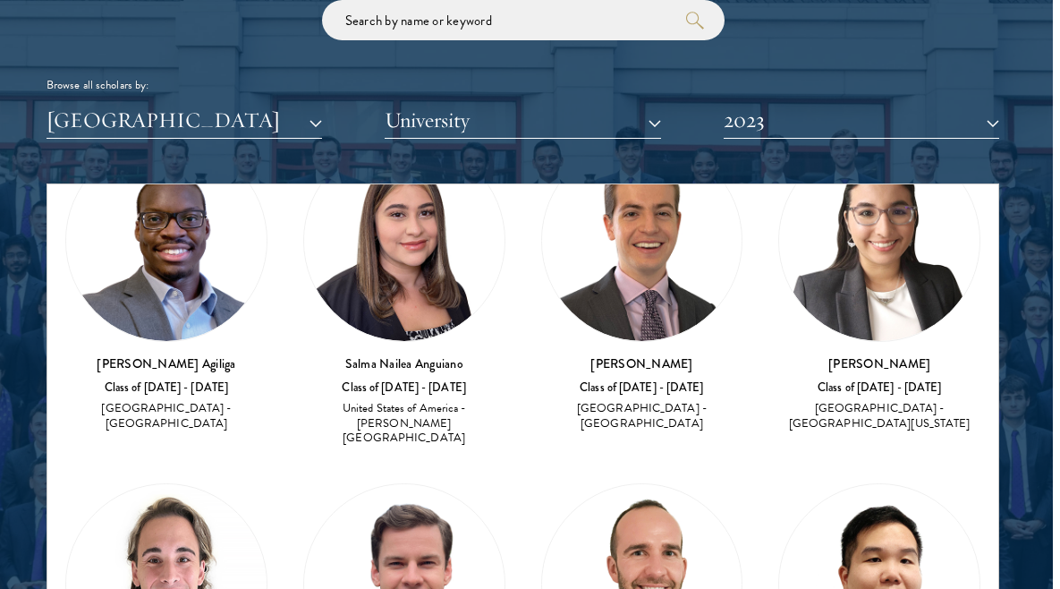
click at [886, 123] on button "2023" at bounding box center [862, 120] width 276 height 37
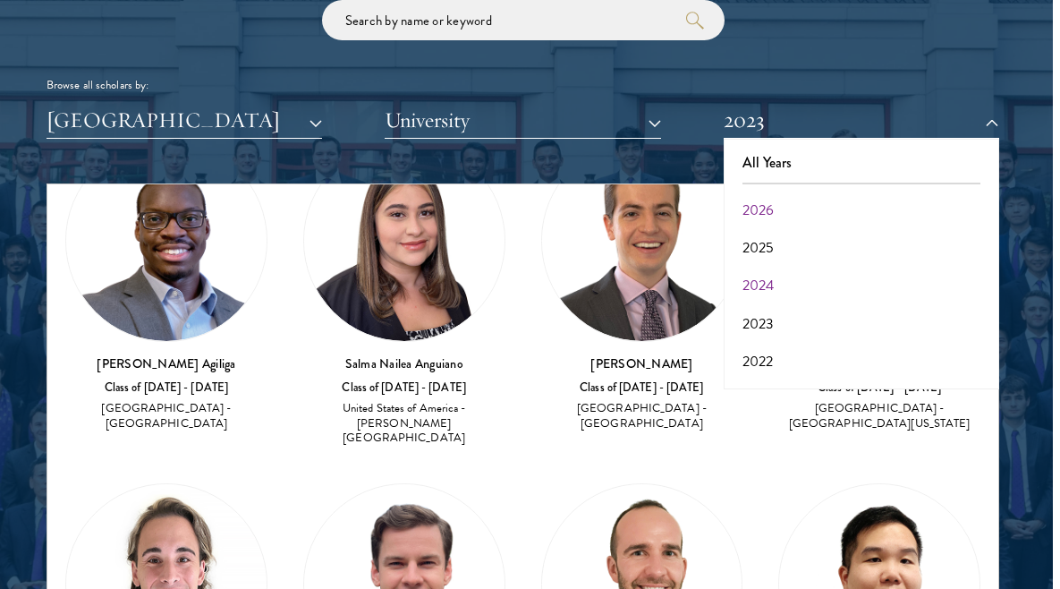
click at [819, 287] on button "2024" at bounding box center [861, 286] width 265 height 38
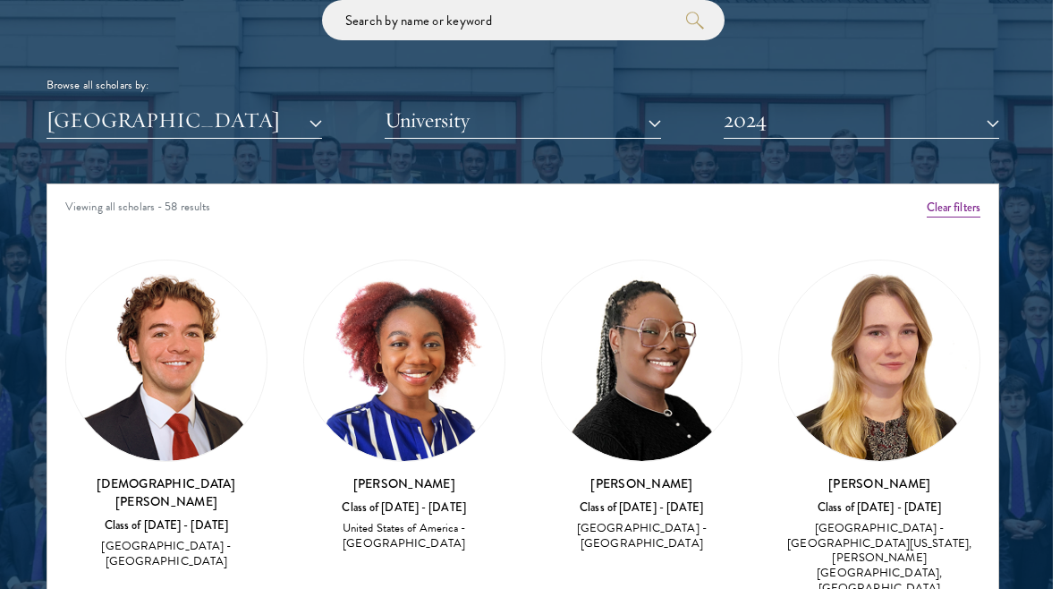
click at [848, 358] on img at bounding box center [879, 360] width 200 height 200
click at [939, 115] on button "2024" at bounding box center [862, 120] width 276 height 37
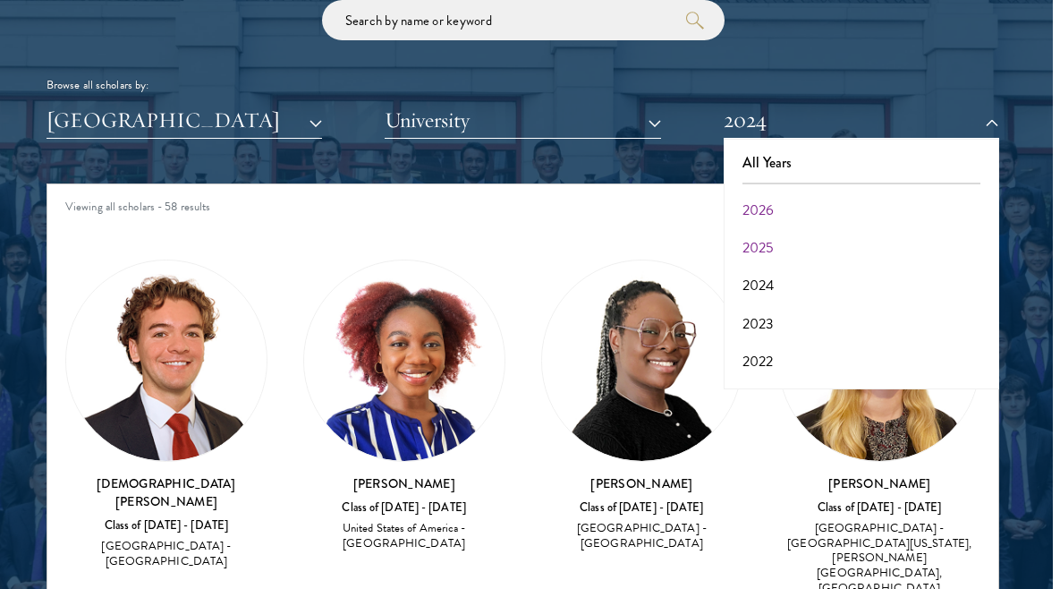
click at [815, 247] on button "2025" at bounding box center [861, 248] width 265 height 38
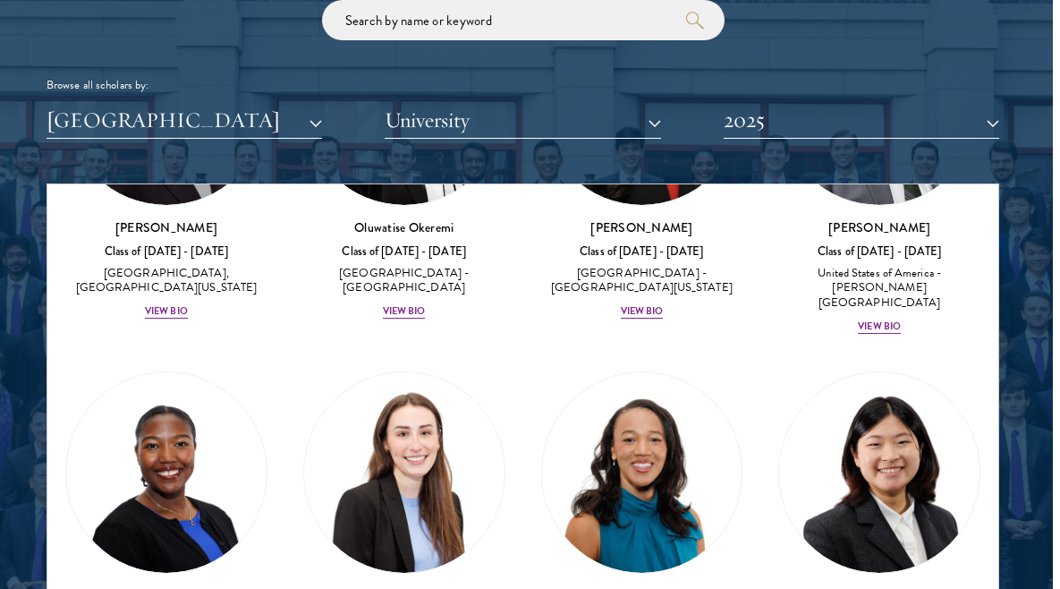
scroll to position [3179, 0]
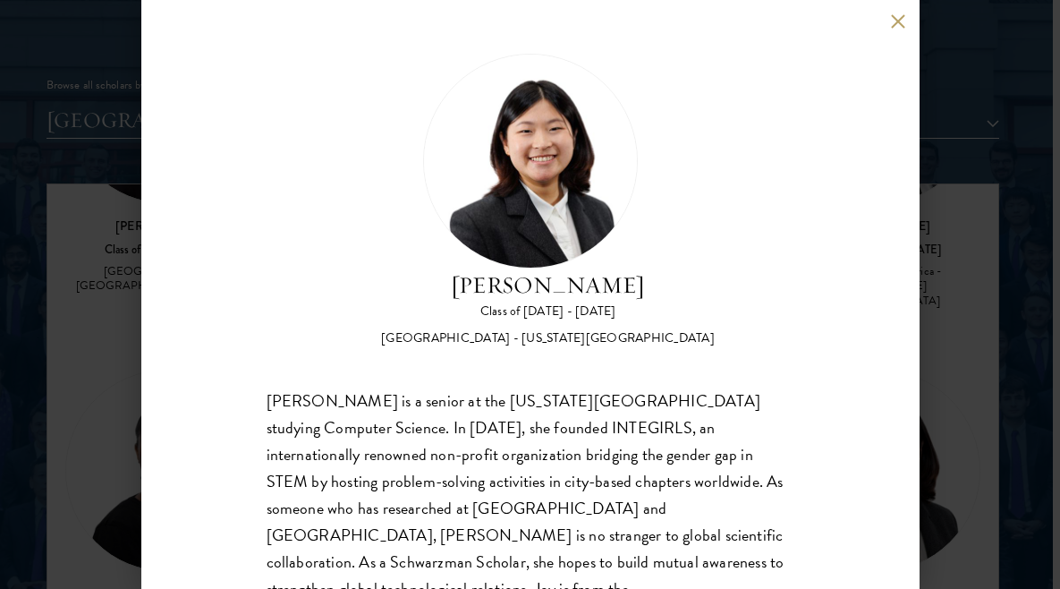
click at [892, 24] on button at bounding box center [898, 20] width 15 height 15
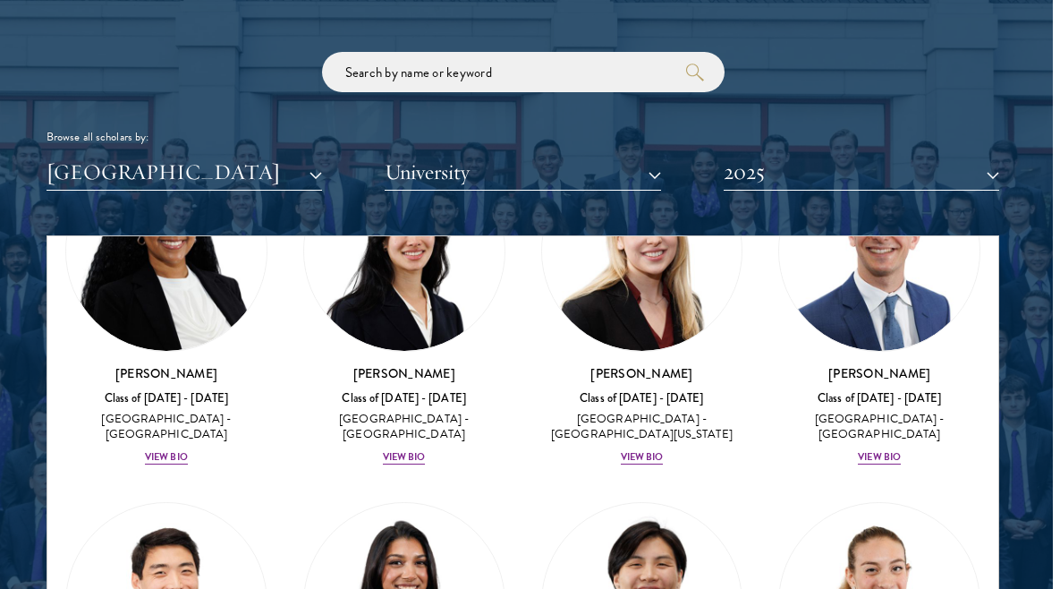
scroll to position [1433, 0]
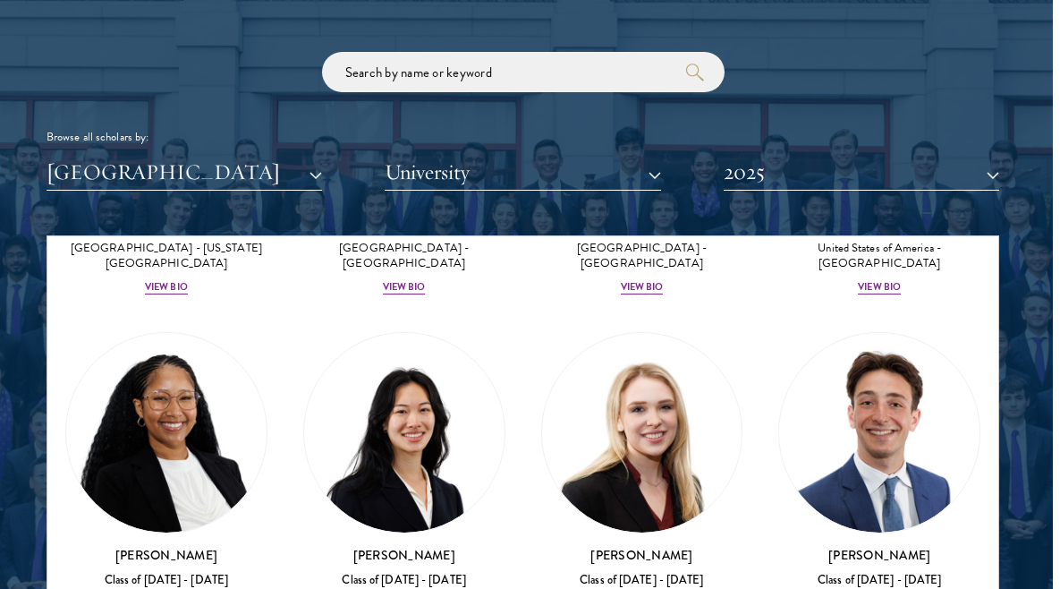
click at [772, 182] on button "2025" at bounding box center [862, 172] width 276 height 37
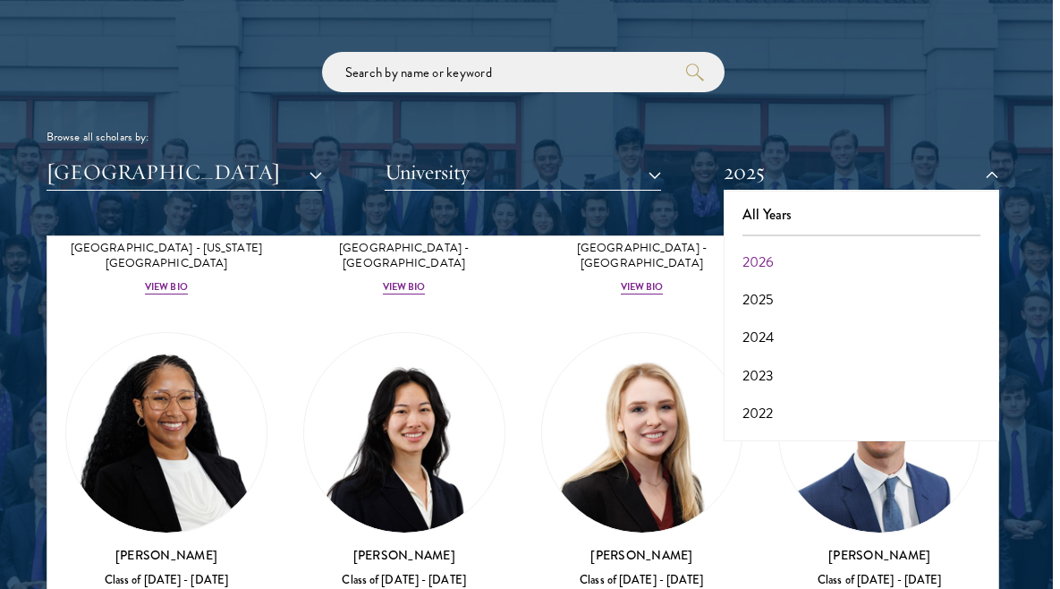
click at [765, 259] on button "2026" at bounding box center [861, 262] width 265 height 38
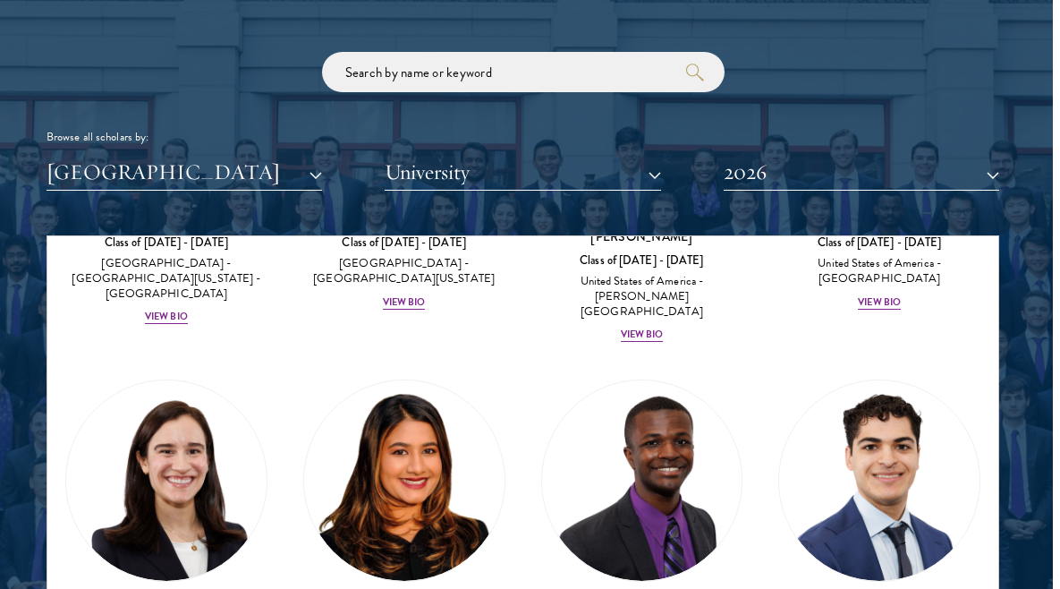
scroll to position [1500, 0]
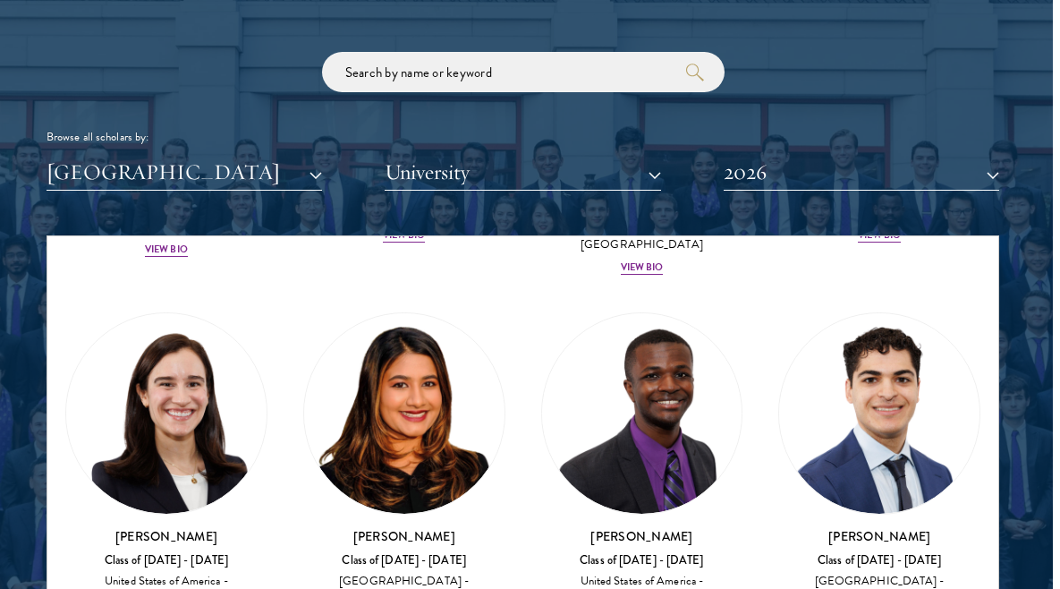
click at [166, 537] on div "[PERSON_NAME] Class of [DATE] - [DATE] [GEOGRAPHIC_DATA] - [GEOGRAPHIC_DATA] Vi…" at bounding box center [166, 470] width 238 height 352
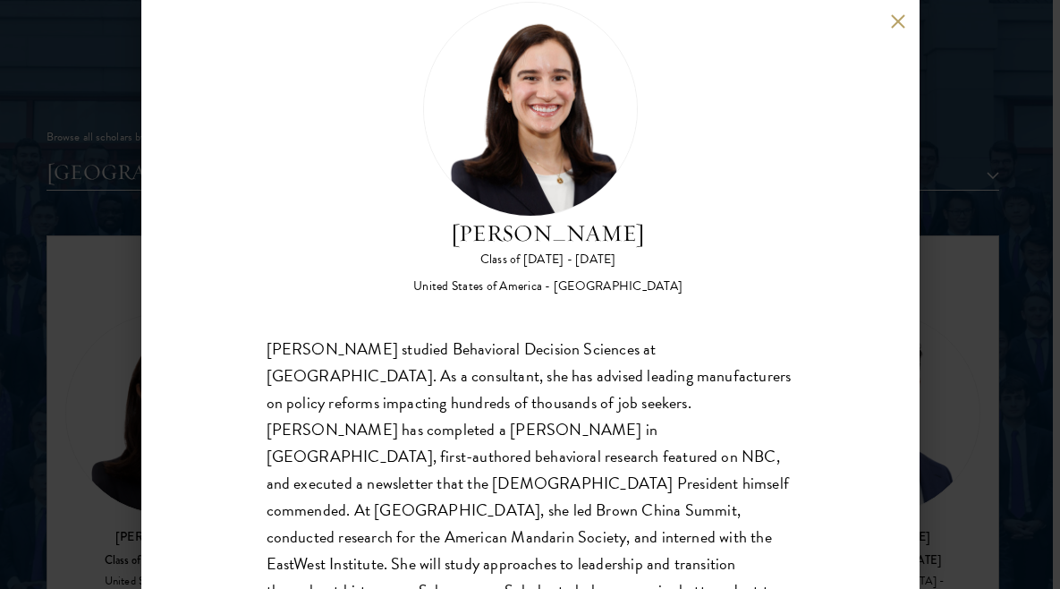
scroll to position [74, 0]
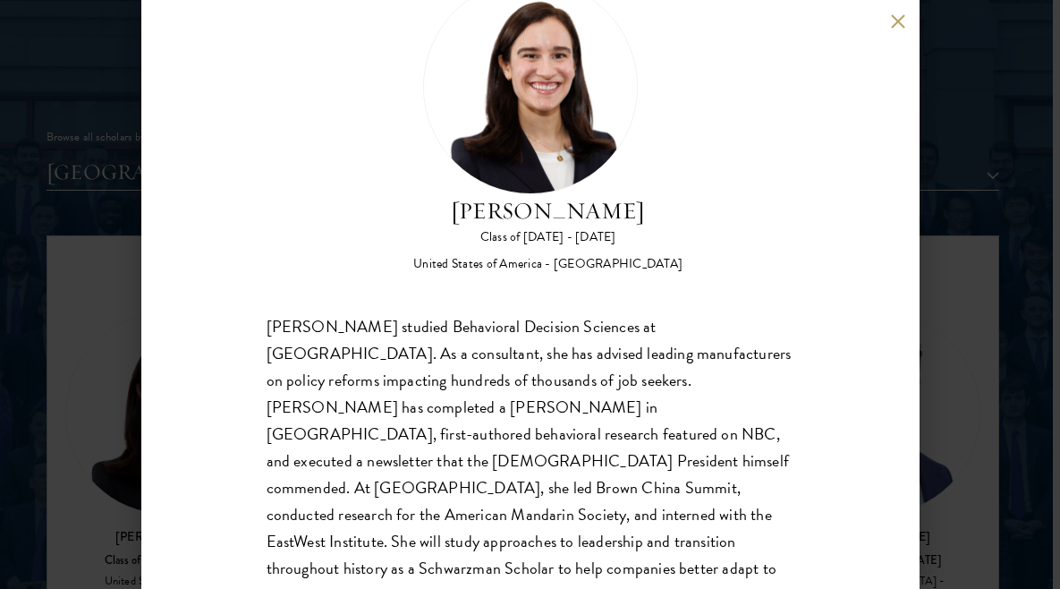
click at [900, 21] on button at bounding box center [898, 20] width 15 height 15
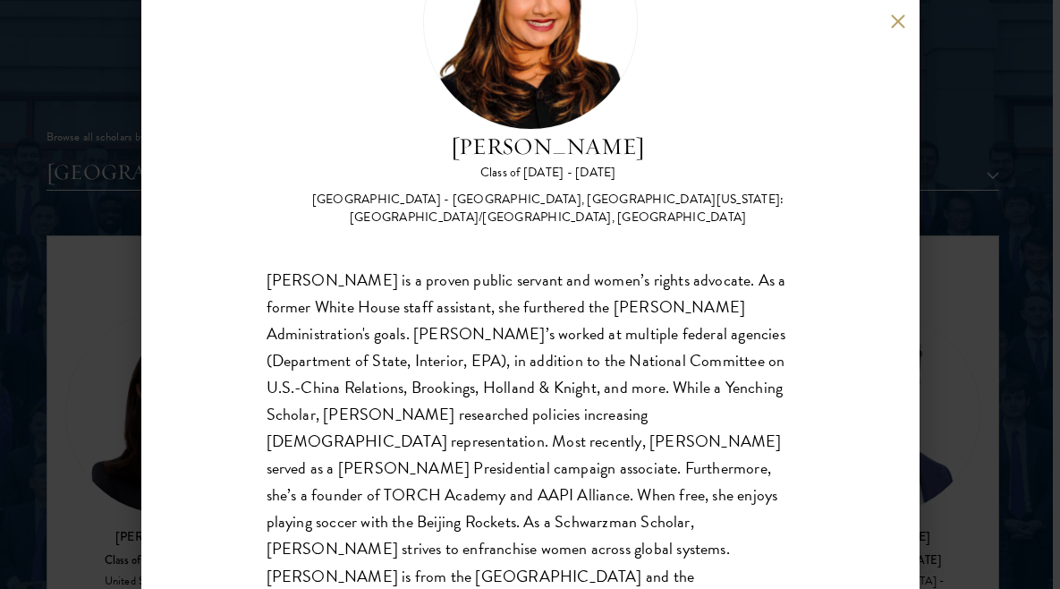
scroll to position [138, 0]
click at [901, 17] on button at bounding box center [898, 20] width 15 height 15
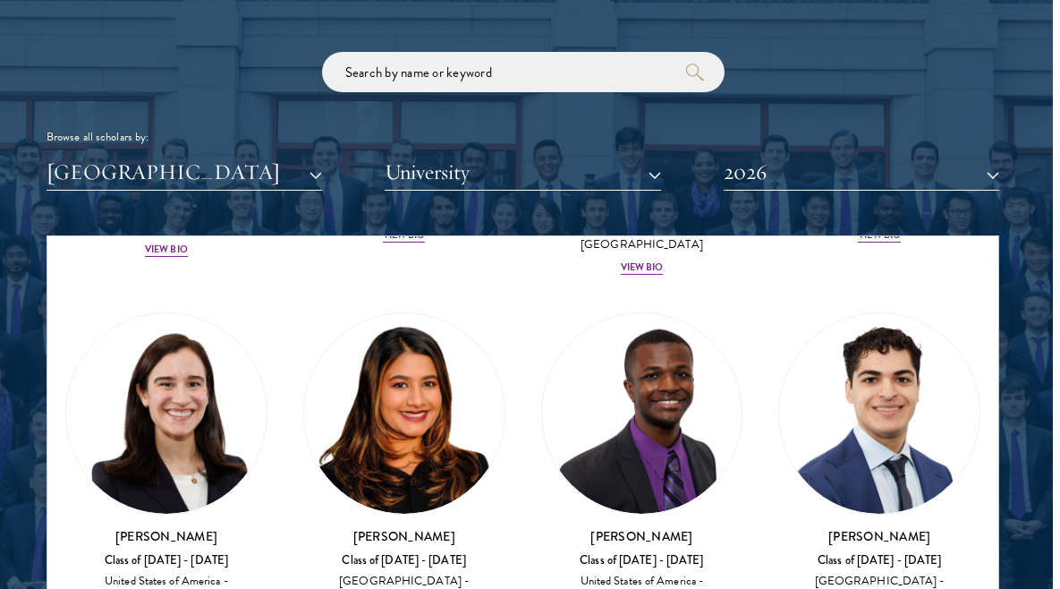
scroll to position [1560, 0]
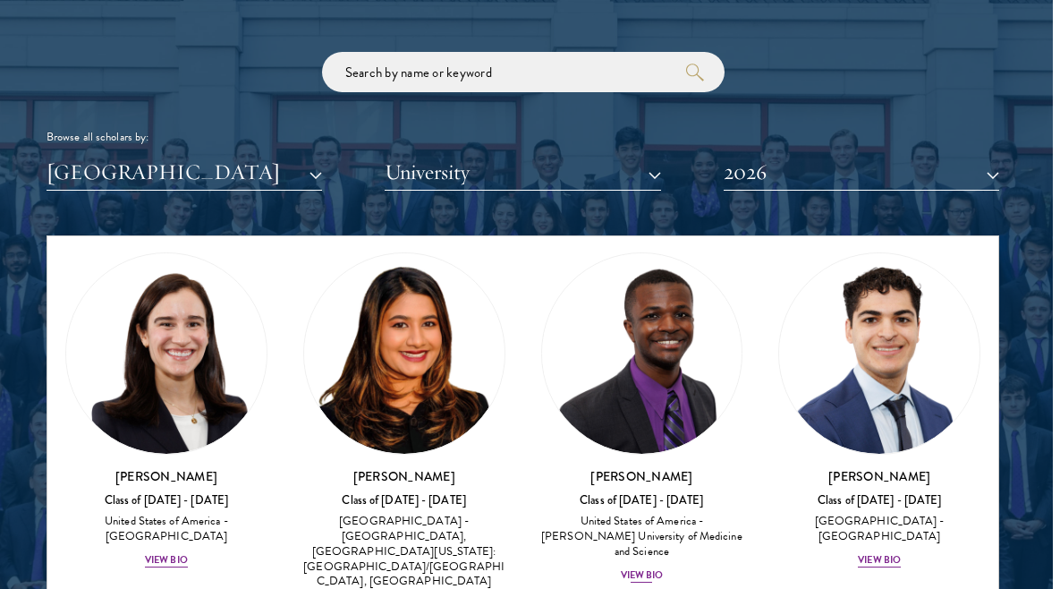
click at [644, 568] on div "View Bio" at bounding box center [642, 575] width 43 height 14
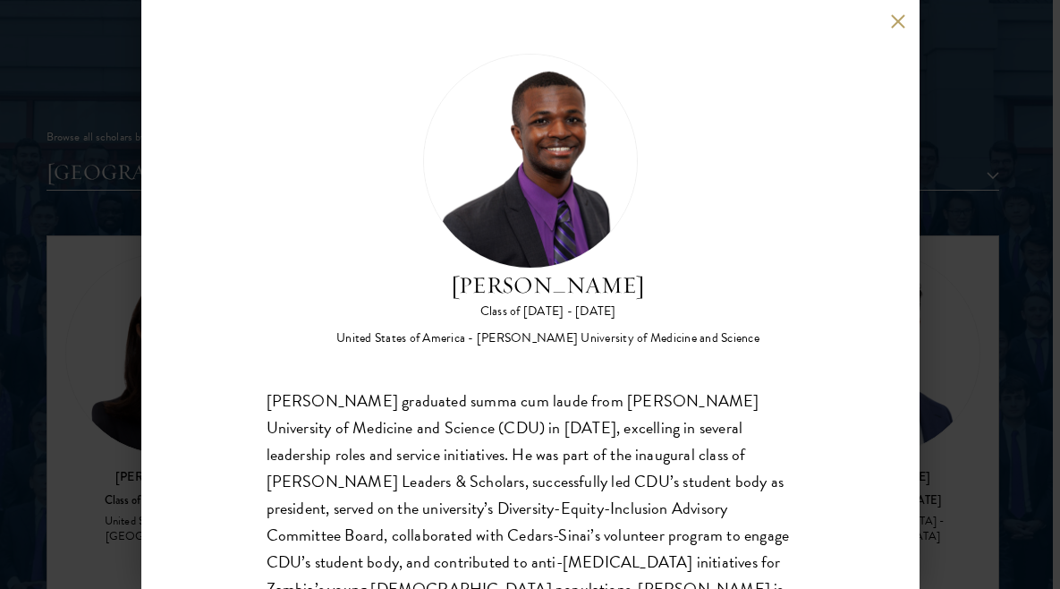
click at [897, 26] on button at bounding box center [898, 20] width 15 height 15
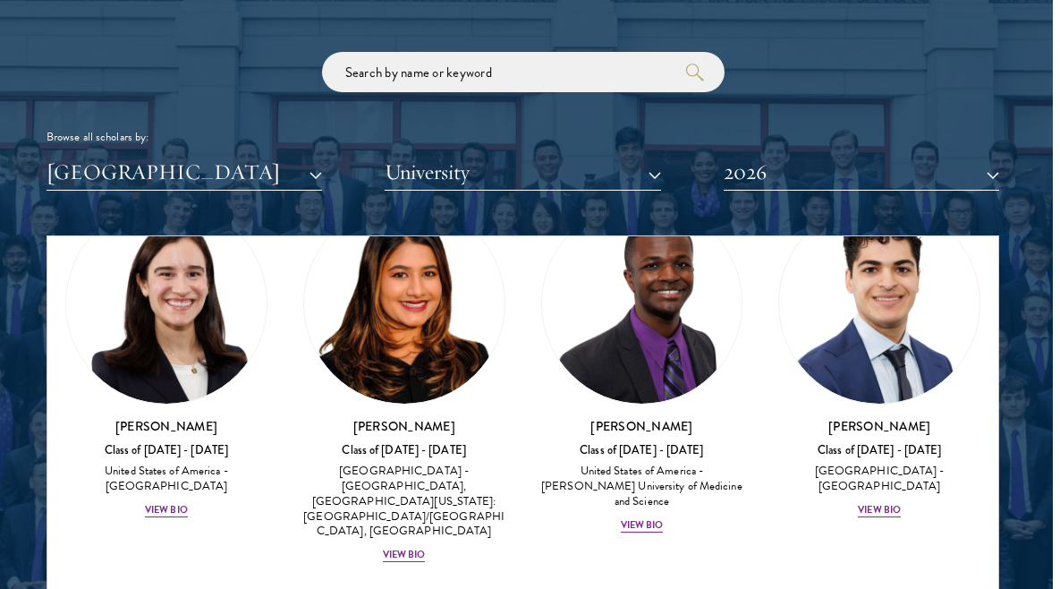
scroll to position [1640, 0]
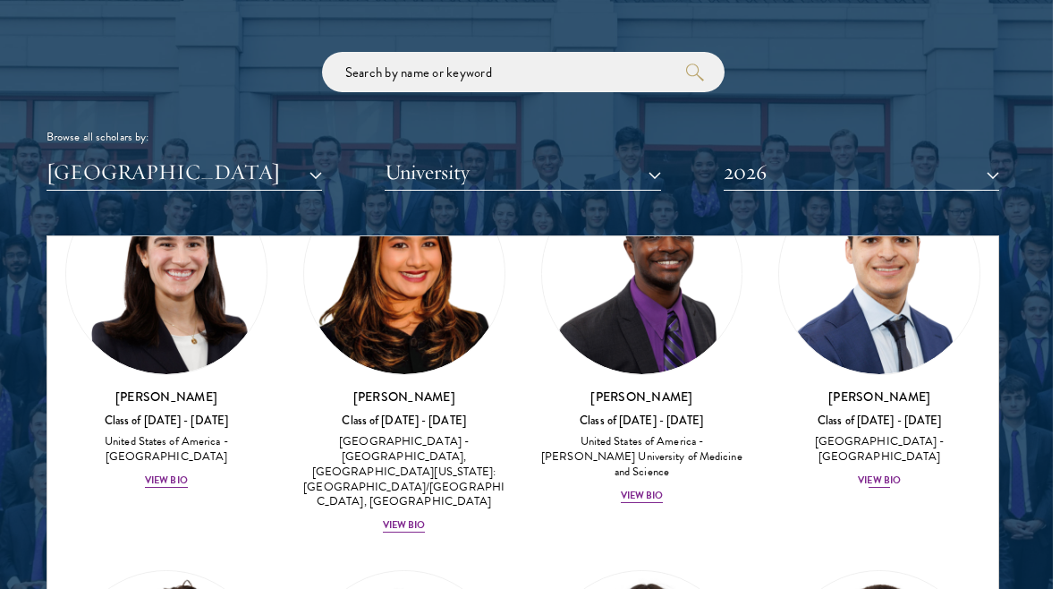
click at [886, 387] on div "[PERSON_NAME] Class of [DATE] - [DATE] [GEOGRAPHIC_DATA] - [GEOGRAPHIC_DATA] Vi…" at bounding box center [879, 438] width 202 height 102
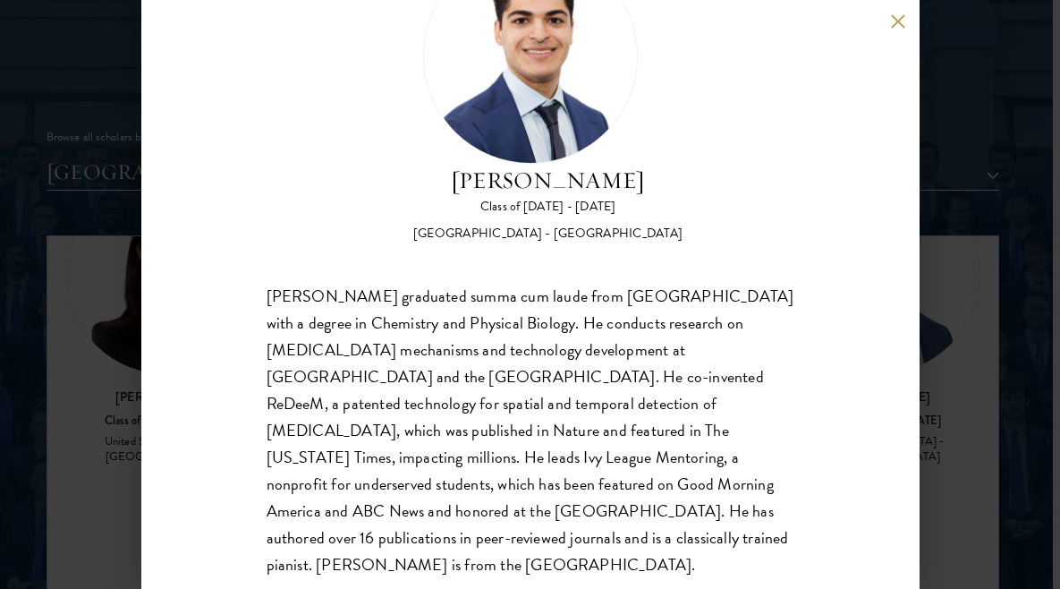
scroll to position [105, 0]
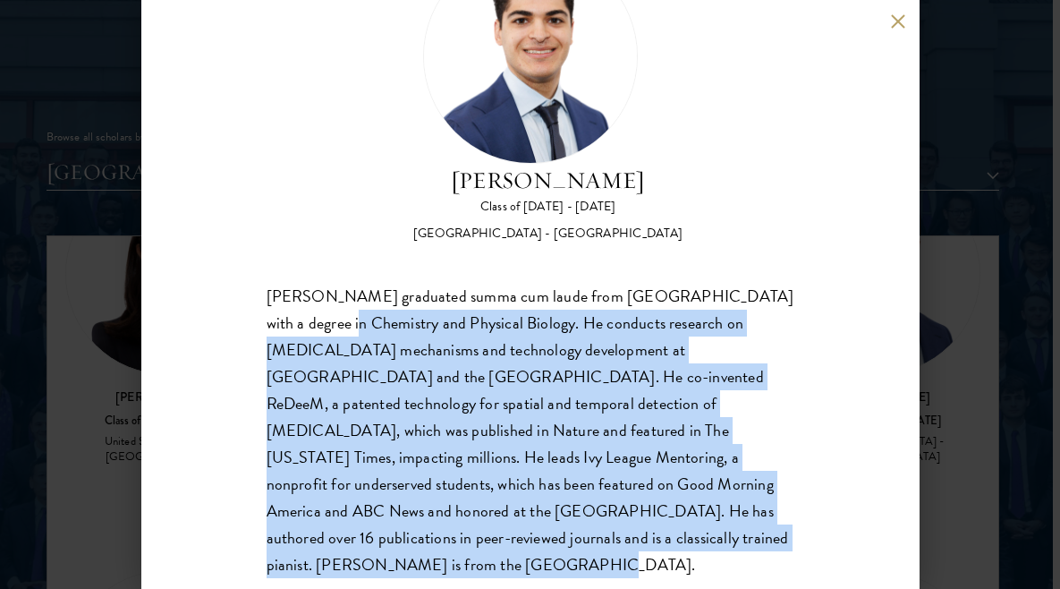
drag, startPoint x: 556, startPoint y: 541, endPoint x: 293, endPoint y: 317, distance: 345.8
click at [292, 315] on div "[PERSON_NAME] graduated summa cum laude from [GEOGRAPHIC_DATA] with a degree in…" at bounding box center [531, 431] width 528 height 296
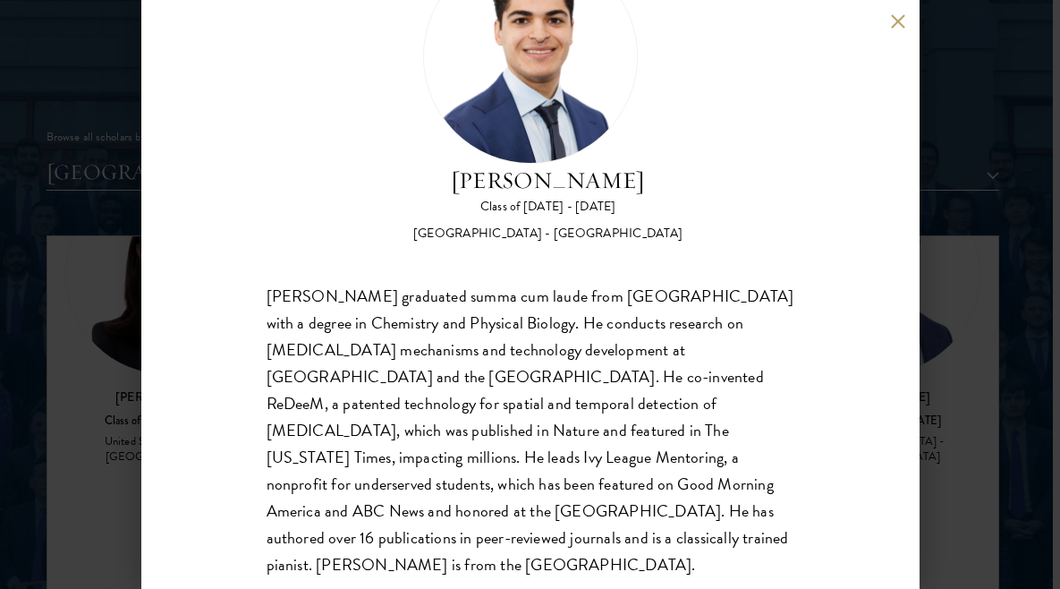
click at [688, 274] on div "[PERSON_NAME] Class of [DATE] - [DATE] [GEOGRAPHIC_DATA] - [GEOGRAPHIC_DATA] [P…" at bounding box center [531, 264] width 528 height 630
click at [896, 26] on button at bounding box center [898, 20] width 15 height 15
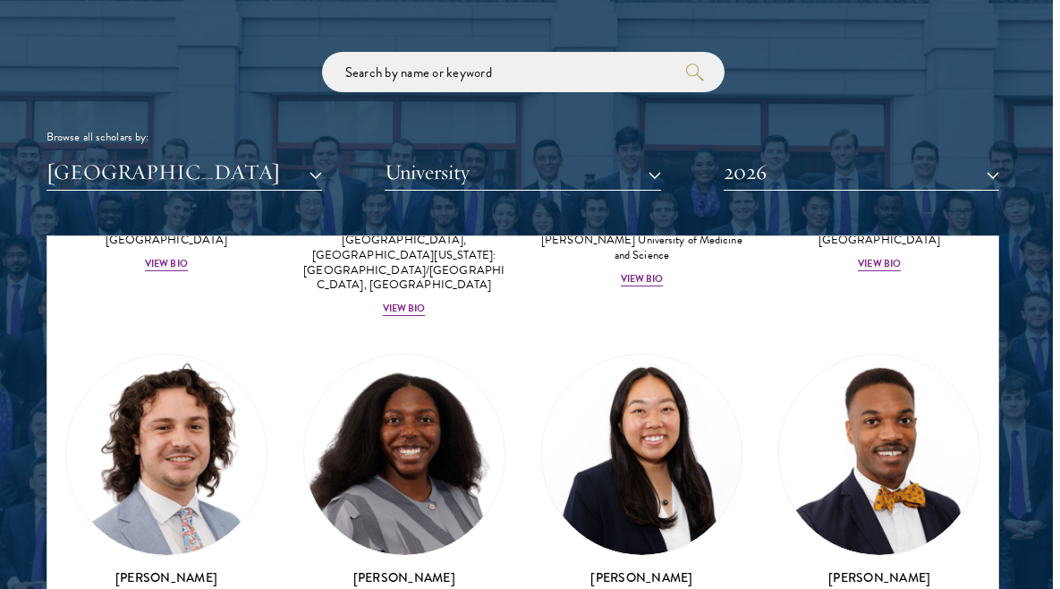
scroll to position [1859, 0]
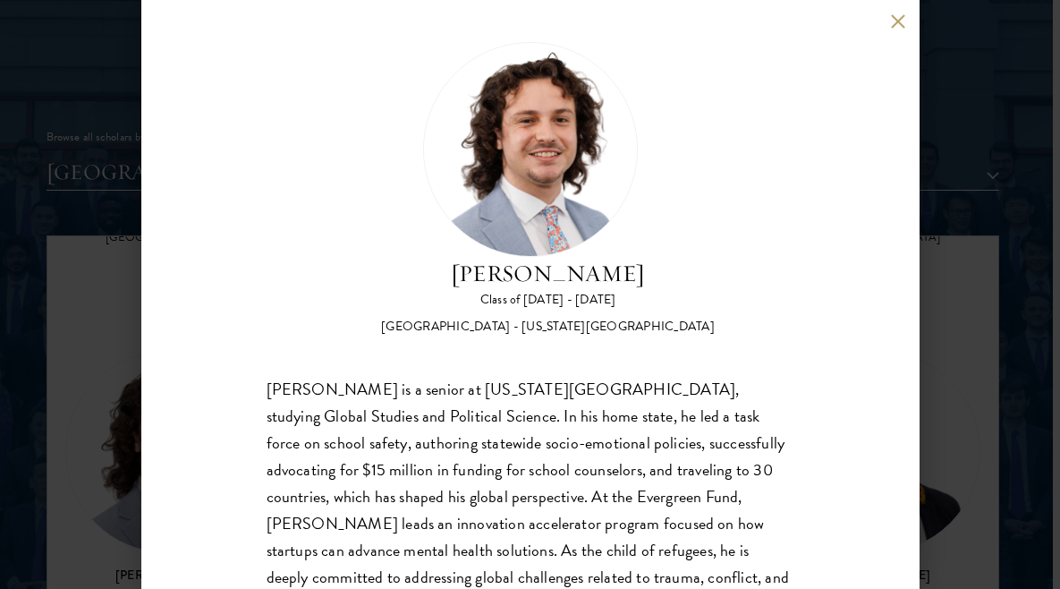
scroll to position [11, 0]
click at [896, 22] on button at bounding box center [898, 20] width 15 height 15
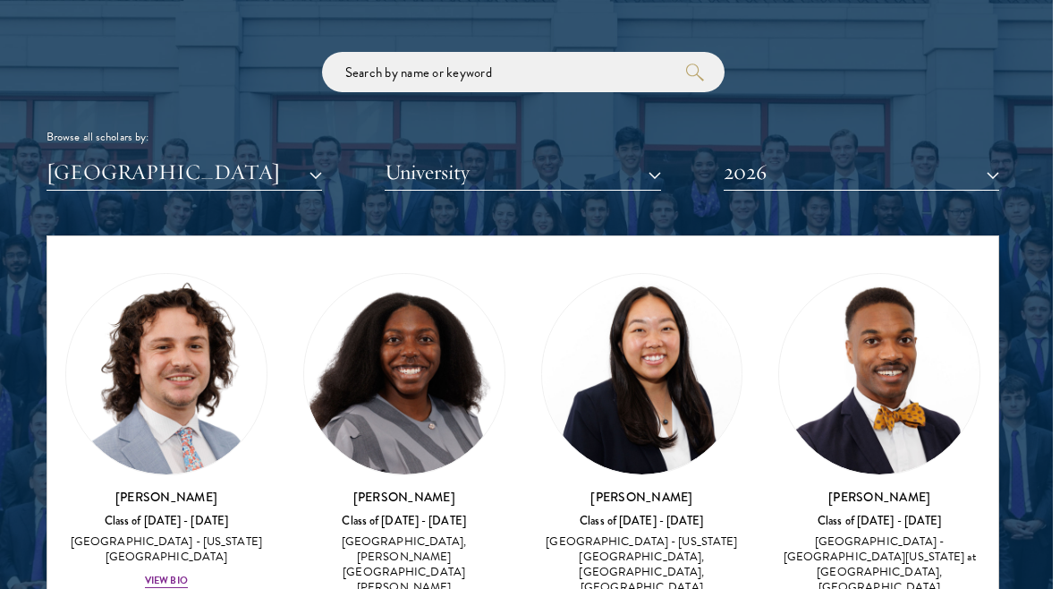
scroll to position [1938, 0]
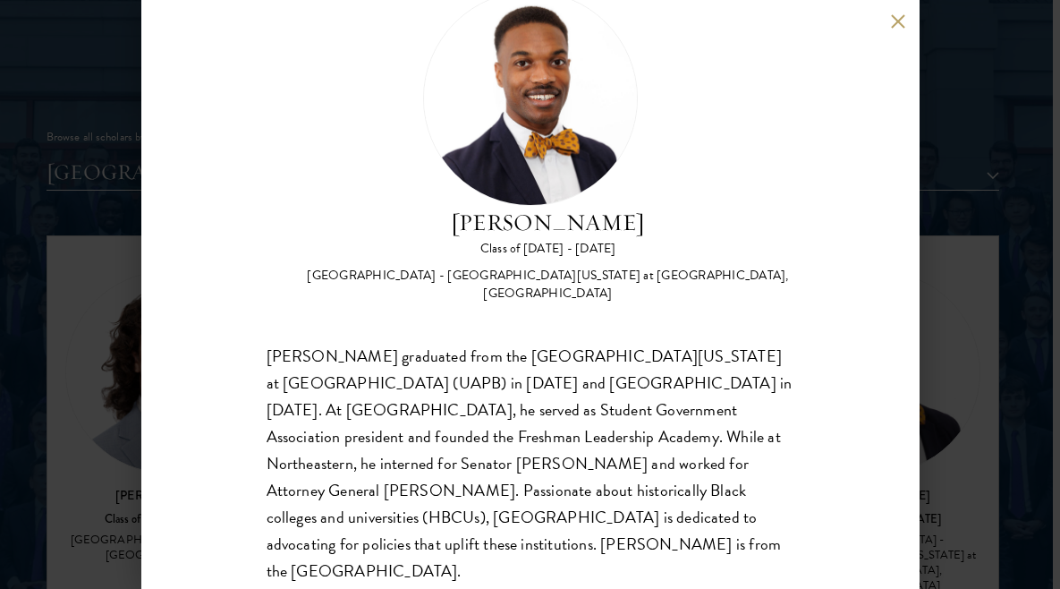
scroll to position [65, 0]
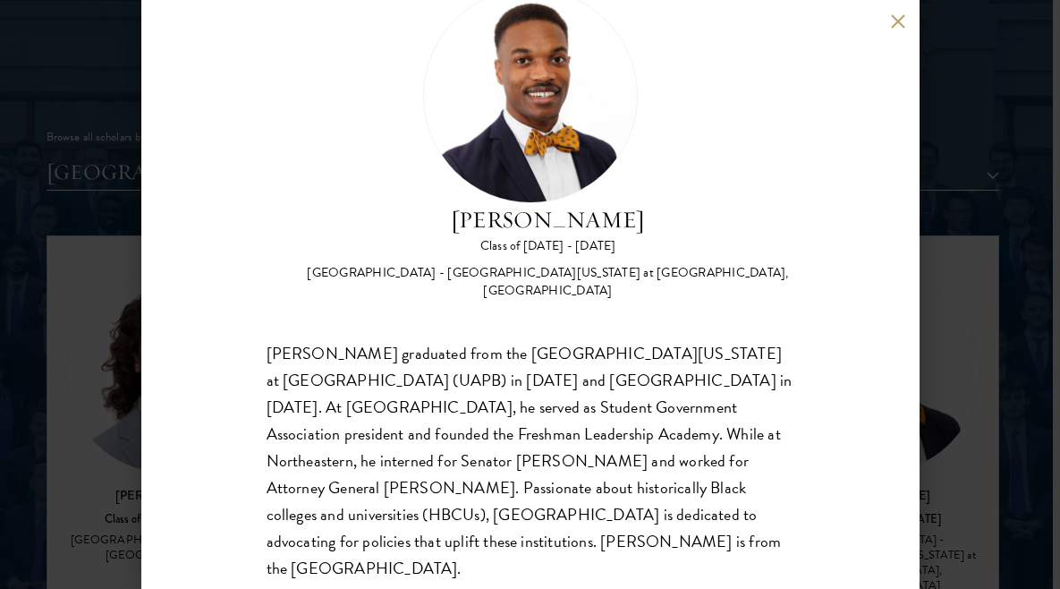
click at [901, 23] on button at bounding box center [898, 20] width 15 height 15
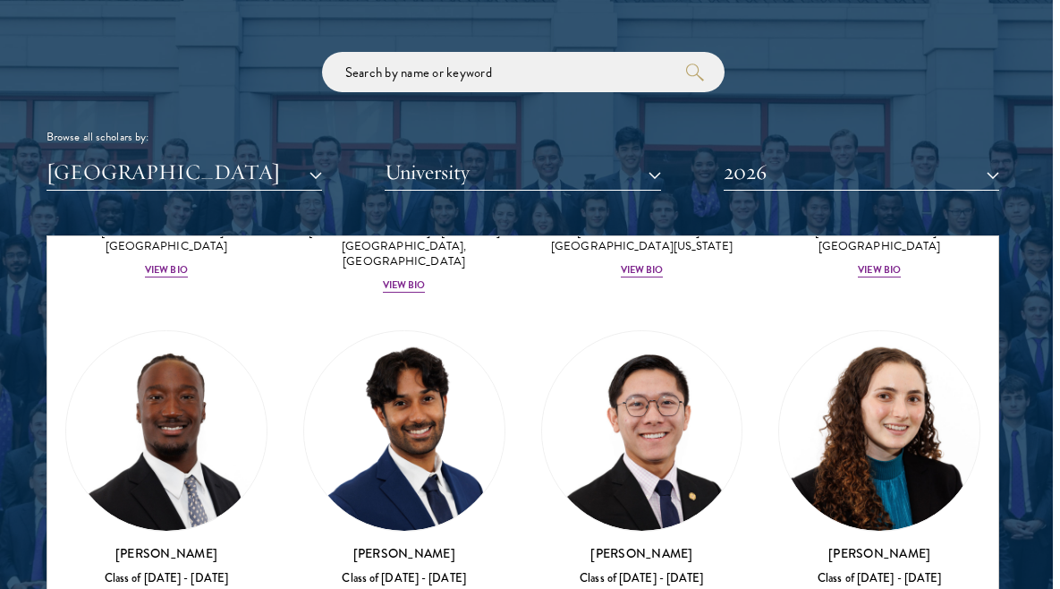
scroll to position [3374, 0]
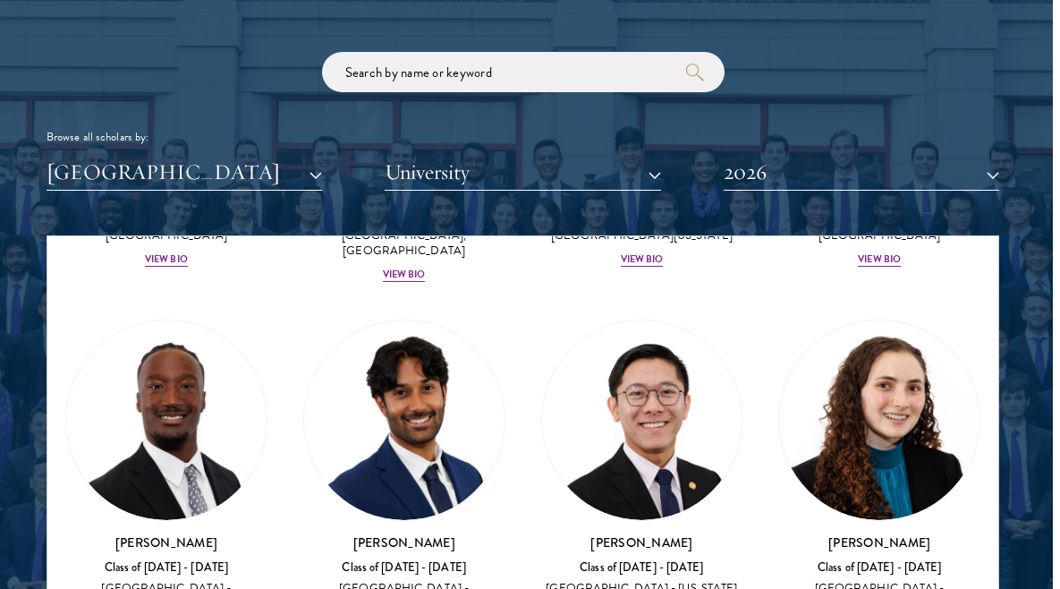
click at [411, 533] on div "[PERSON_NAME] Class of [DATE] - [DATE] [GEOGRAPHIC_DATA] - [GEOGRAPHIC_DATA][US…" at bounding box center [404, 591] width 202 height 117
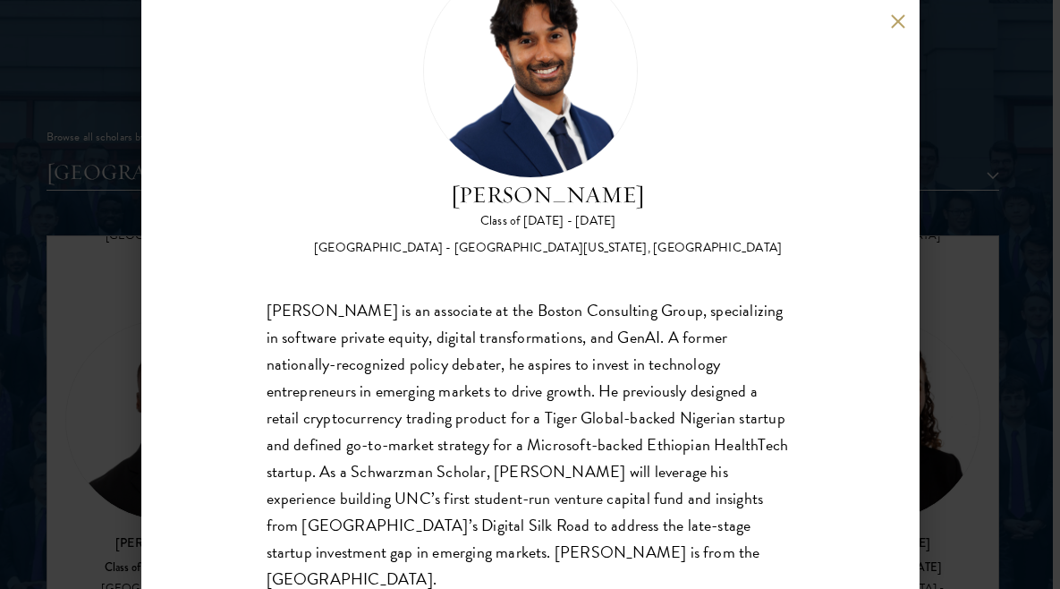
scroll to position [91, 0]
click at [895, 20] on button at bounding box center [898, 20] width 15 height 15
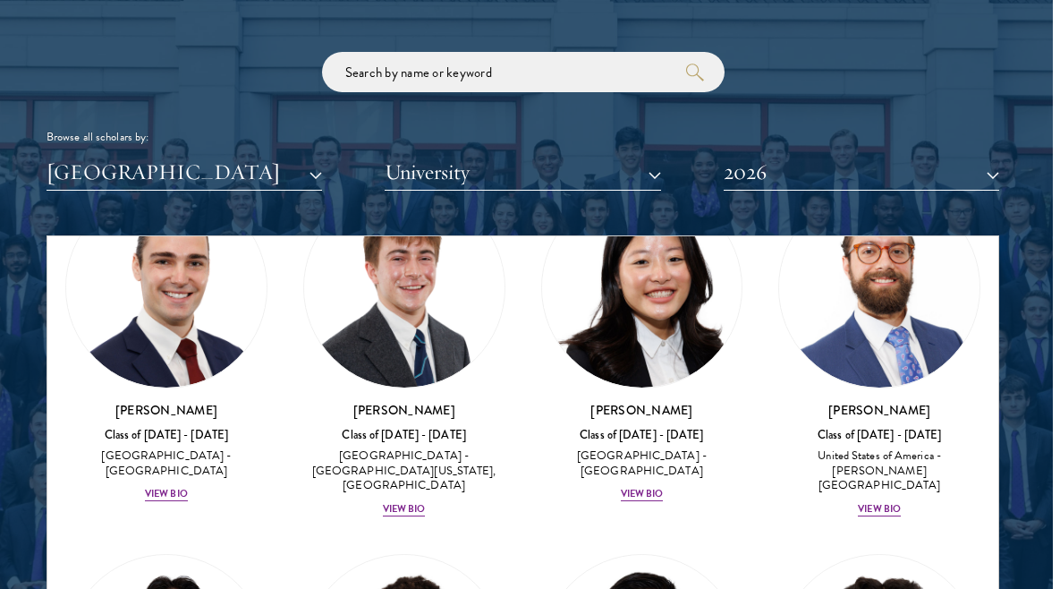
scroll to position [4012, 0]
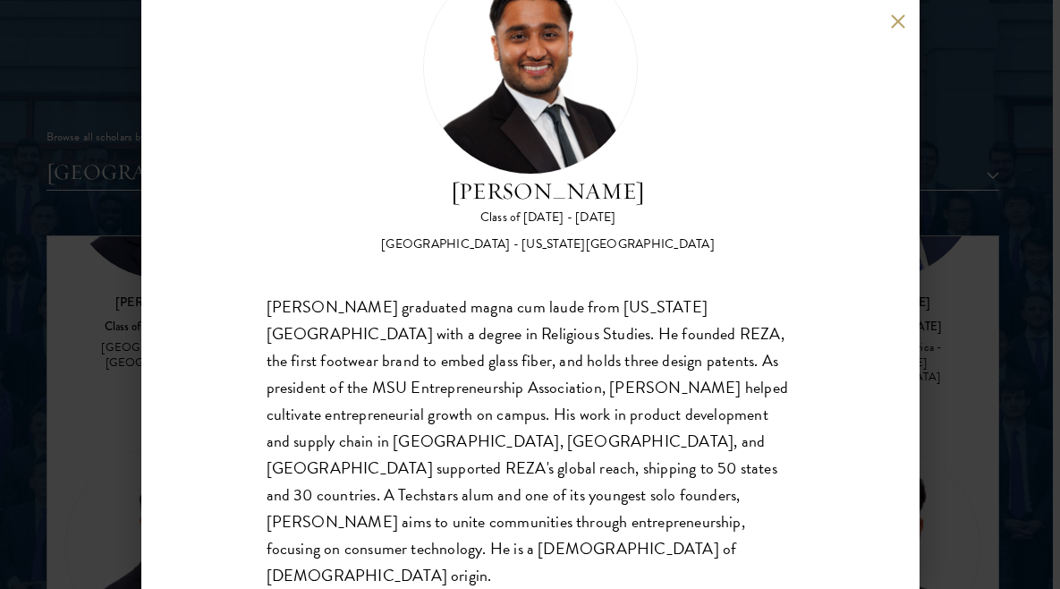
scroll to position [93, 0]
click at [899, 24] on button at bounding box center [898, 20] width 15 height 15
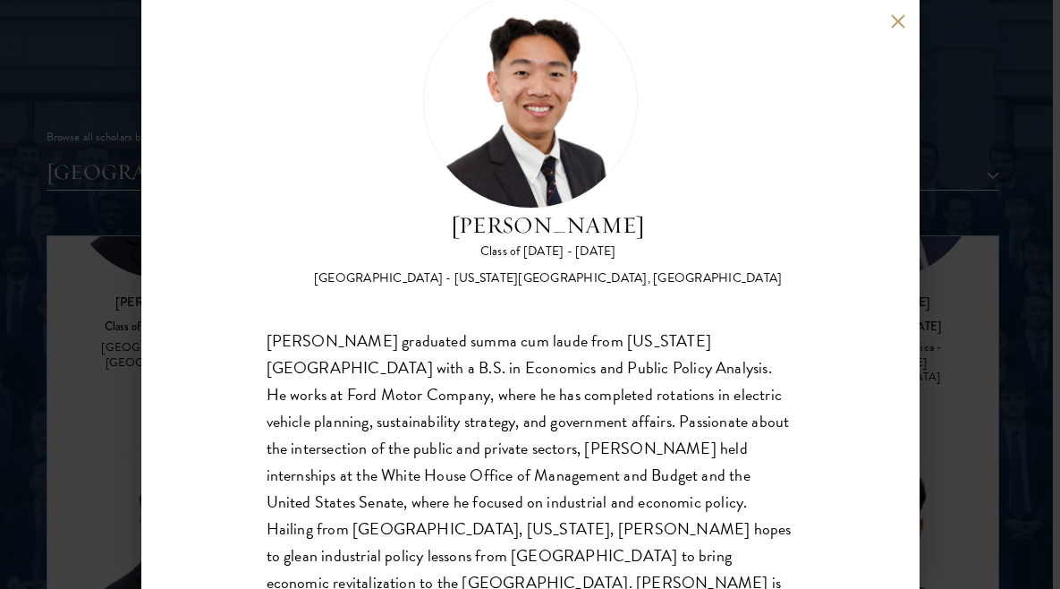
scroll to position [62, 0]
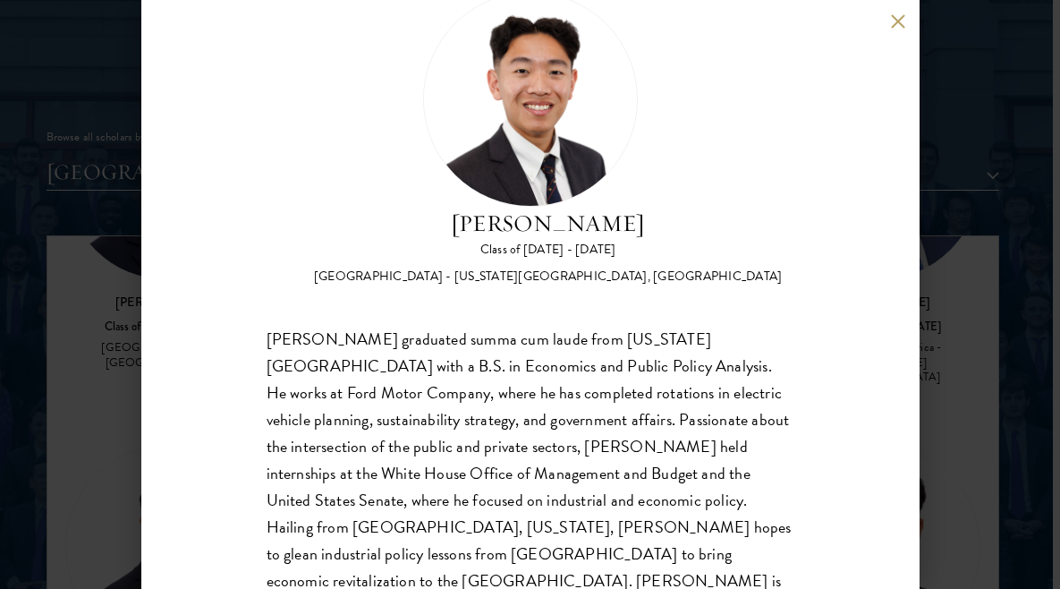
click at [898, 21] on button at bounding box center [898, 20] width 15 height 15
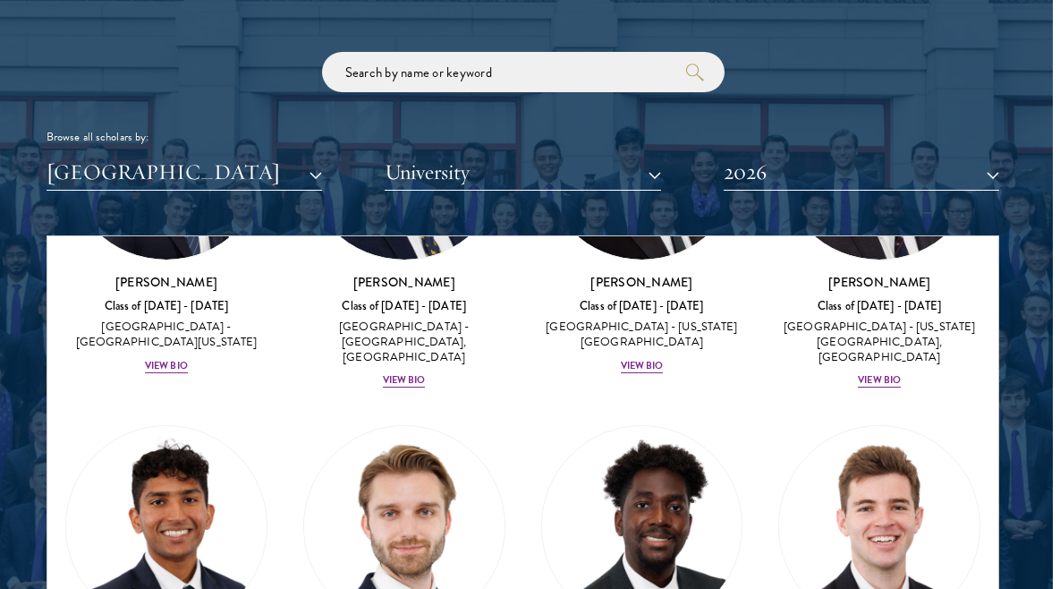
scroll to position [4424, 0]
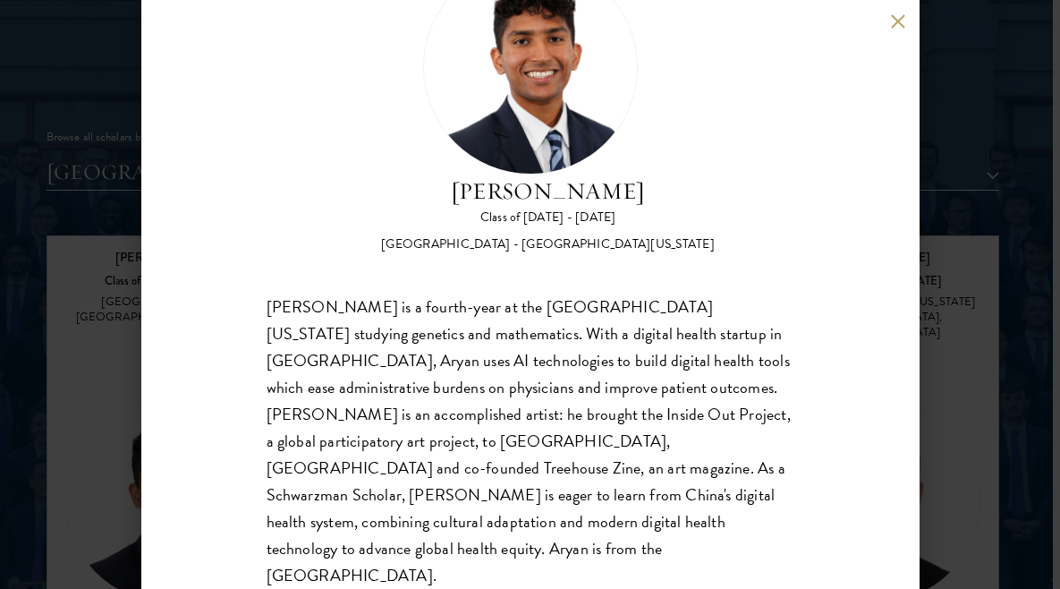
scroll to position [93, 0]
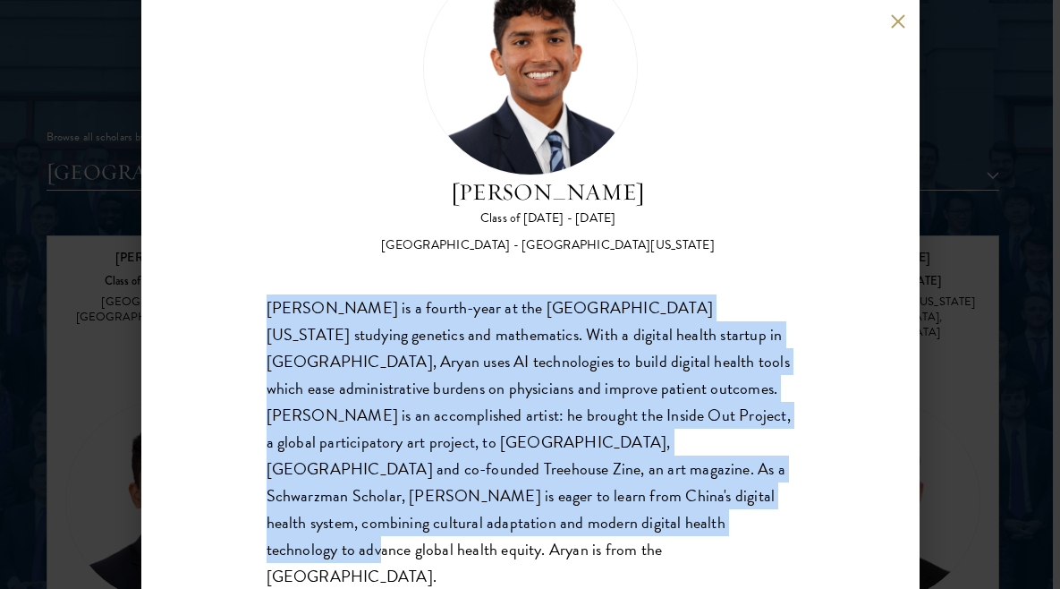
drag, startPoint x: 332, startPoint y: 524, endPoint x: 234, endPoint y: 284, distance: 259.6
click at [234, 284] on div "[PERSON_NAME] Class of [DATE] - [DATE] [GEOGRAPHIC_DATA] - [GEOGRAPHIC_DATA][US…" at bounding box center [530, 294] width 778 height 589
copy div "[PERSON_NAME] is a fourth-year at the [GEOGRAPHIC_DATA][US_STATE] studying gene…"
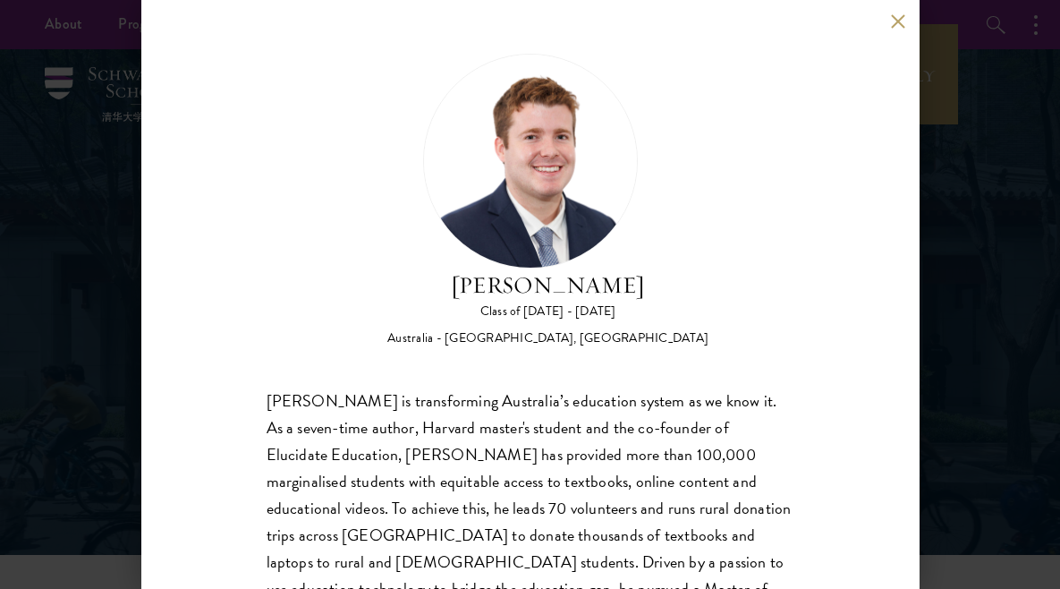
click at [900, 15] on button at bounding box center [898, 20] width 15 height 15
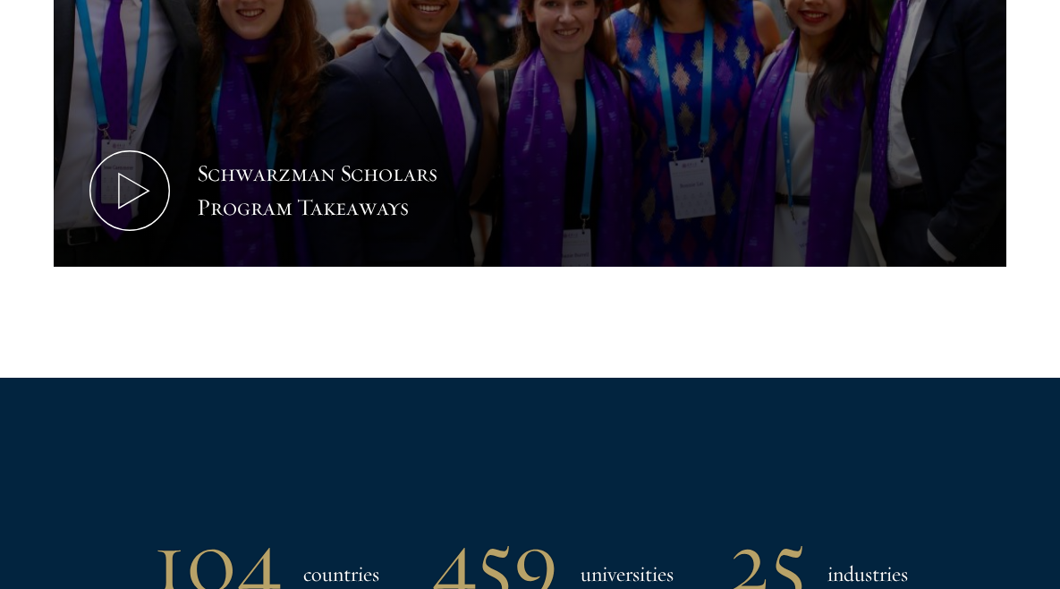
scroll to position [1155, 0]
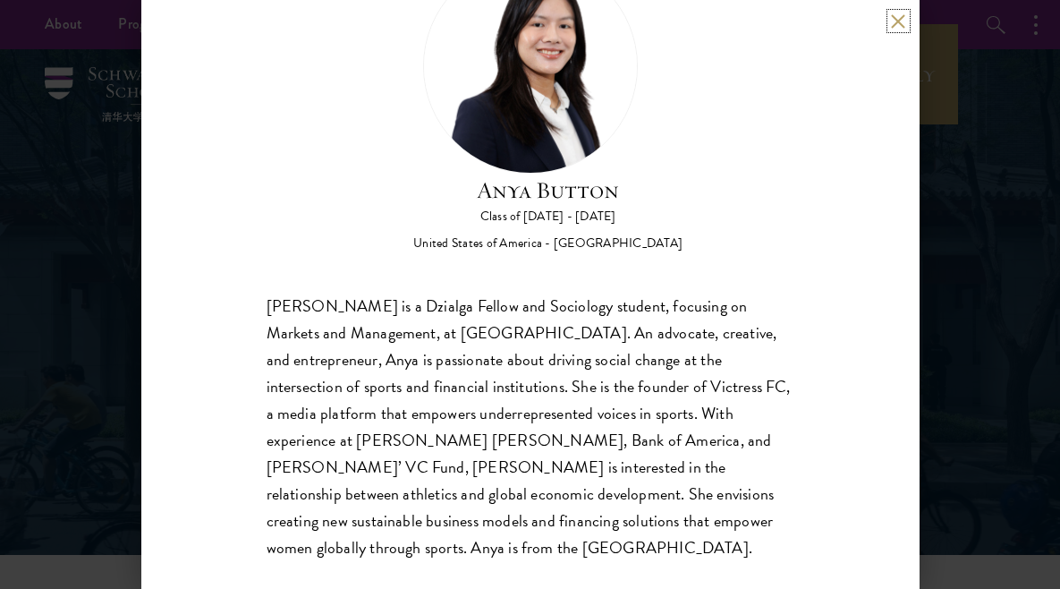
scroll to position [93, 0]
